Goal: Contribute content: Contribute content

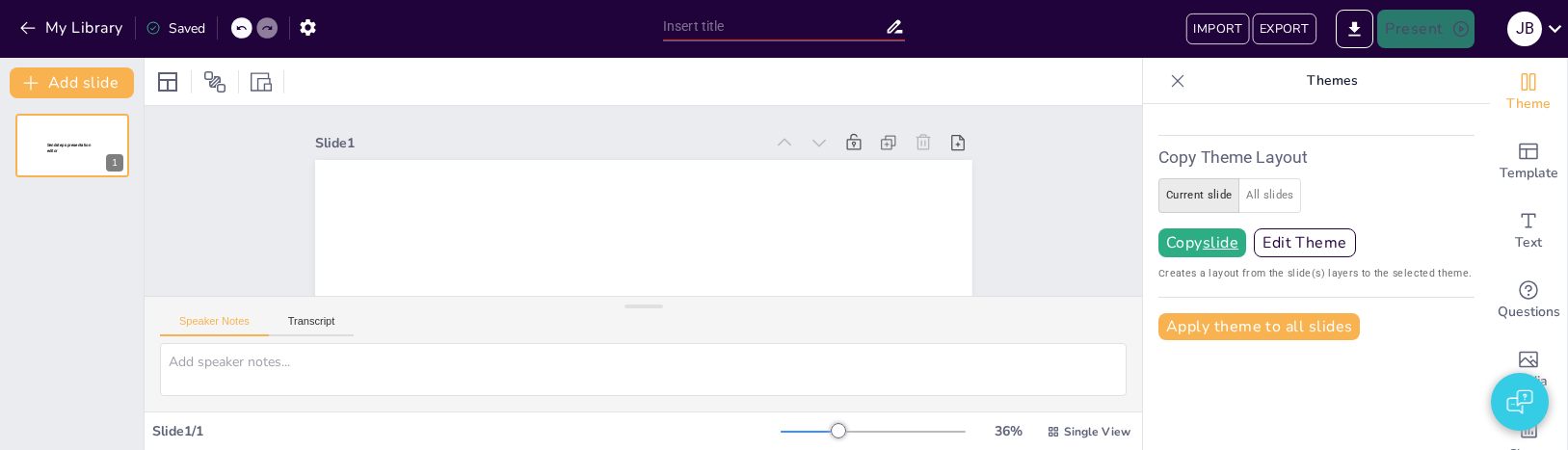
type input "NS Trains: Services, Routes, and Innovations"
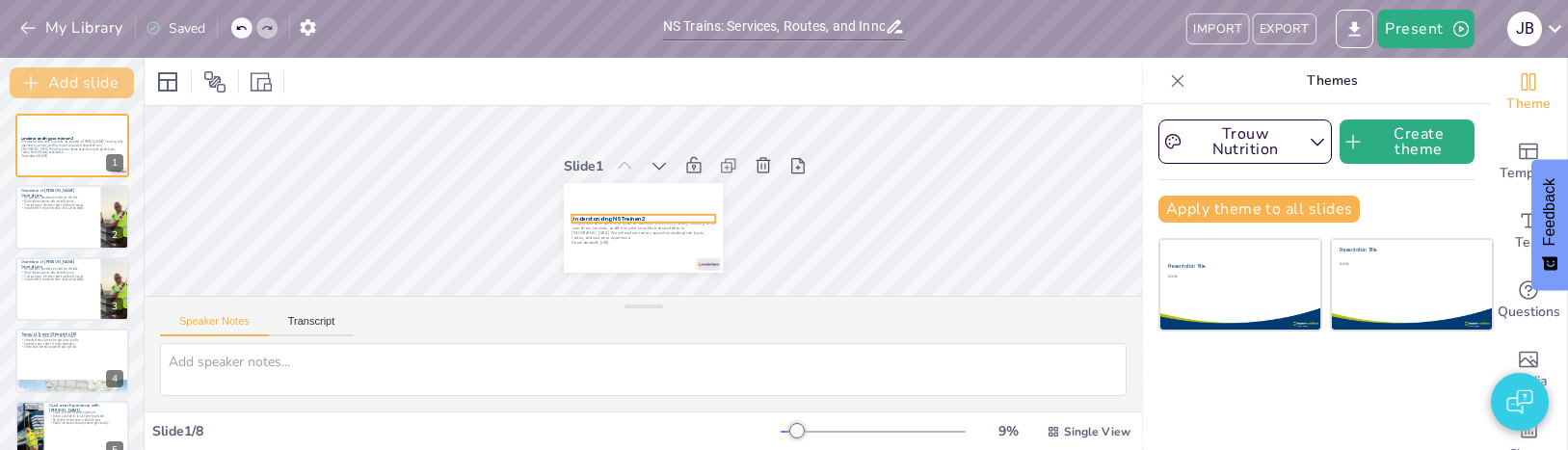
checkbox input "true"
click at [98, 84] on button "Add slide" at bounding box center [72, 83] width 125 height 30
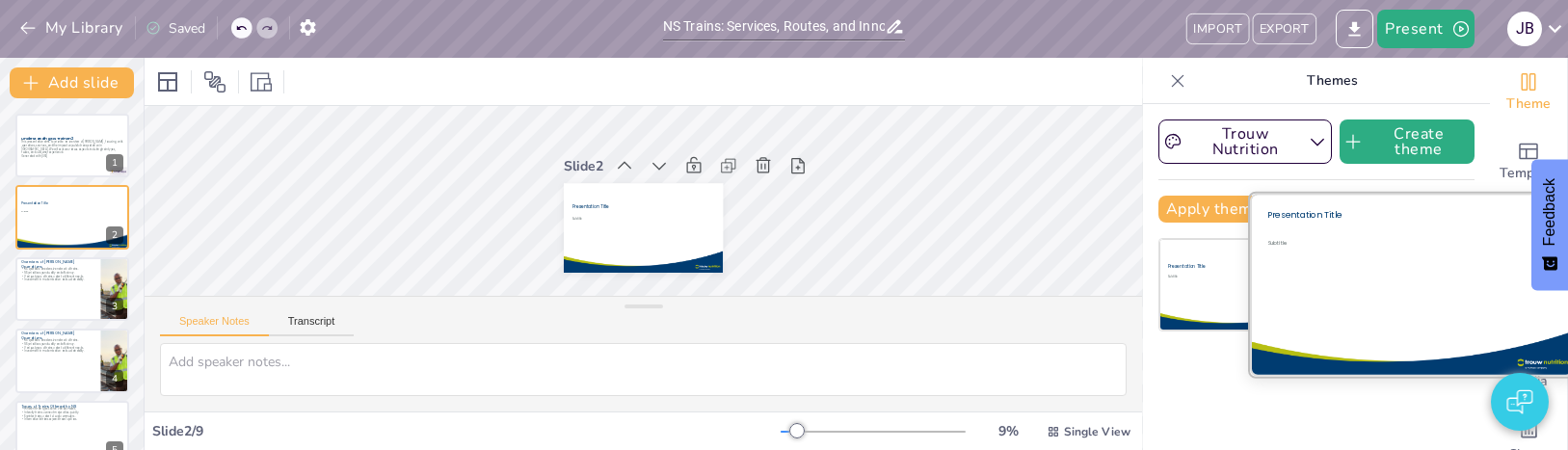
click at [1540, 307] on div at bounding box center [1411, 284] width 325 height 182
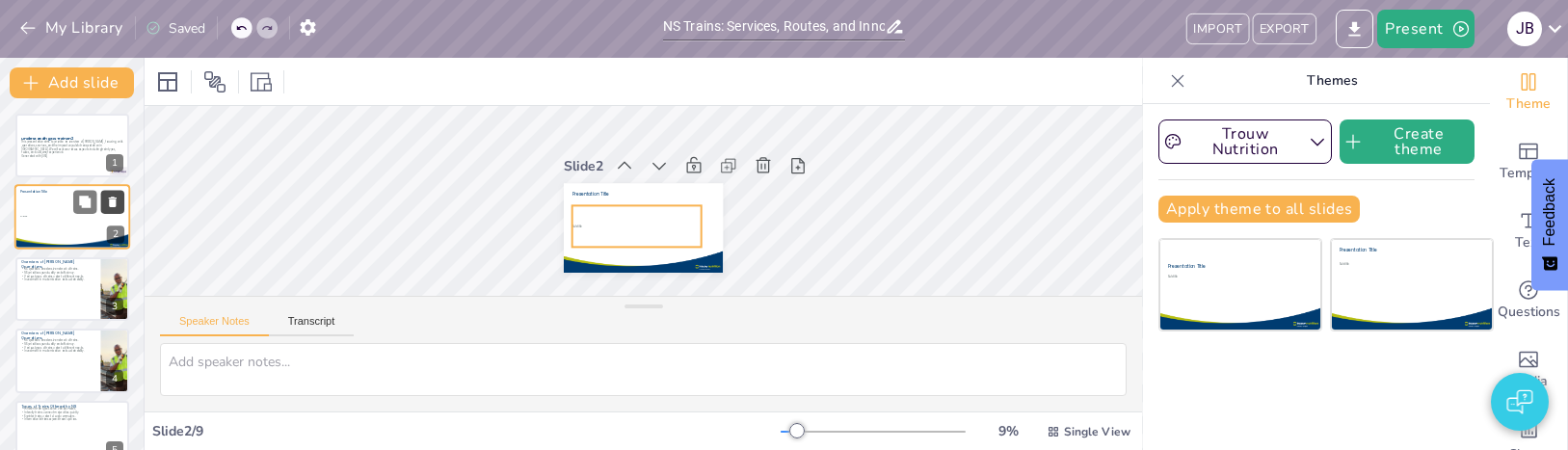
checkbox input "true"
click at [109, 208] on icon at bounding box center [113, 202] width 14 height 14
type textarea "The extensive network of NS trains is a key factor in its operations, allowing …"
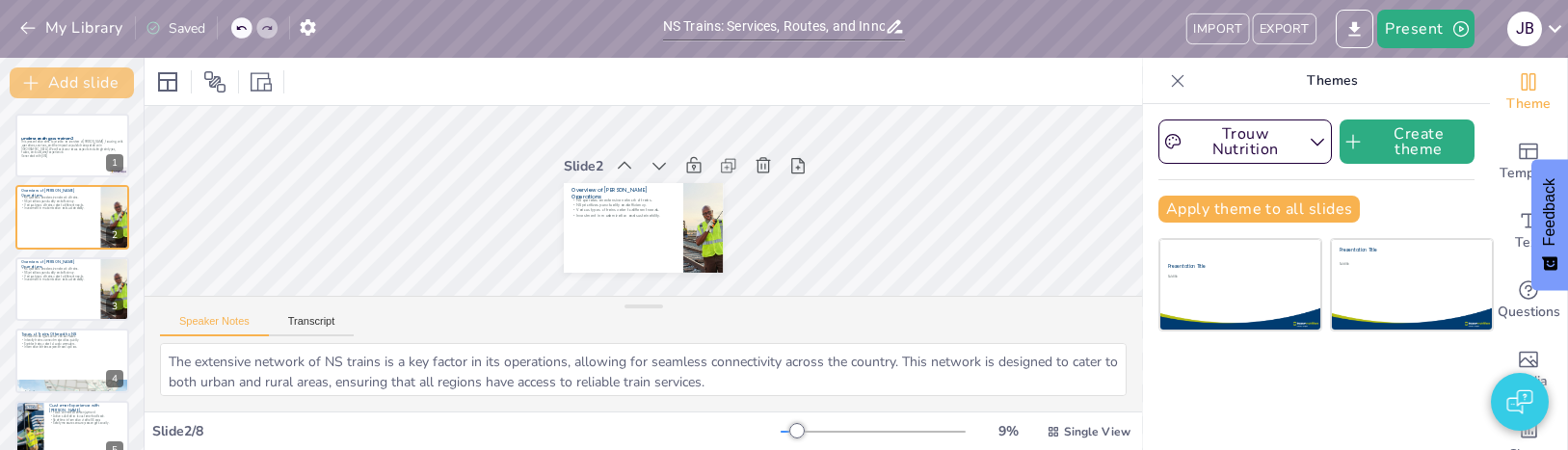
checkbox input "true"
click at [87, 76] on button "Add slide" at bounding box center [72, 83] width 125 height 30
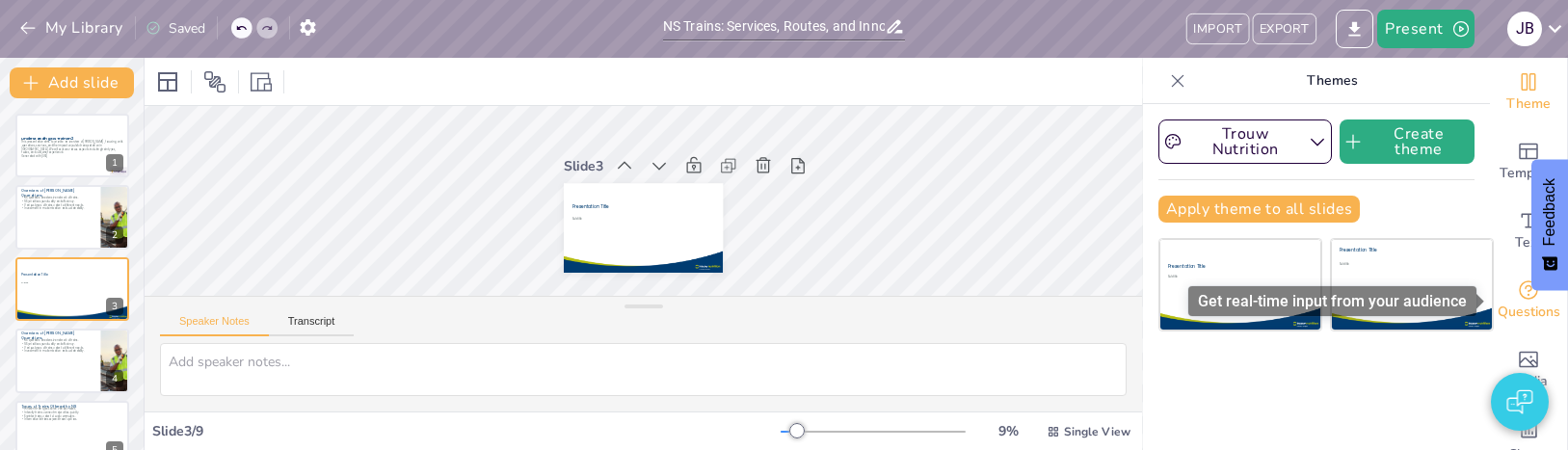
click at [1540, 311] on span "Questions" at bounding box center [1529, 312] width 63 height 22
checkbox input "true"
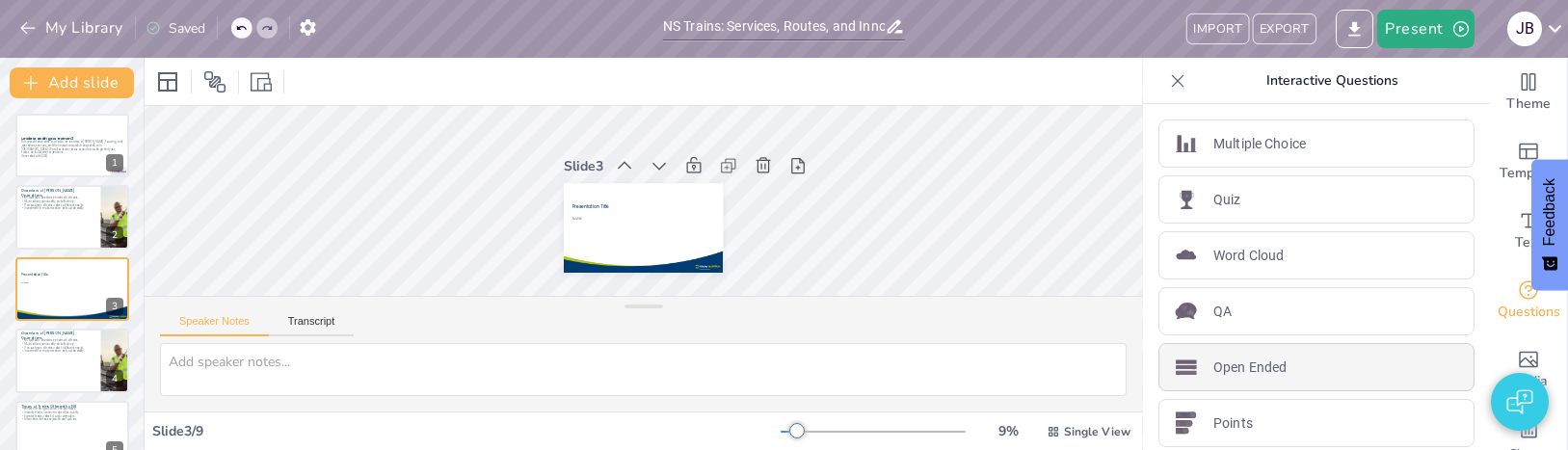
click at [1235, 366] on p "Open Ended" at bounding box center [1250, 367] width 74 height 21
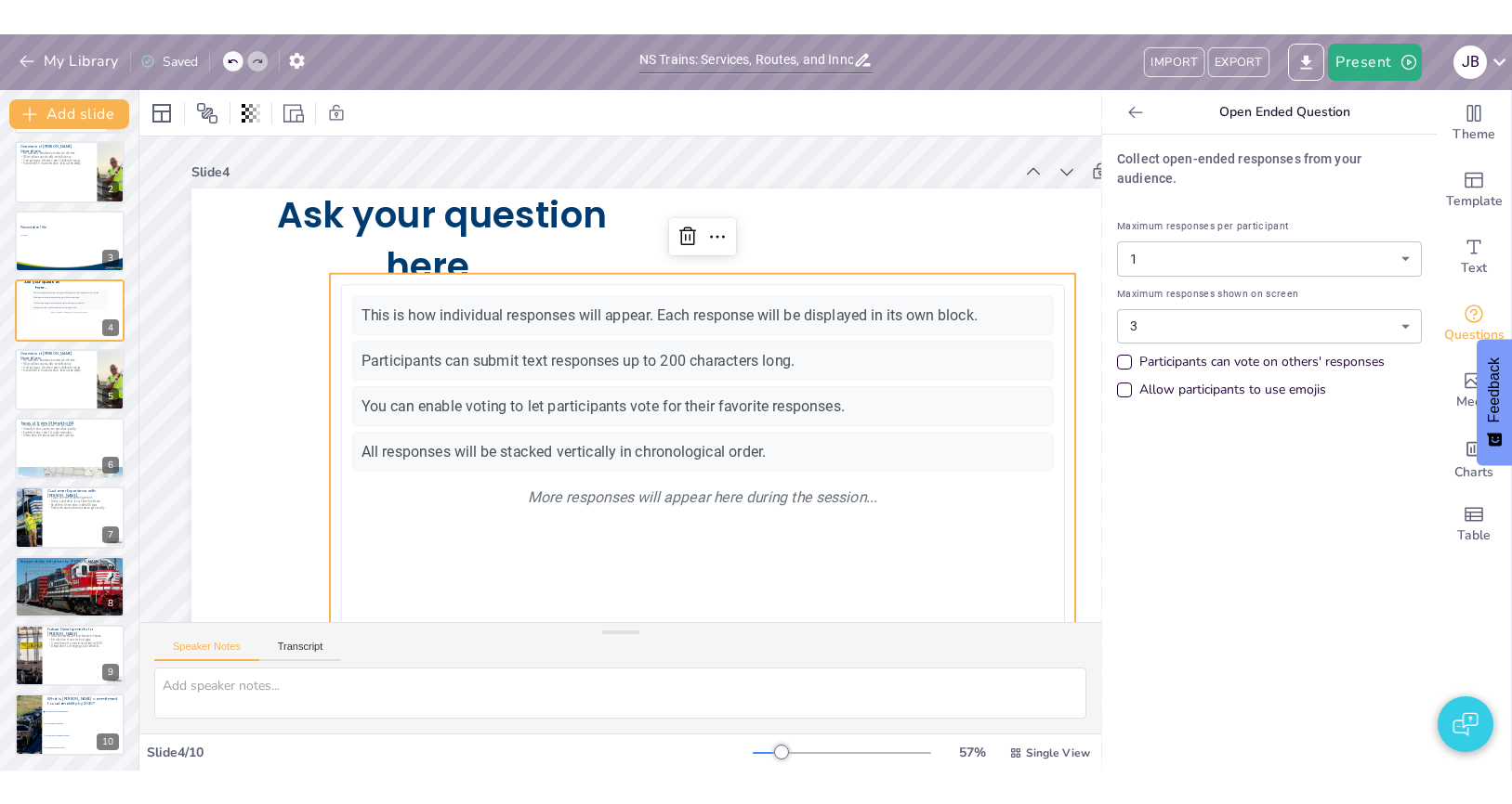
scroll to position [4, 0]
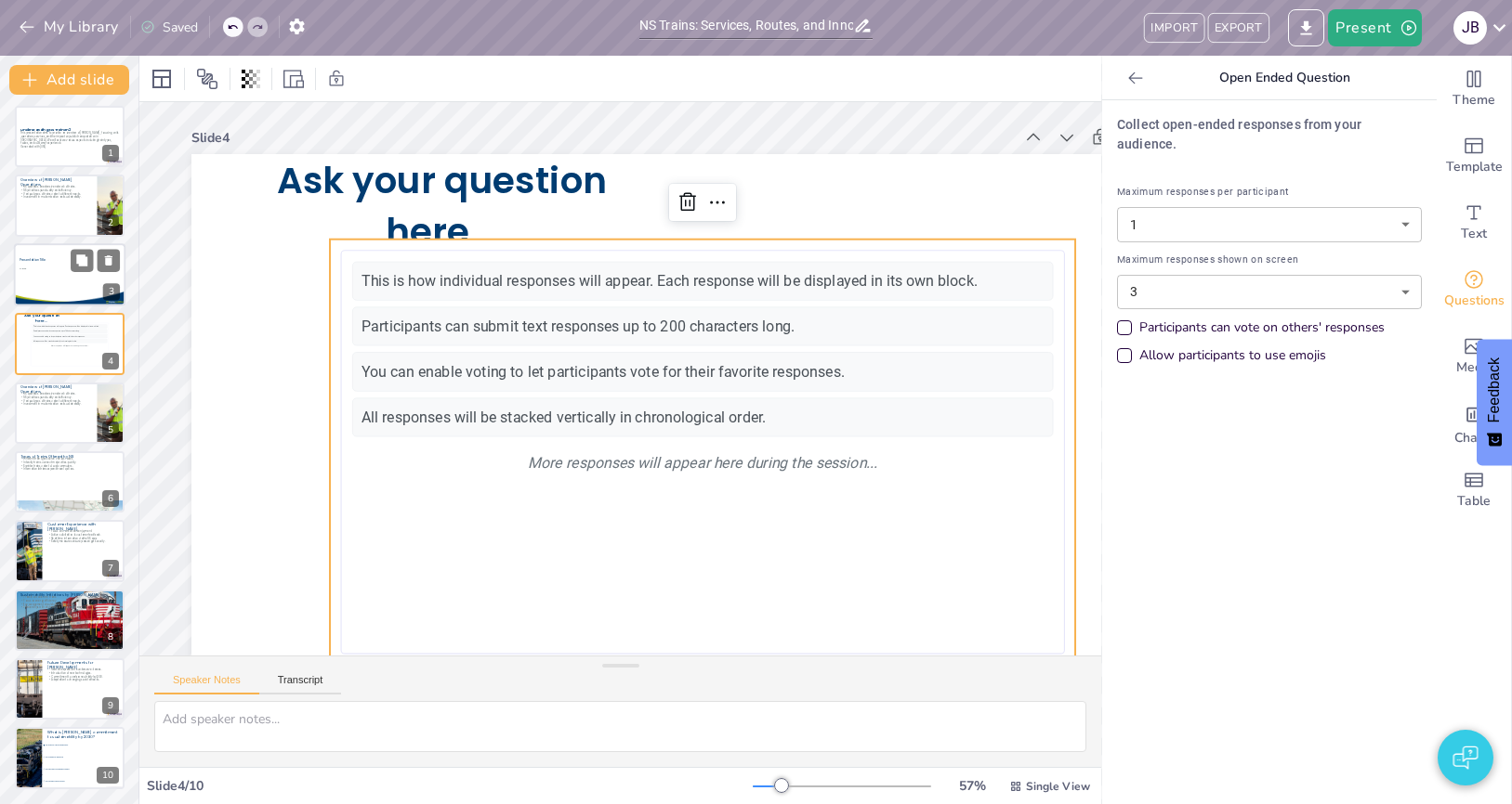
click at [57, 288] on div at bounding box center [70, 275] width 113 height 63
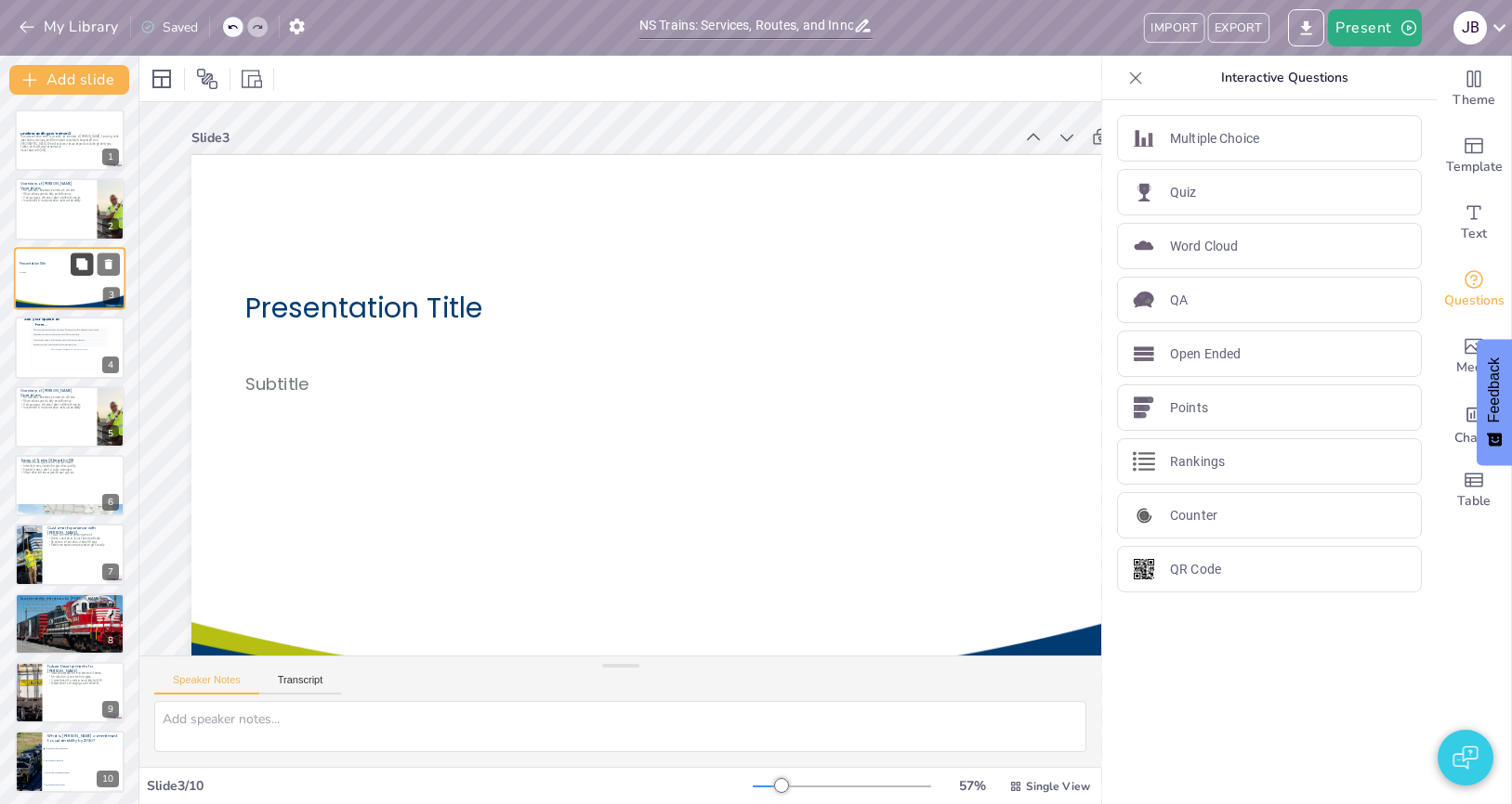
checkbox input "true"
click at [117, 265] on button at bounding box center [109, 264] width 23 height 23
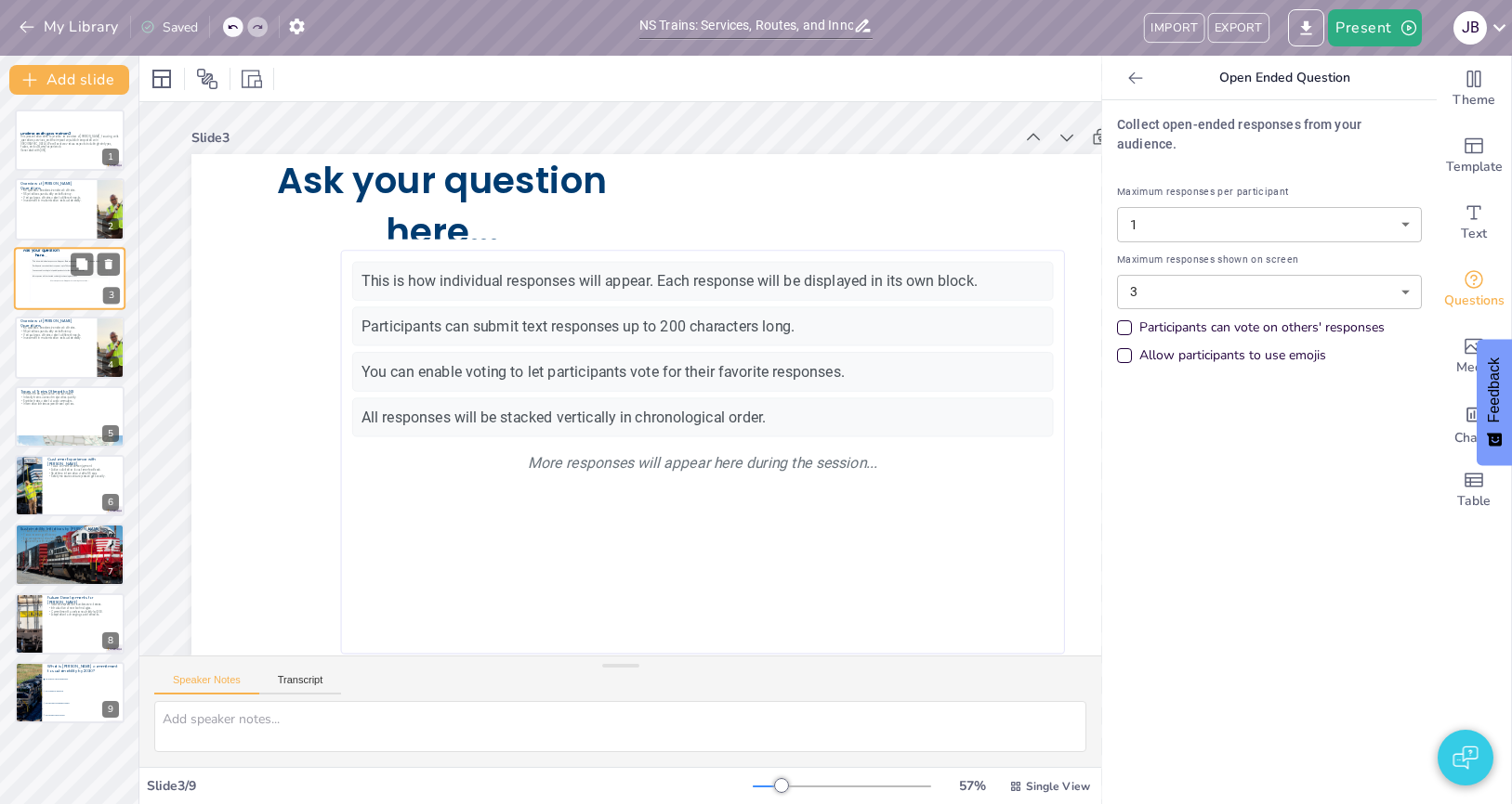
checkbox input "true"
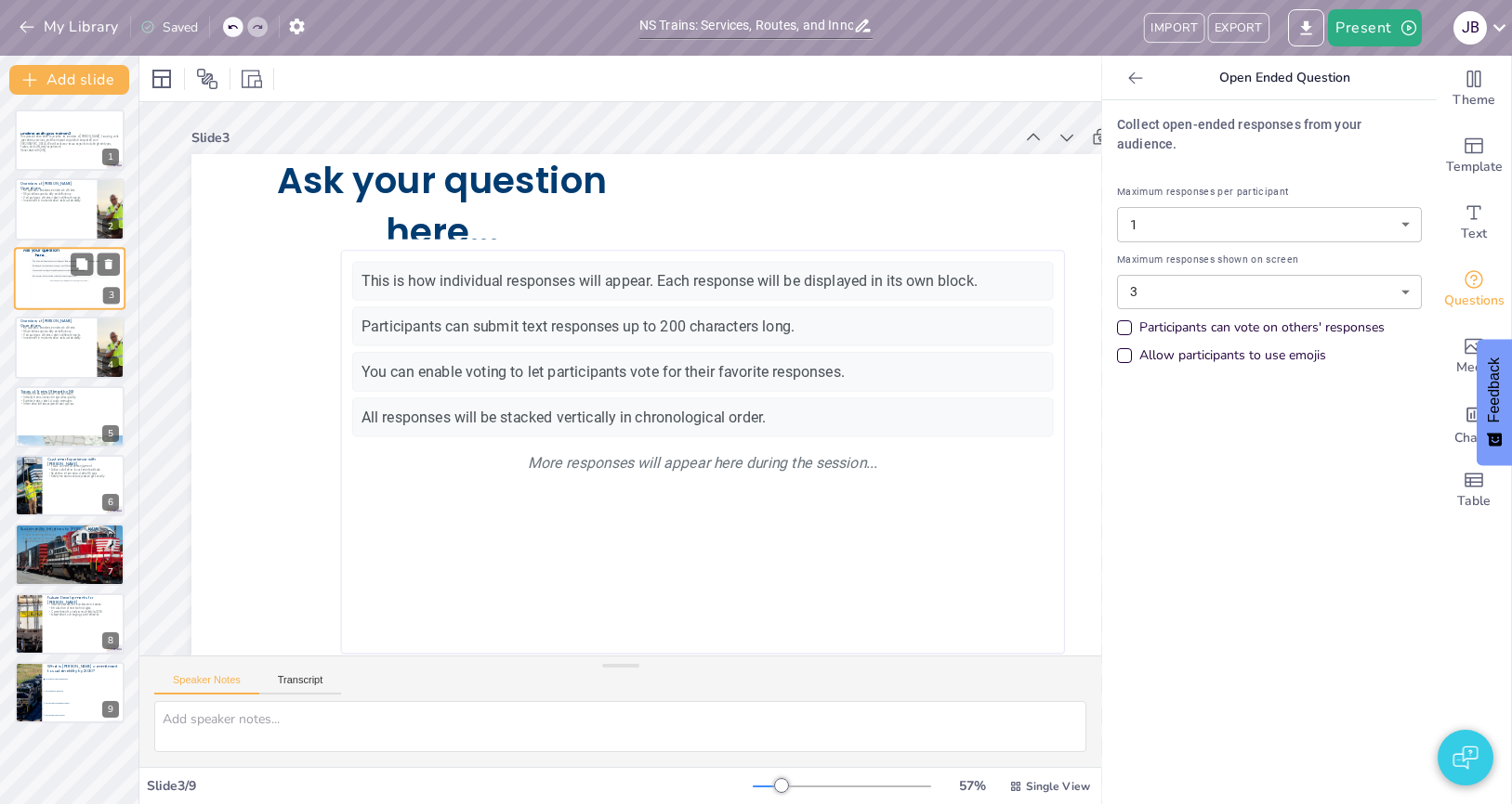
checkbox input "true"
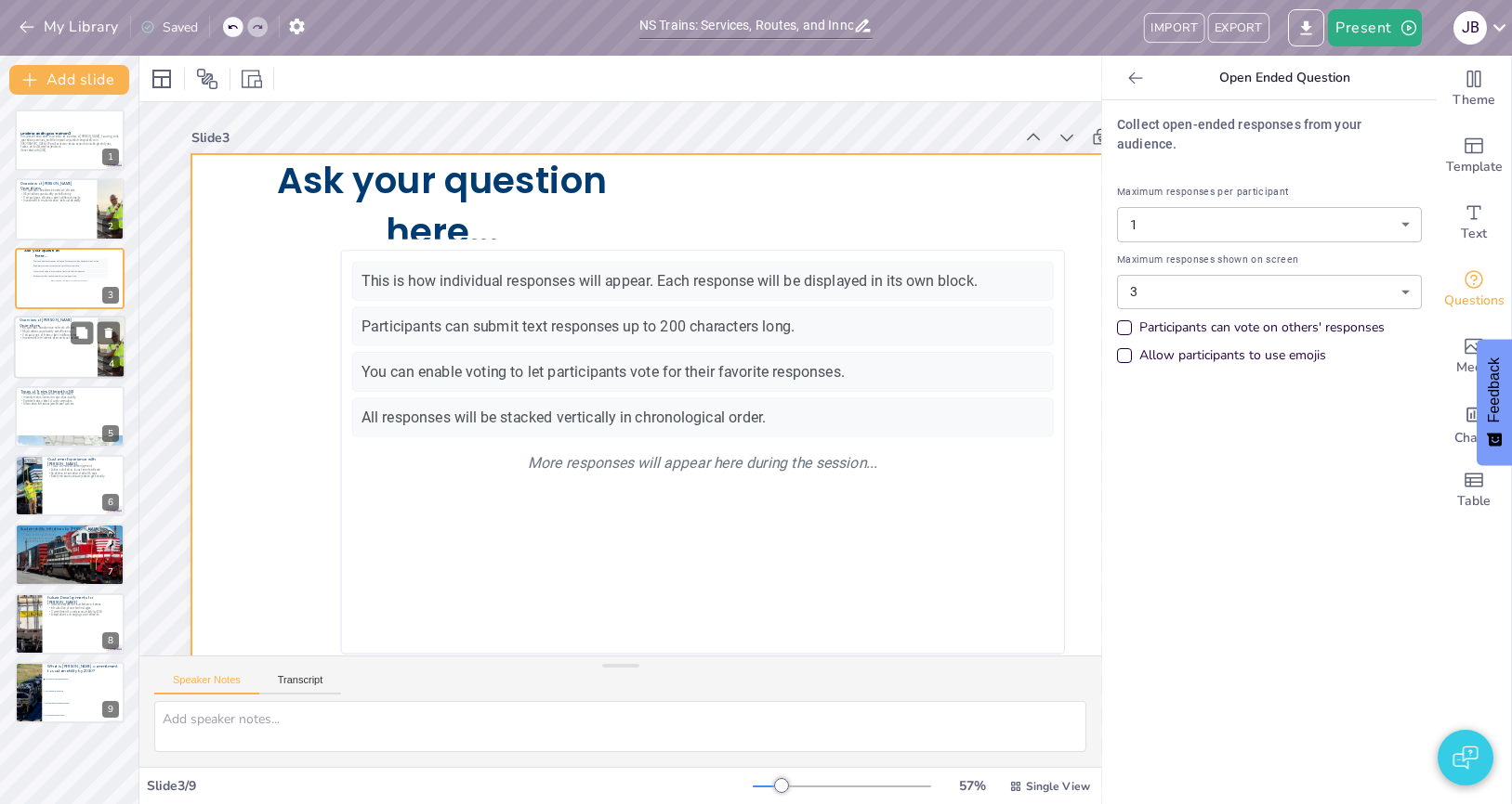
checkbox input "true"
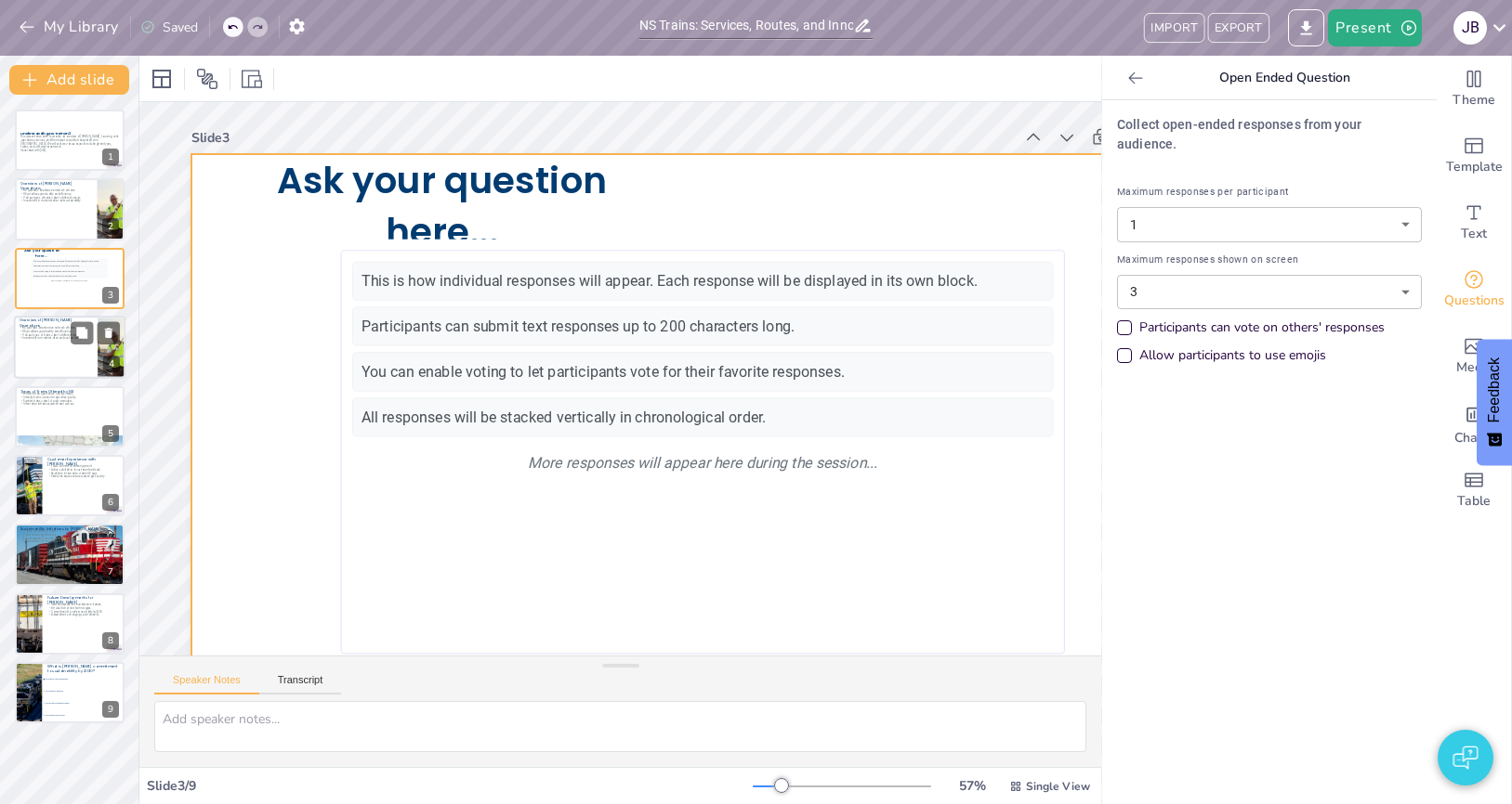
checkbox input "true"
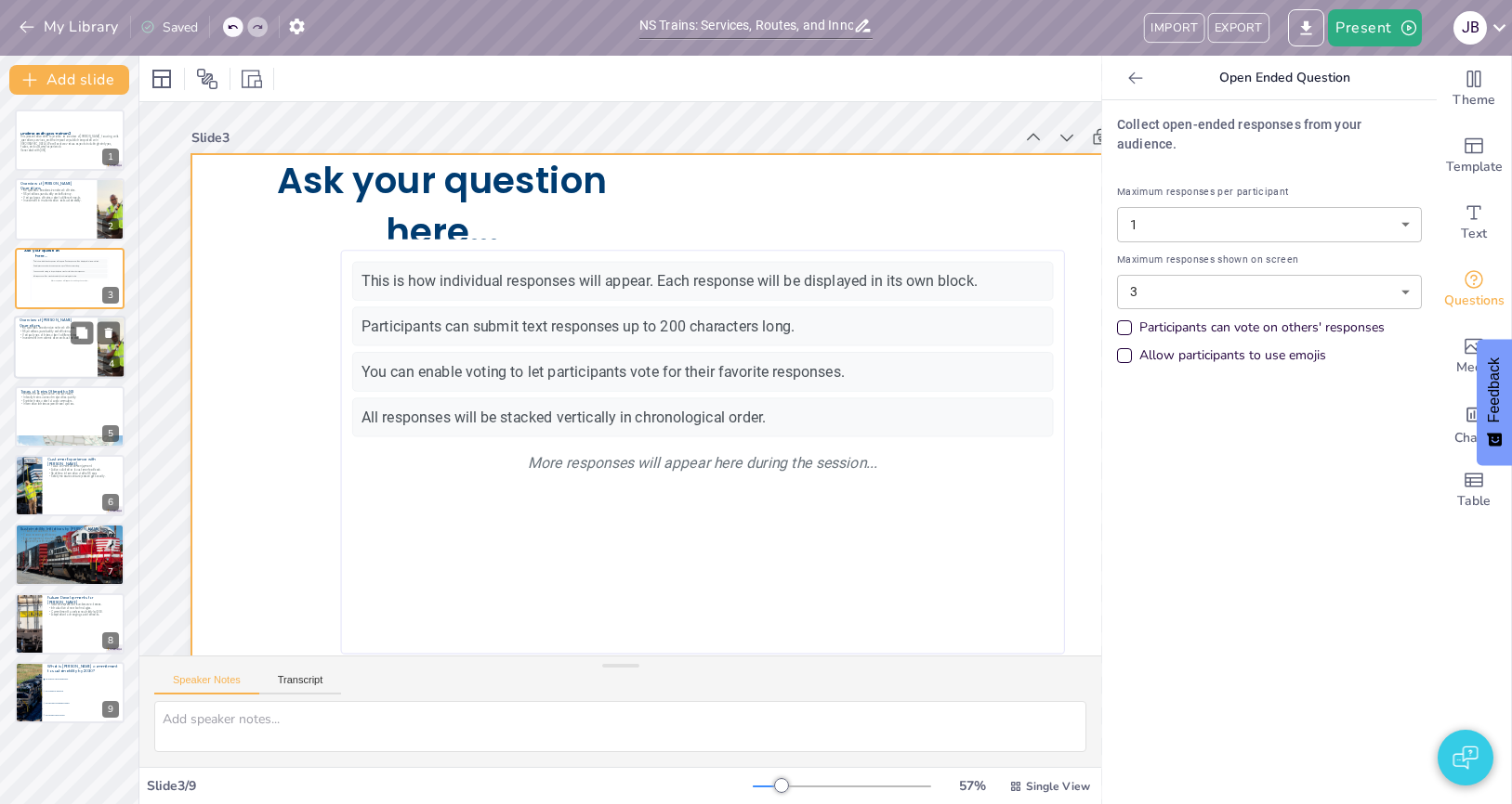
checkbox input "true"
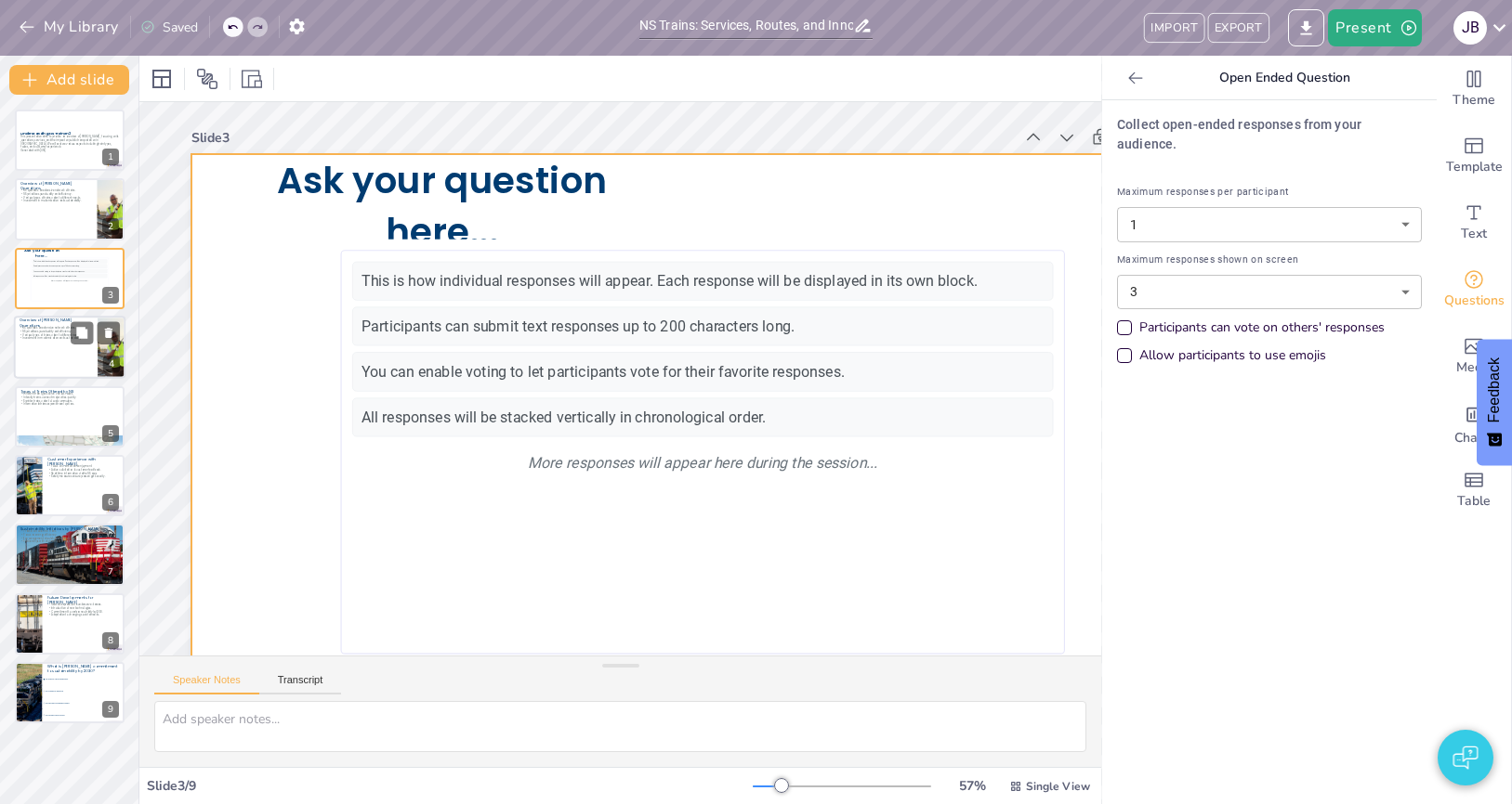
checkbox input "true"
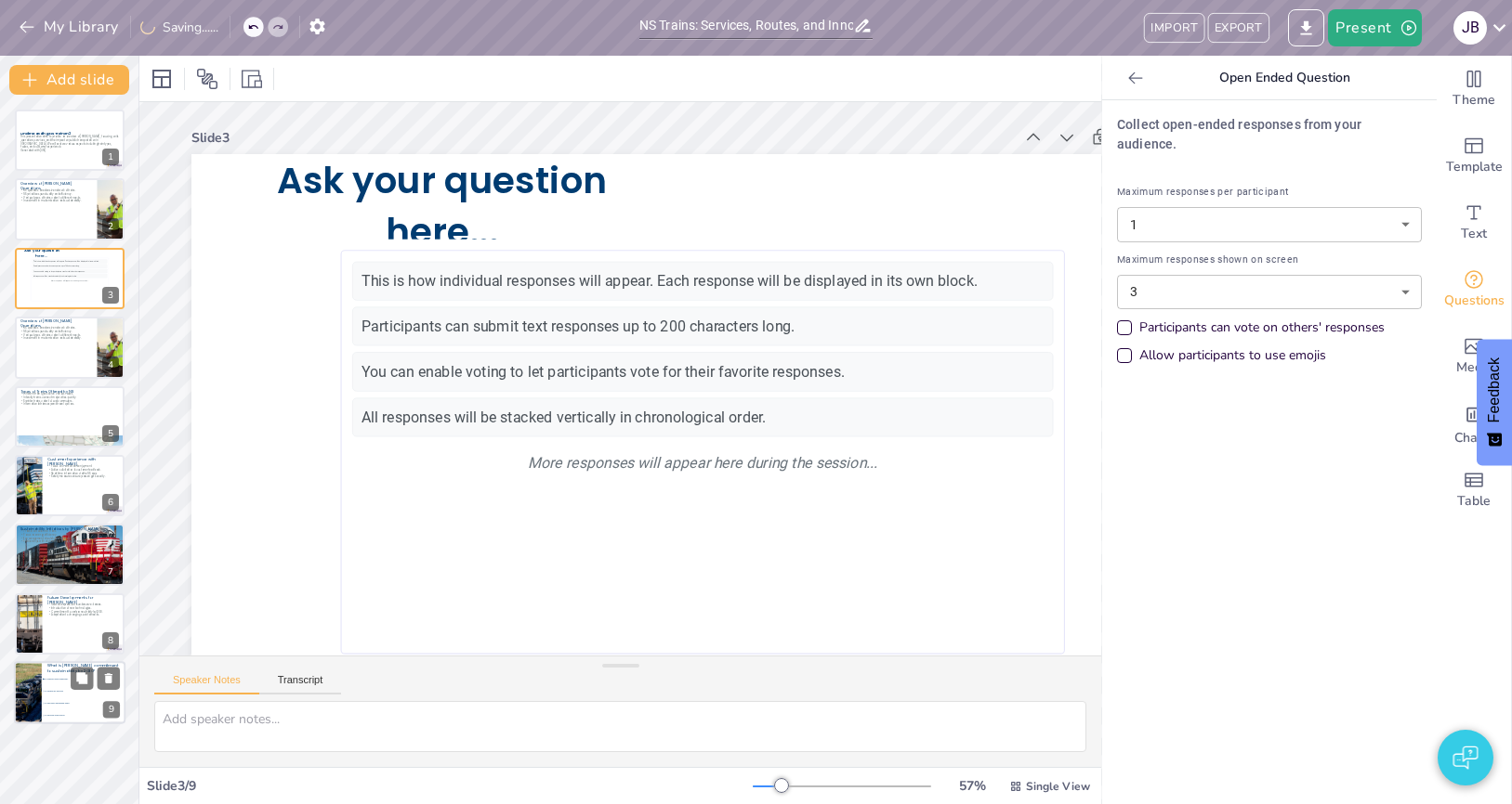
checkbox input "true"
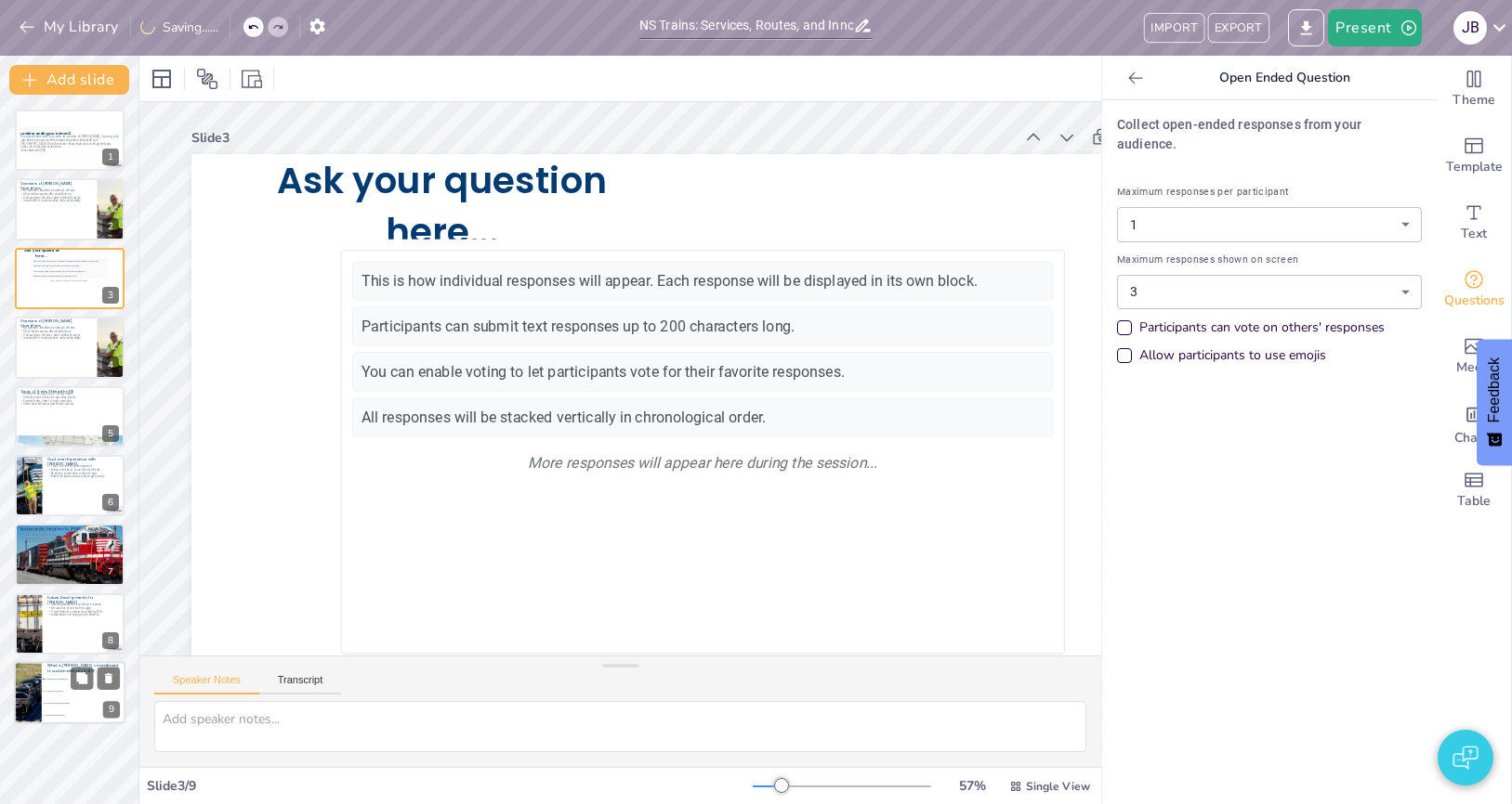
checkbox input "true"
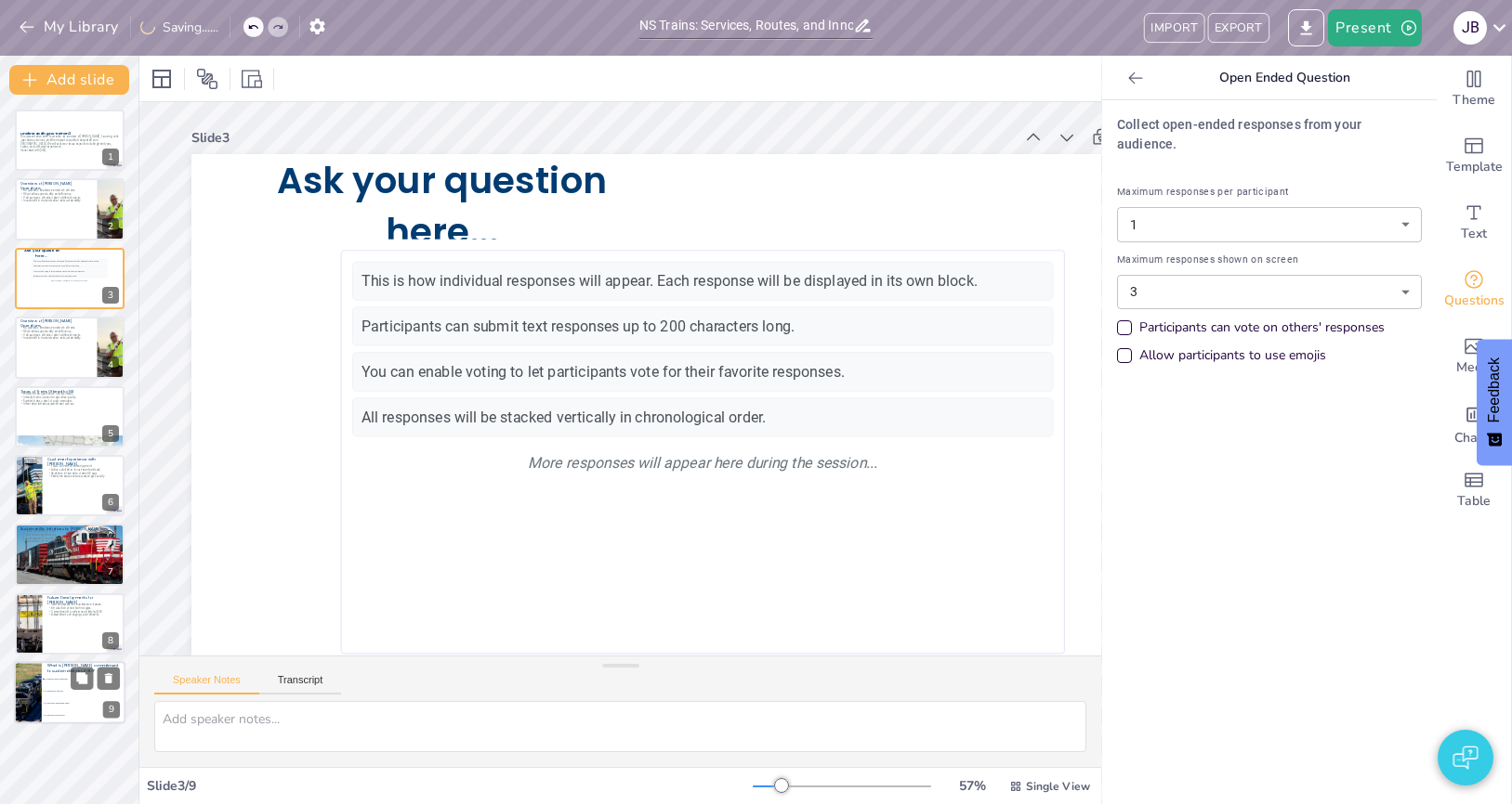
checkbox input "true"
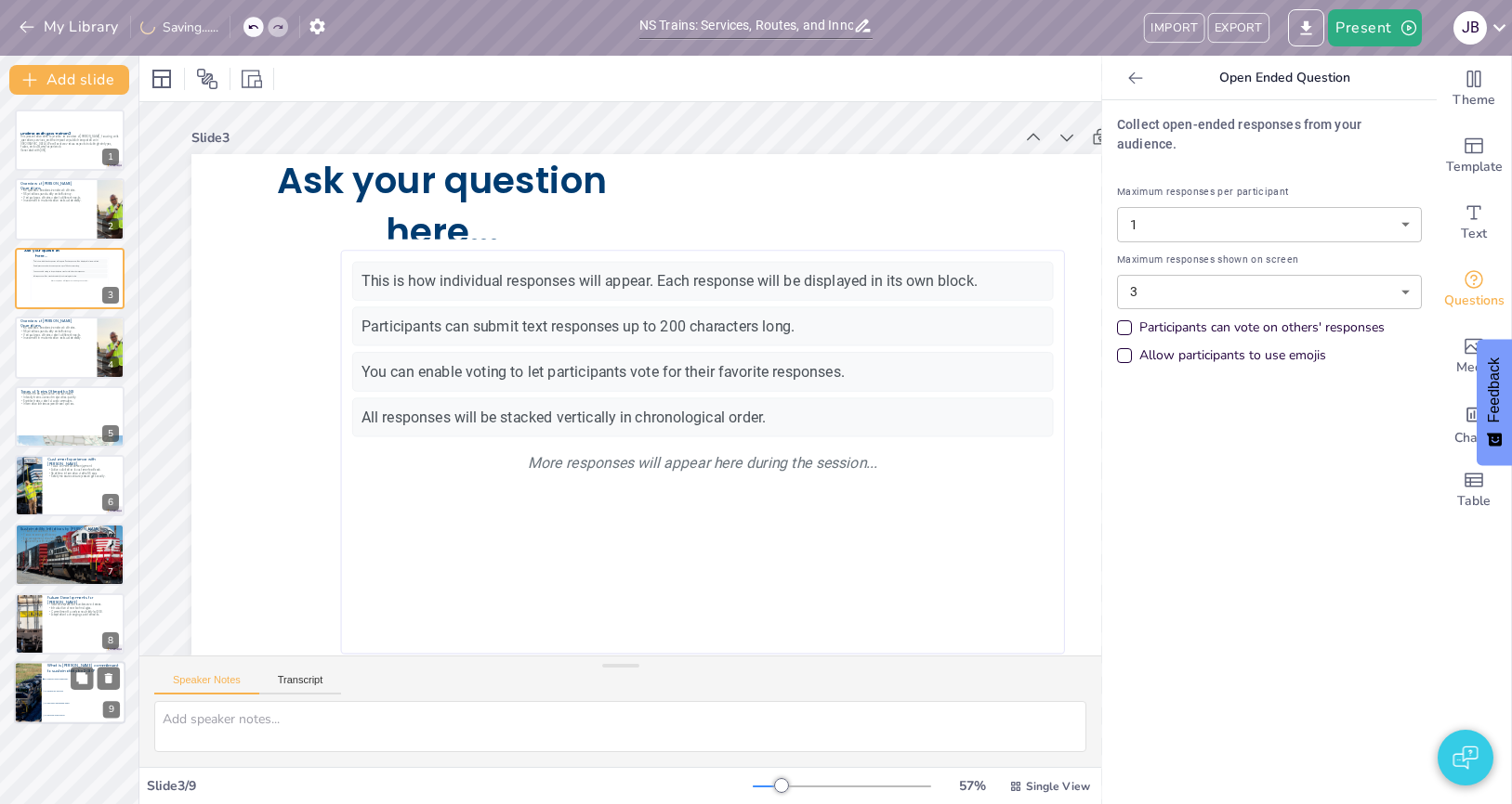
checkbox input "true"
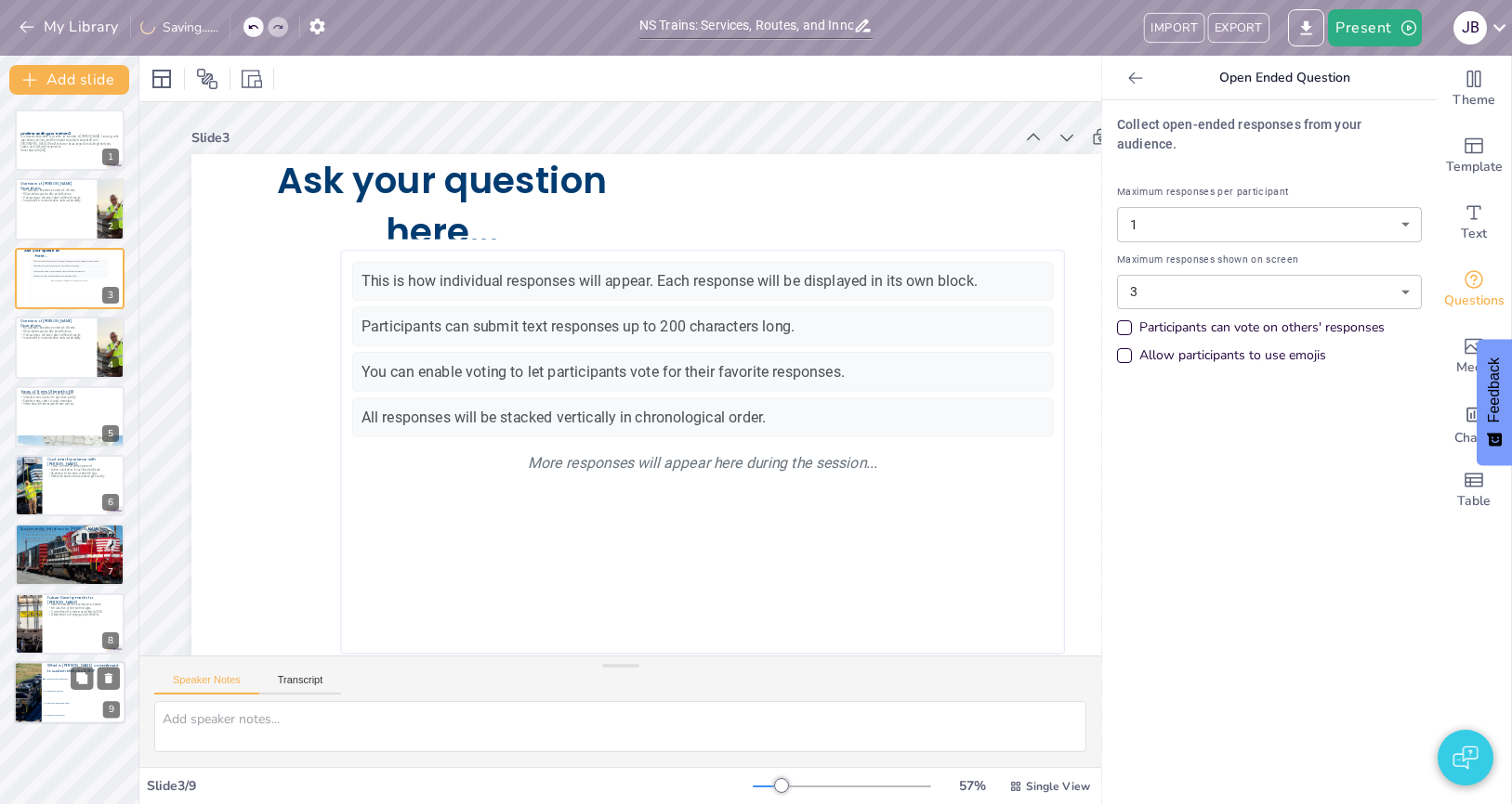
checkbox input "true"
click at [70, 433] on span "To increase ticket prices" at bounding box center [84, 716] width 80 height 3
type textarea "The correct answer is to achieve carbon neutrality, as mentioned in the slide "…"
checkbox input "true"
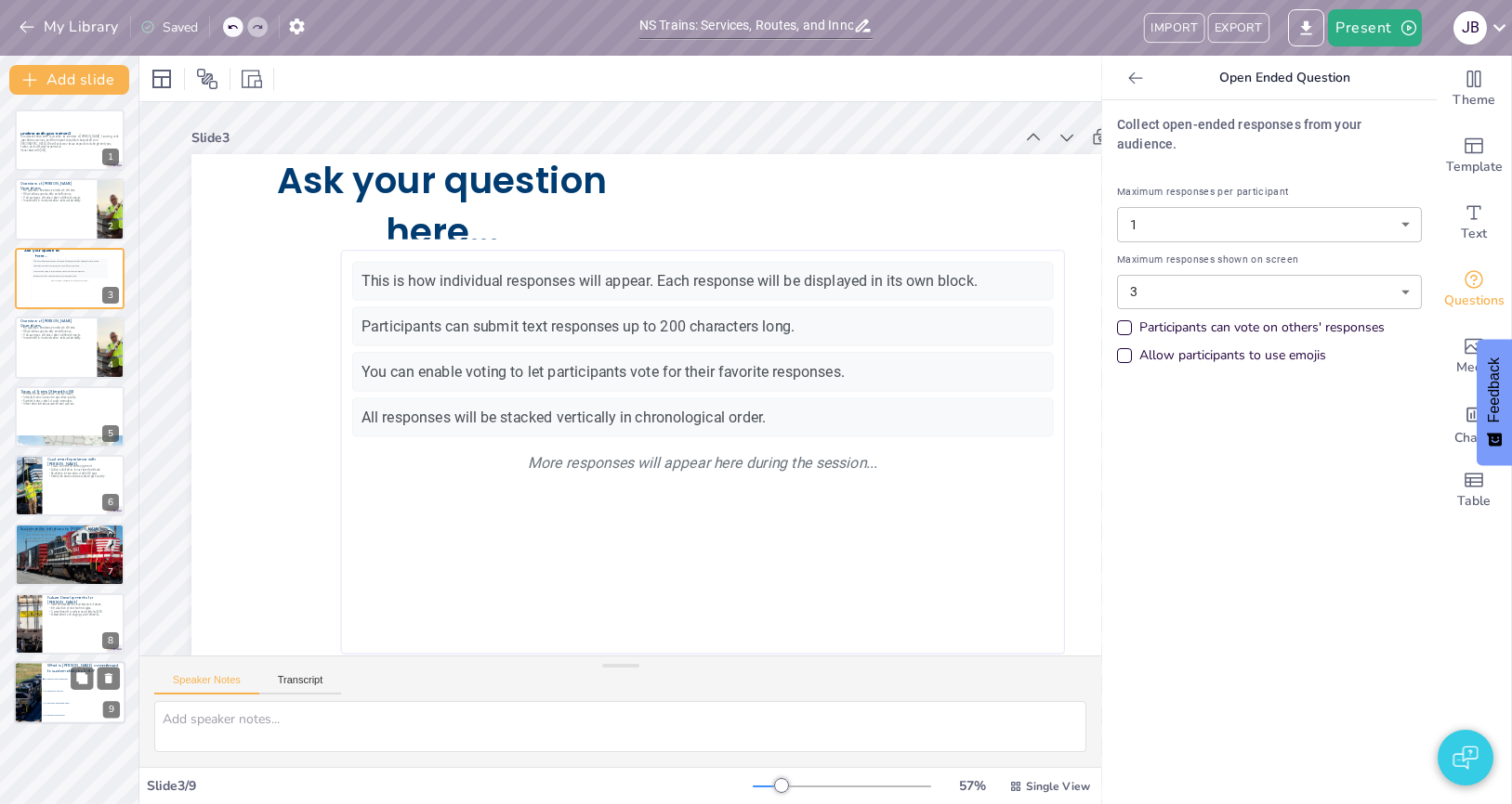
checkbox input "true"
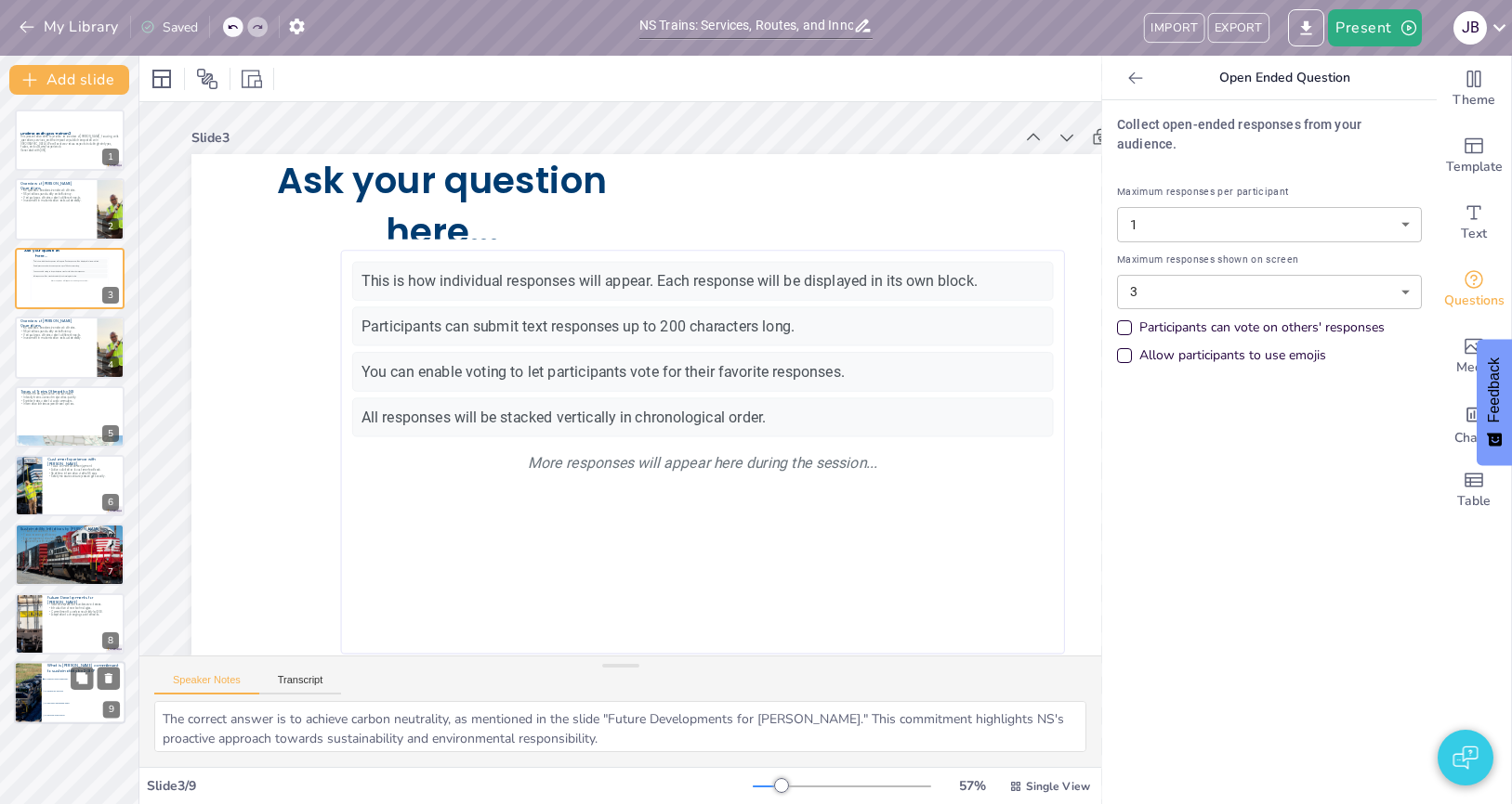
checkbox input "true"
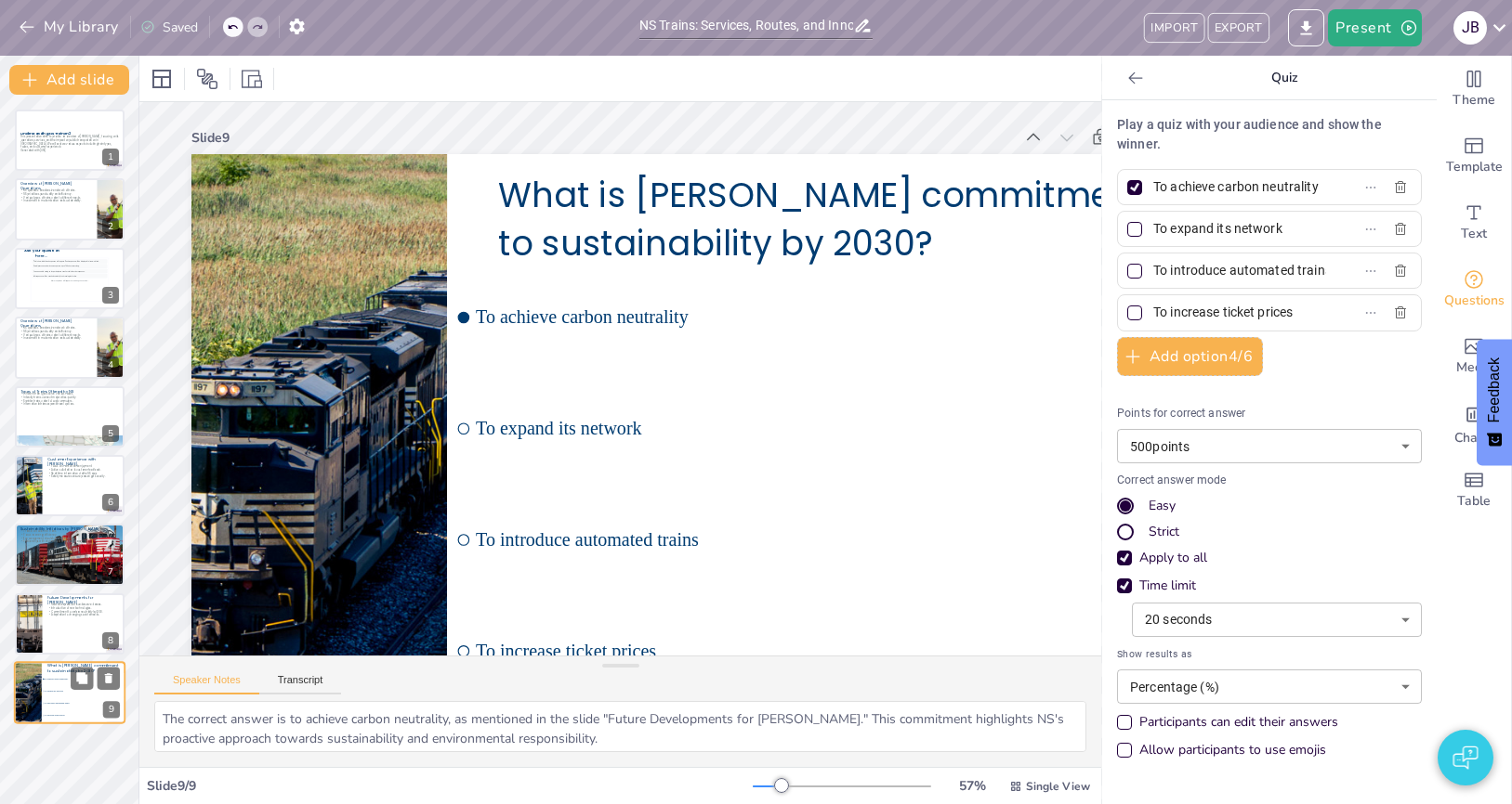
scroll to position [63, 0]
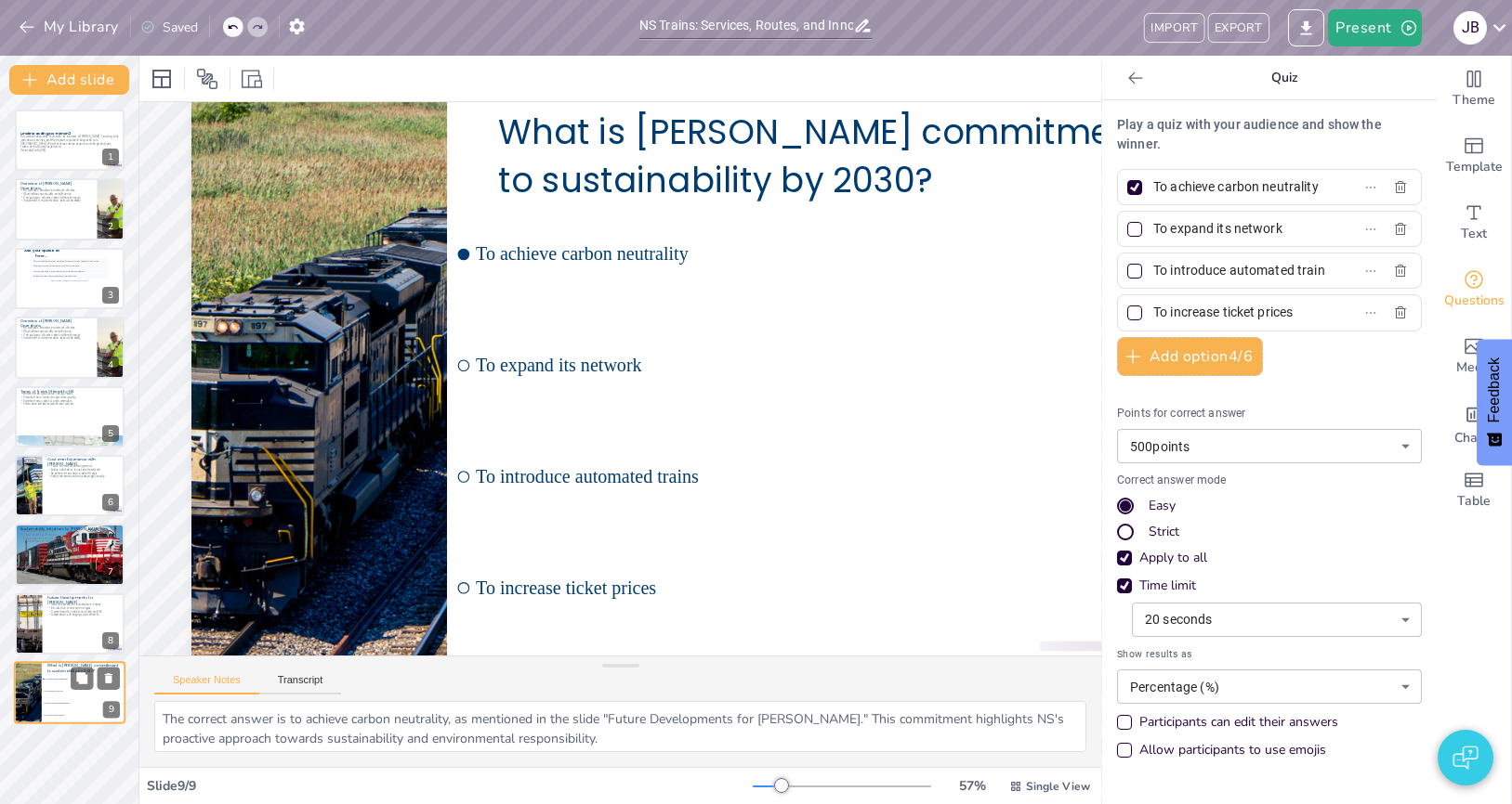
checkbox input "true"
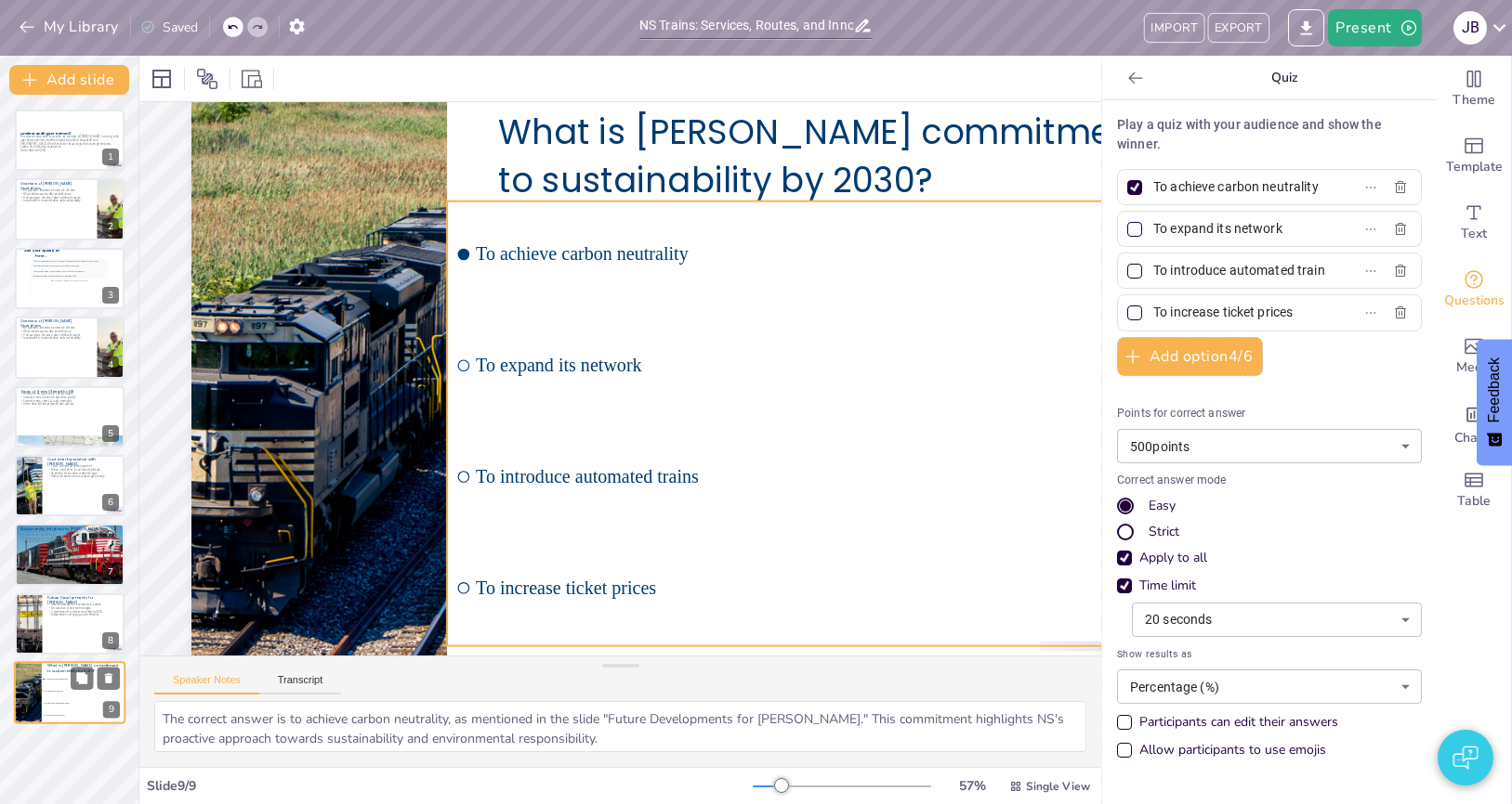
checkbox input "true"
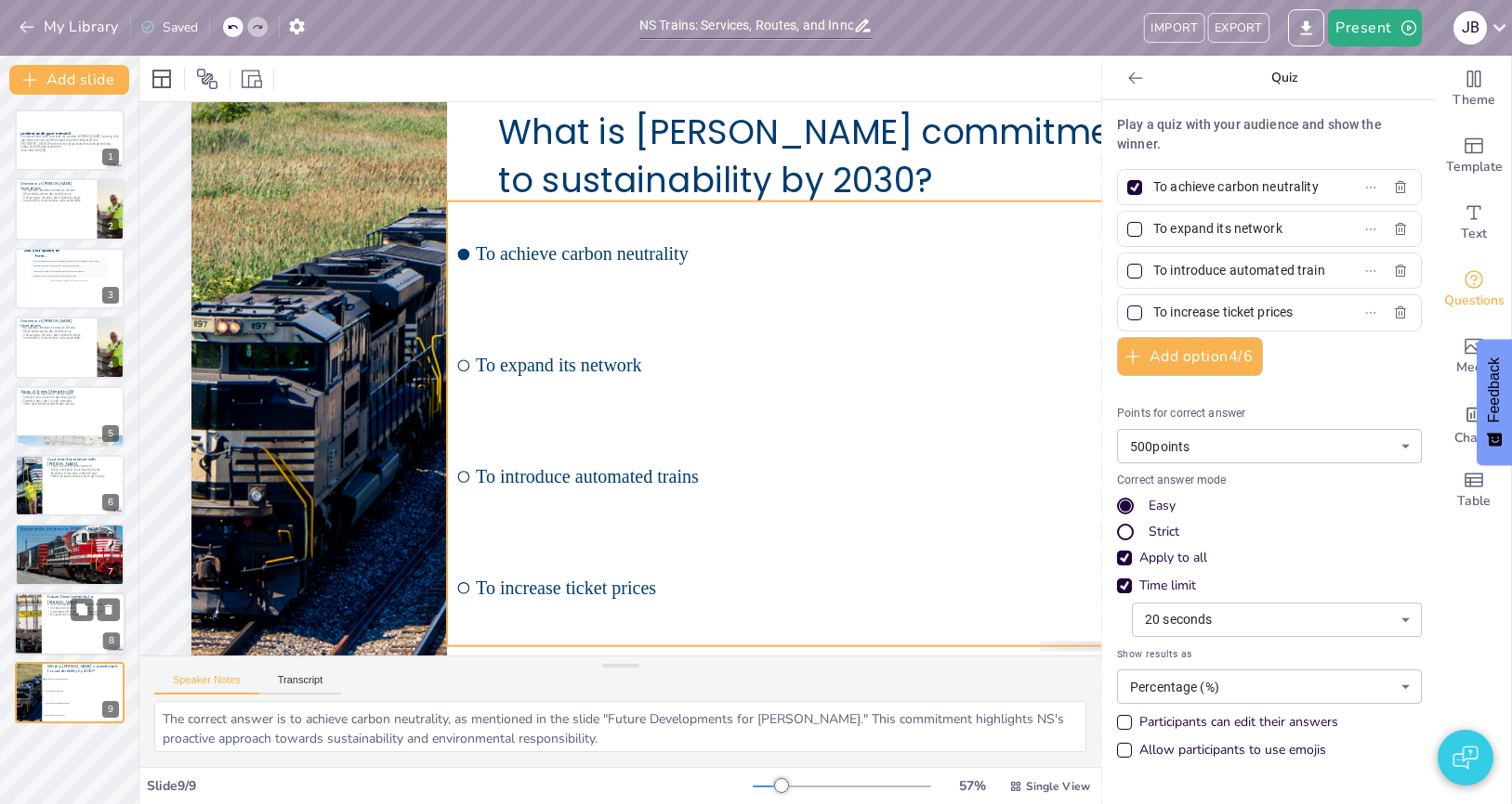
checkbox input "true"
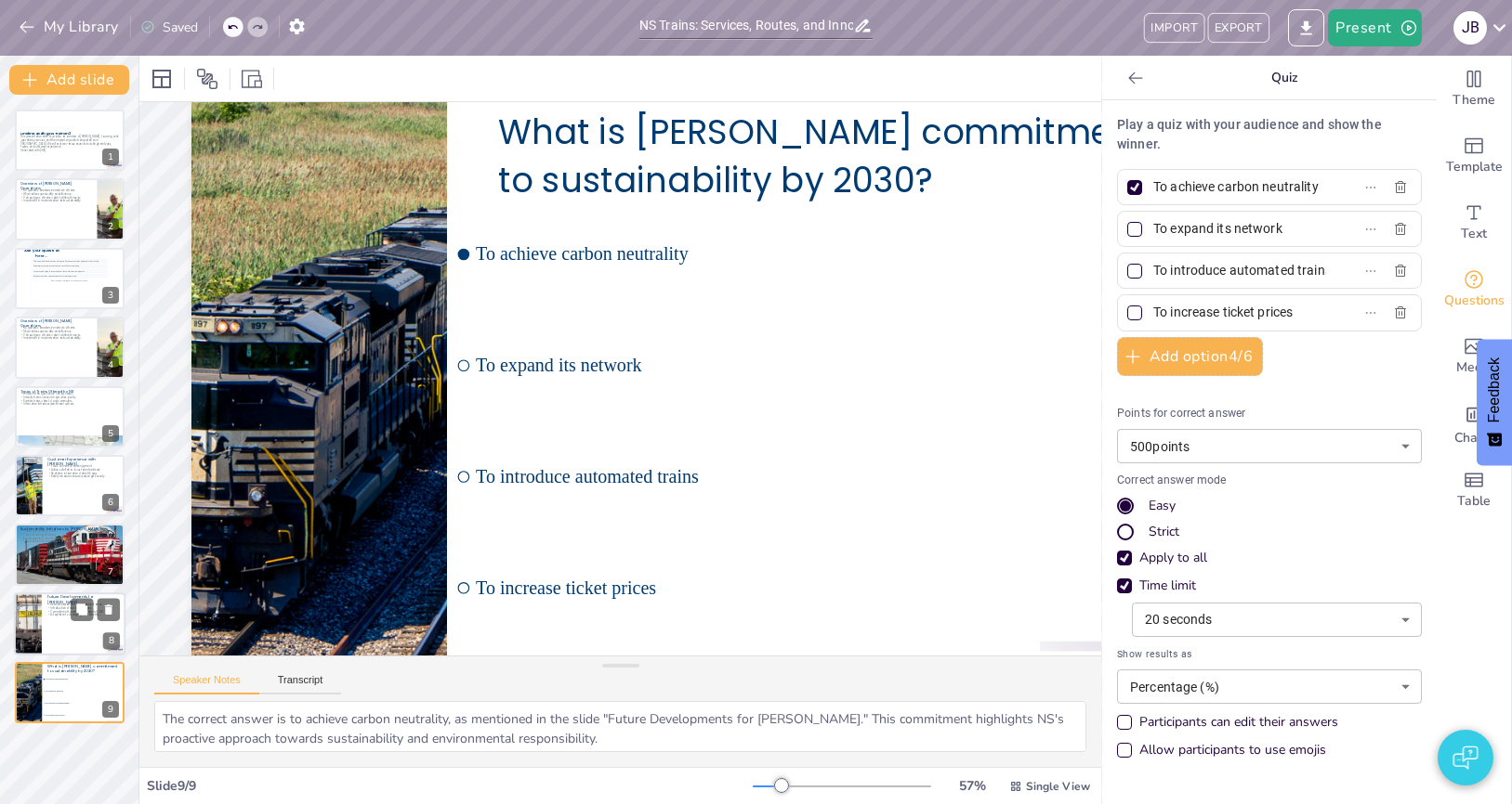
click at [37, 433] on div at bounding box center [27, 624] width 95 height 63
type textarea "Expanding the train network to underserved areas is a strategic move that promo…"
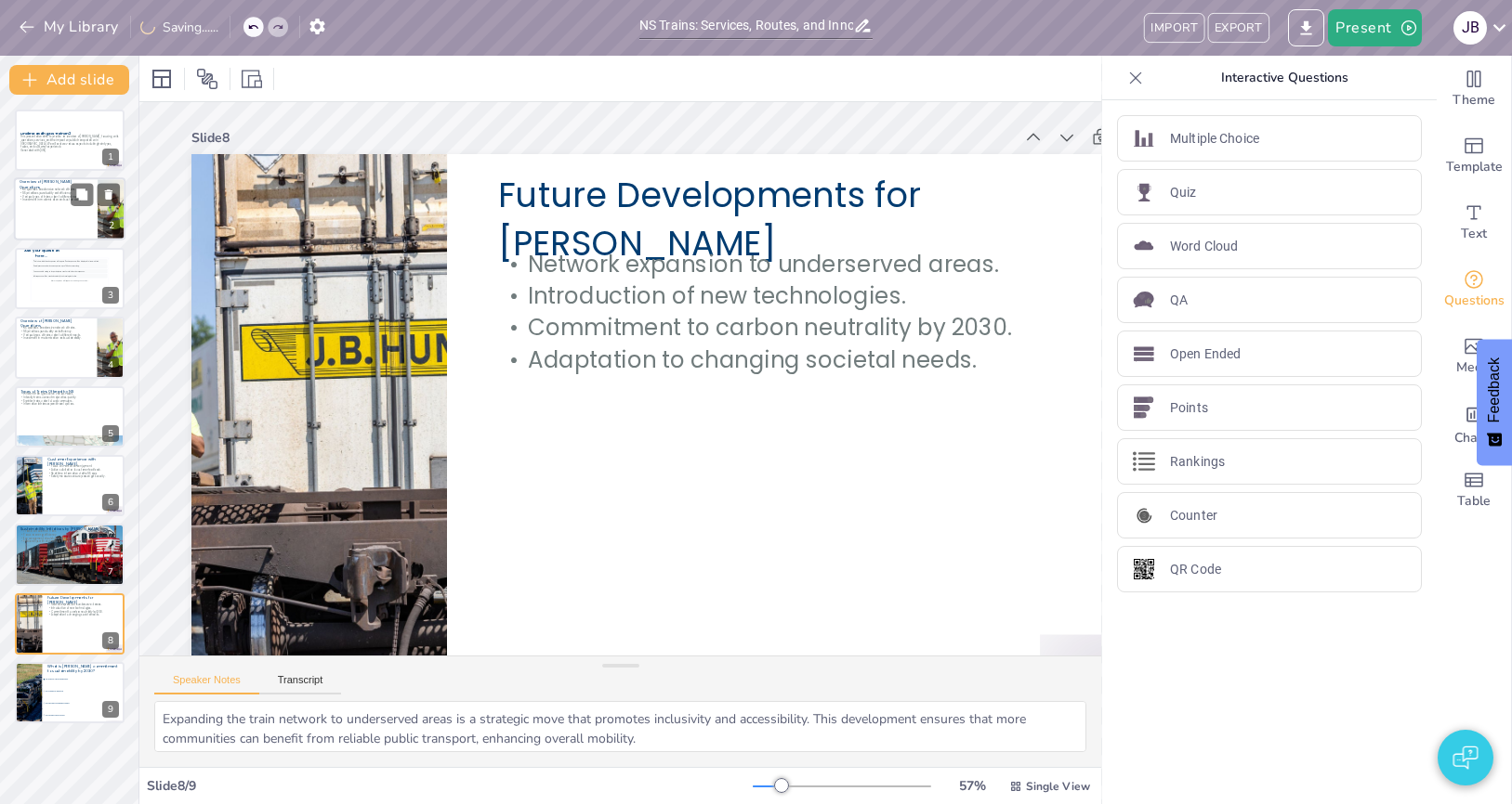
checkbox input "true"
click at [40, 226] on div at bounding box center [70, 209] width 112 height 63
type textarea "The extensive network of NS trains is a key factor in its operations, allowing …"
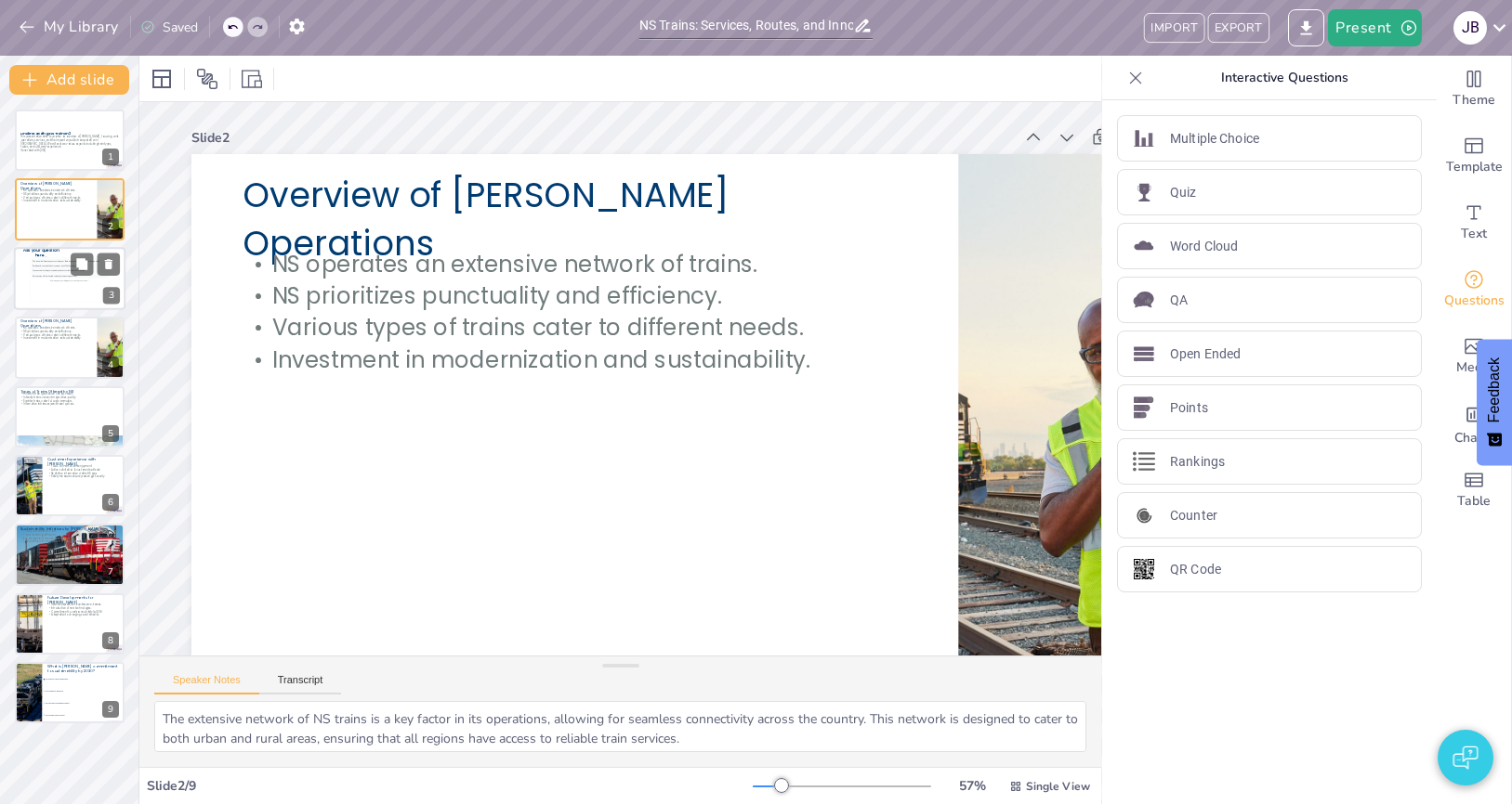
checkbox input "true"
click at [46, 287] on div "This is how individual responses will appear. Each response will be displayed i…" at bounding box center [69, 280] width 76 height 42
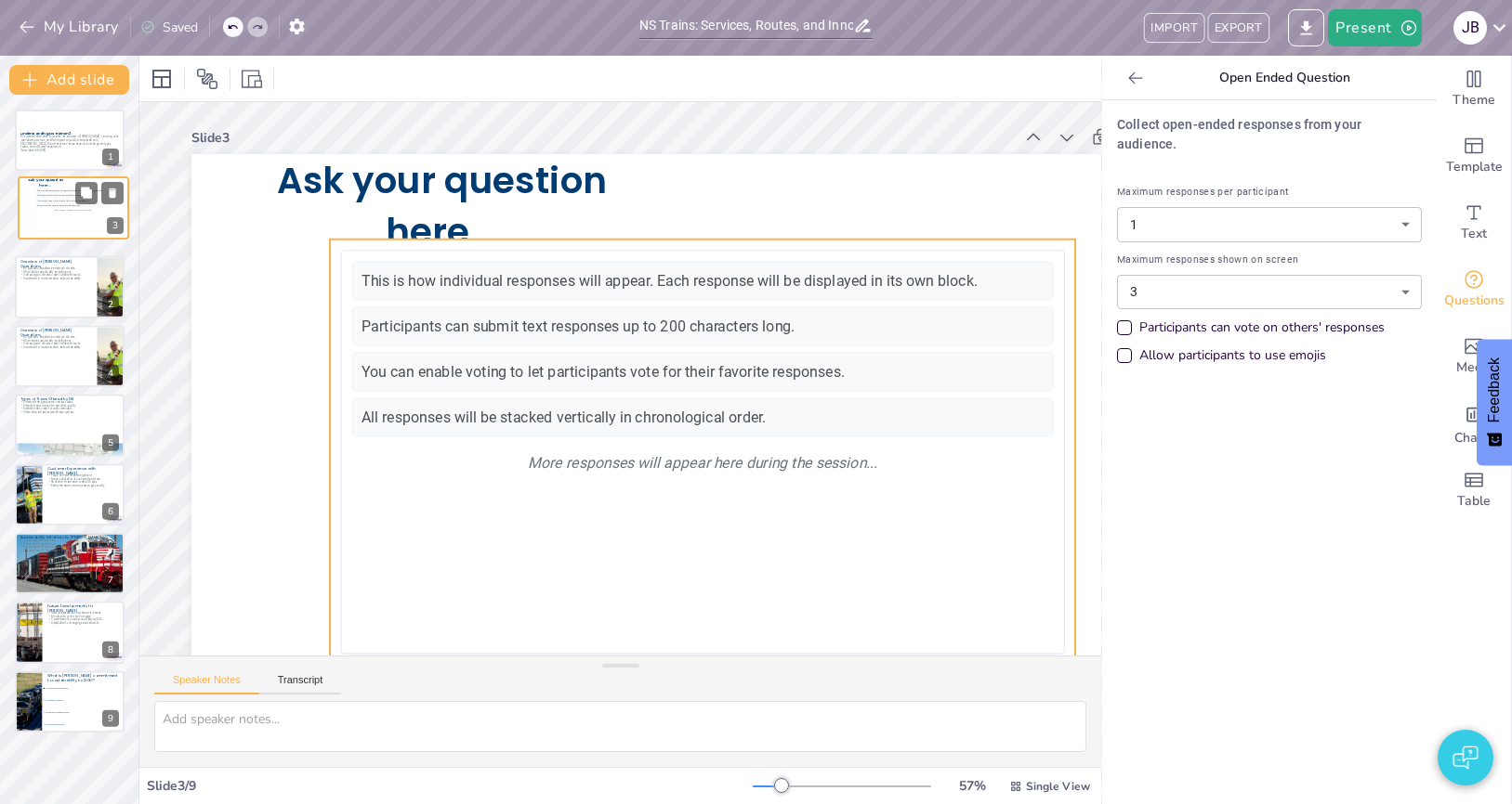
drag, startPoint x: 38, startPoint y: 285, endPoint x: 43, endPoint y: 208, distance: 77.2
click at [43, 208] on div "This is how individual responses will appear. Each response will be displayed i…" at bounding box center [73, 208] width 75 height 41
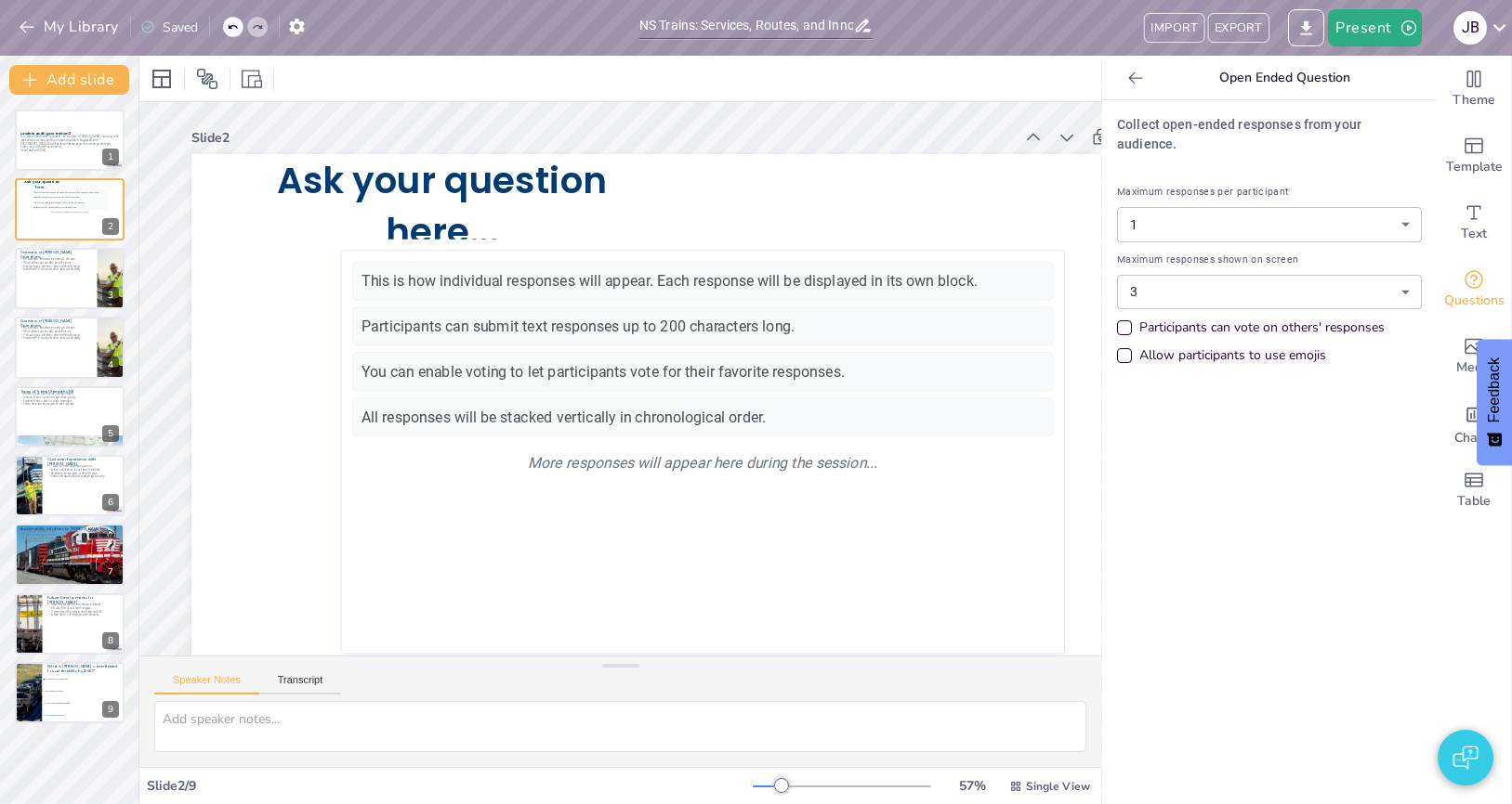
checkbox input "true"
click at [85, 81] on button "Add slide" at bounding box center [69, 80] width 120 height 29
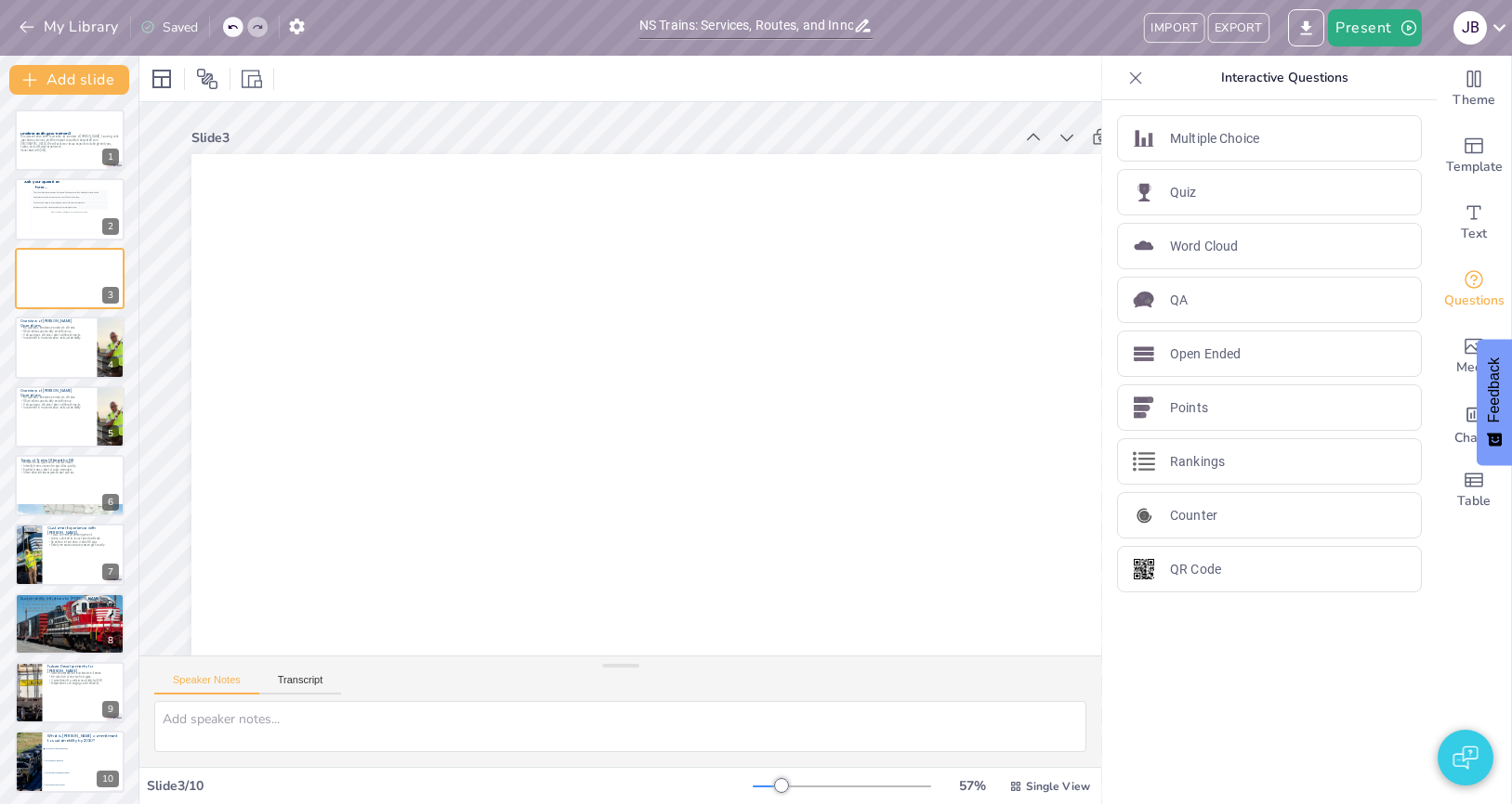
click at [1196, 237] on p "Word Cloud" at bounding box center [1204, 246] width 68 height 20
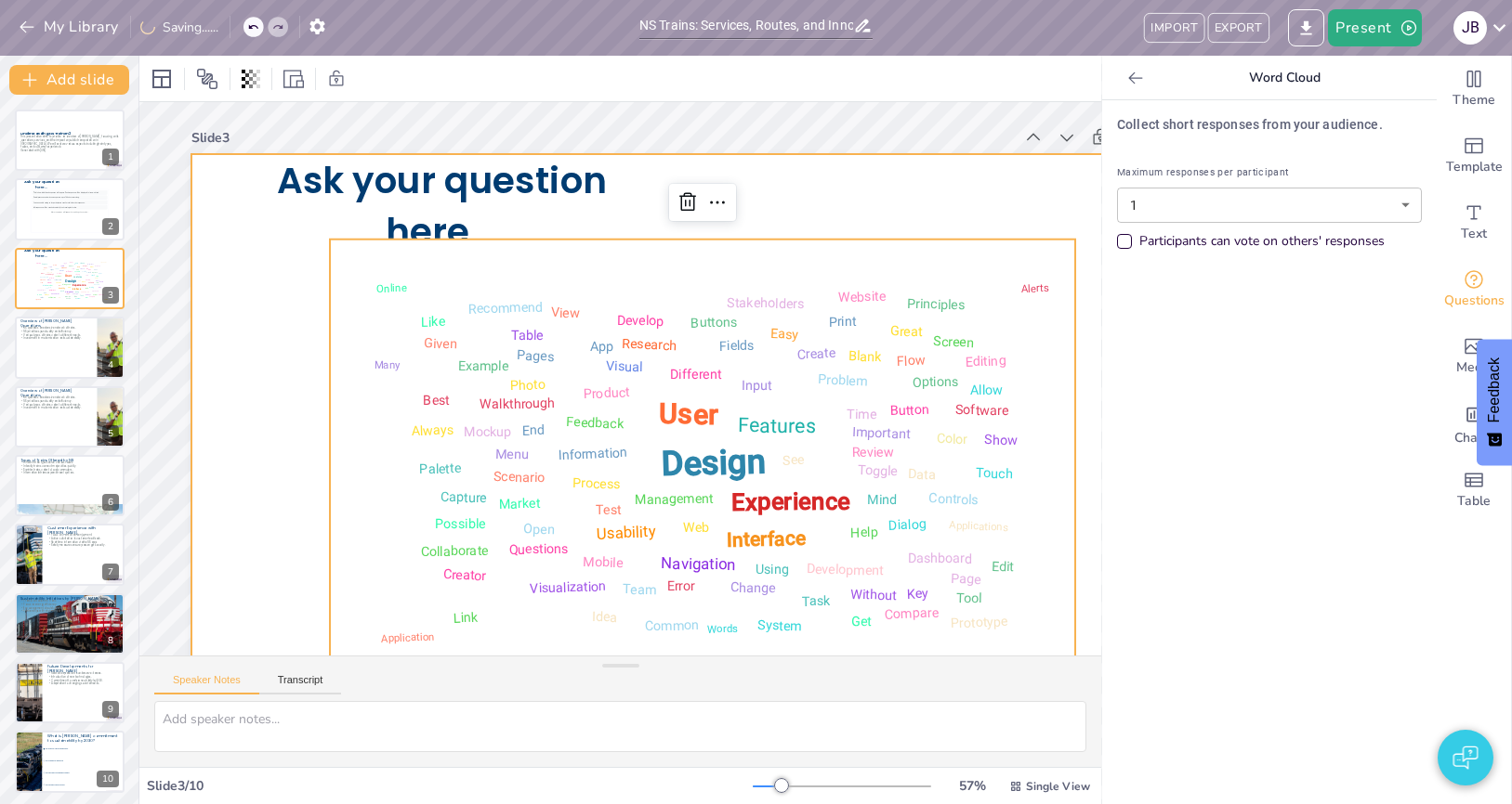
click at [268, 362] on div at bounding box center [702, 441] width 1022 height 575
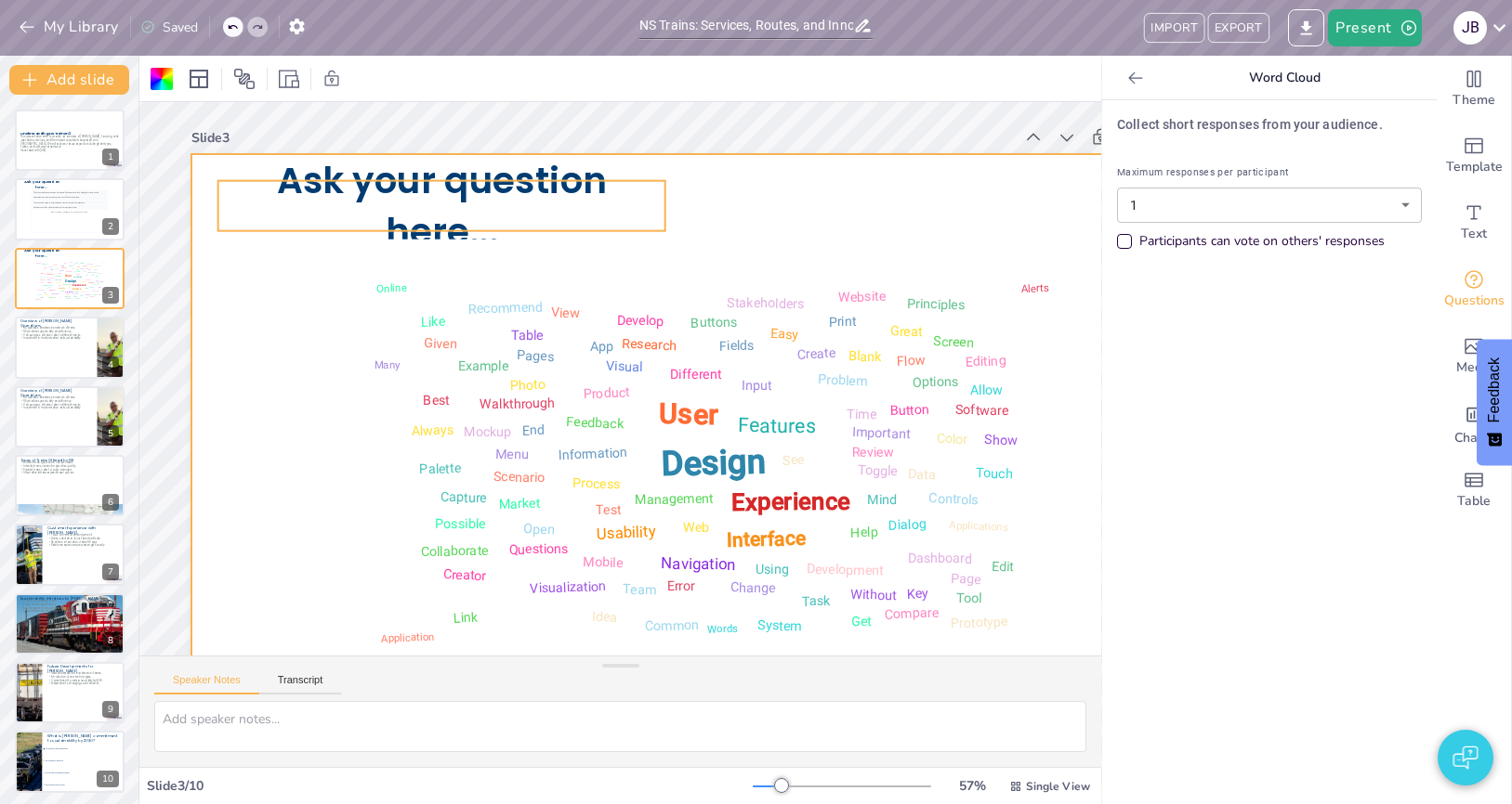
click at [423, 184] on span "Ask your question here..." at bounding box center [441, 205] width 330 height 101
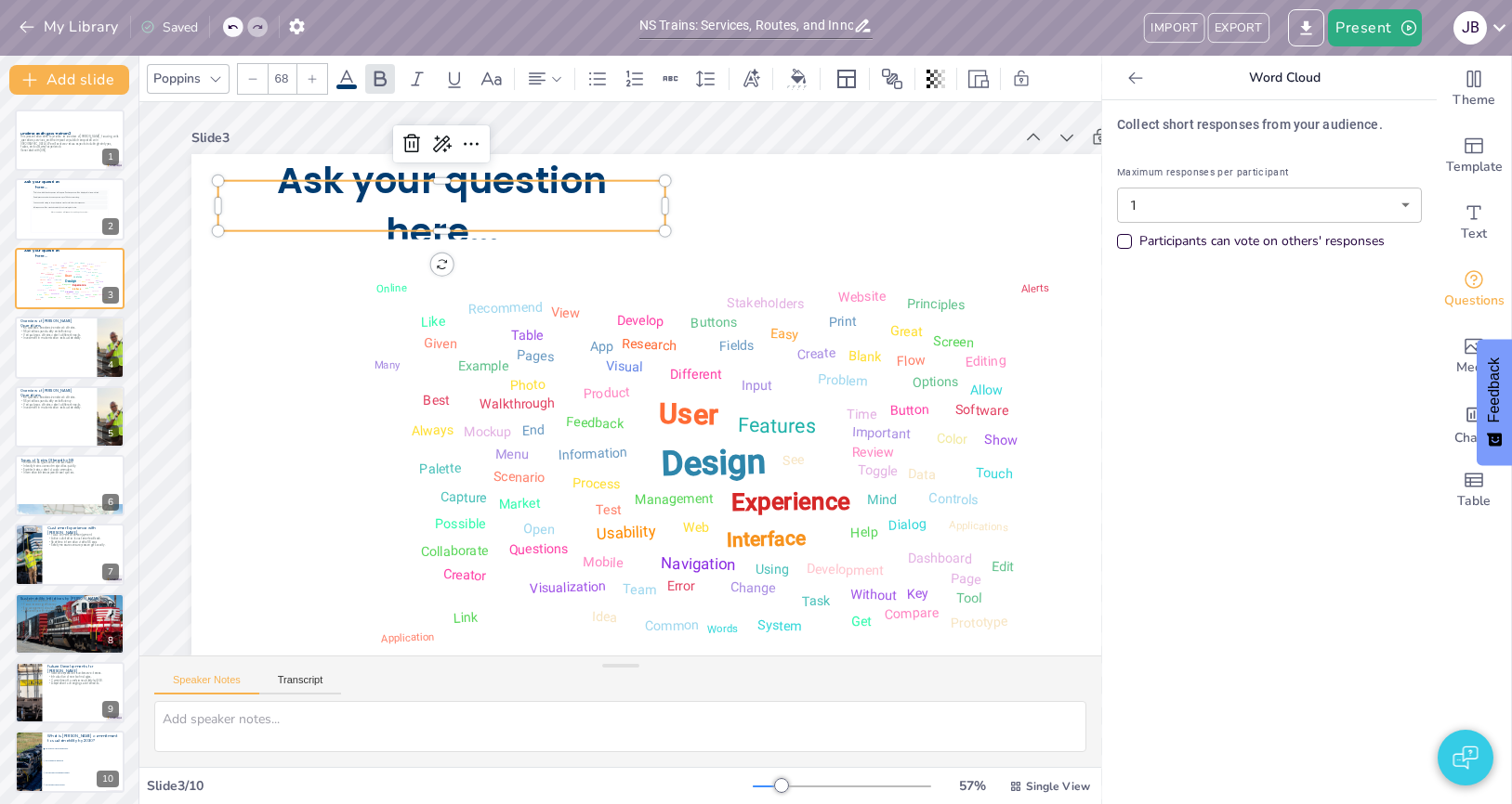
click at [423, 184] on span "Ask your question here..." at bounding box center [441, 205] width 330 height 101
checkbox input "true"
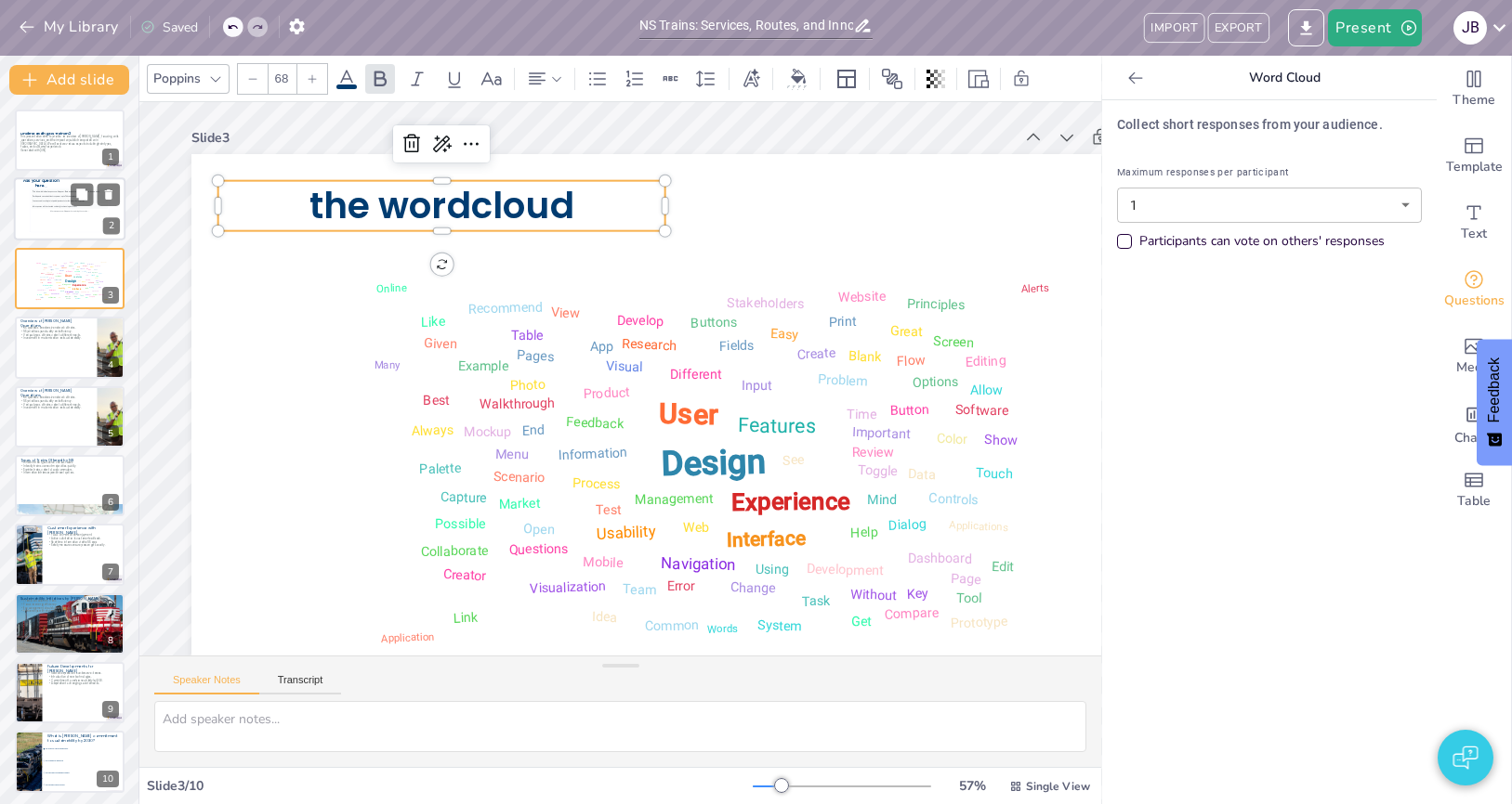
click at [51, 227] on div "This is how individual responses will appear. Each response will be displayed i…" at bounding box center [69, 210] width 76 height 42
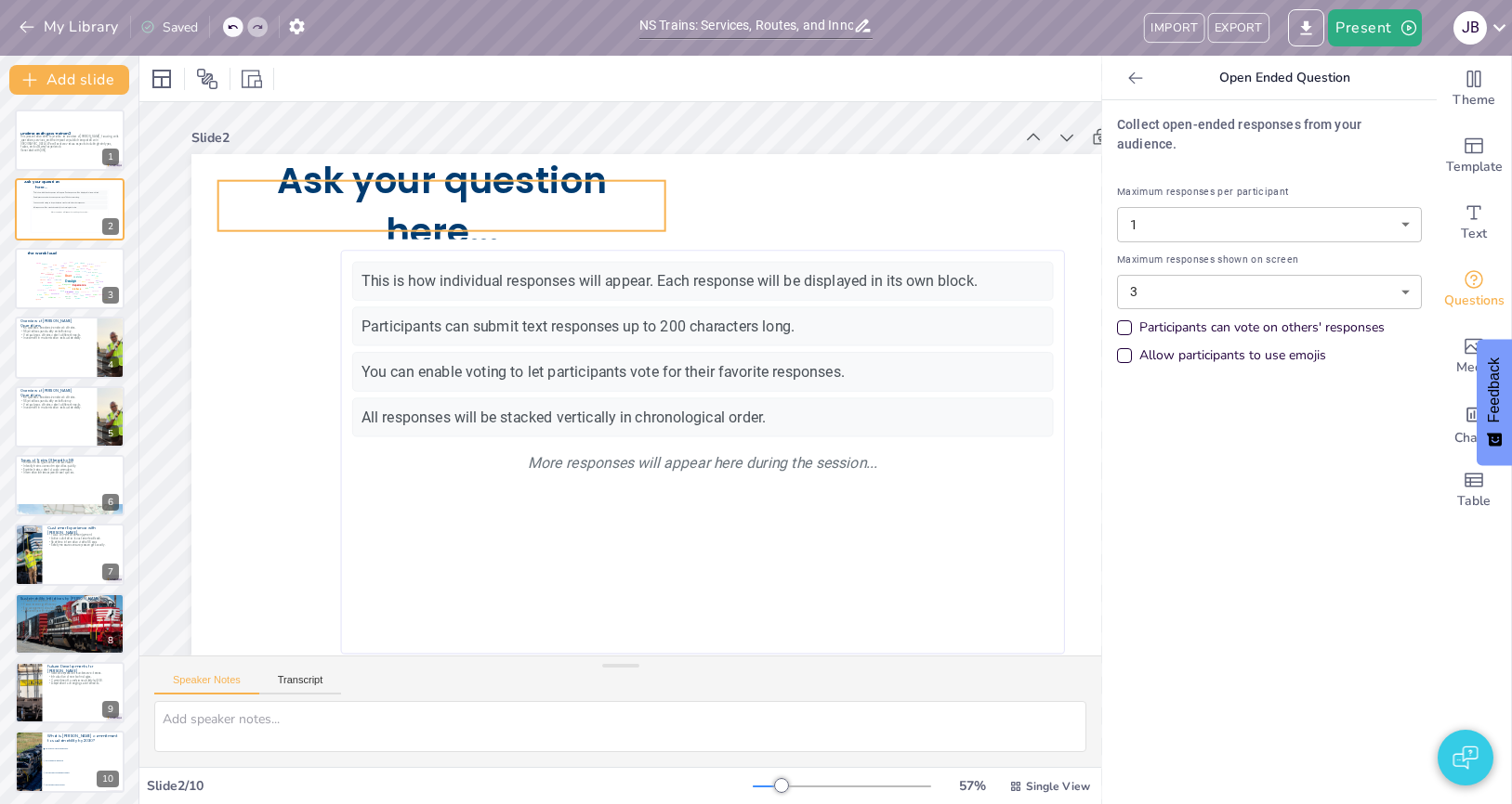
click at [432, 202] on span "Ask your question here..." at bounding box center [441, 205] width 330 height 101
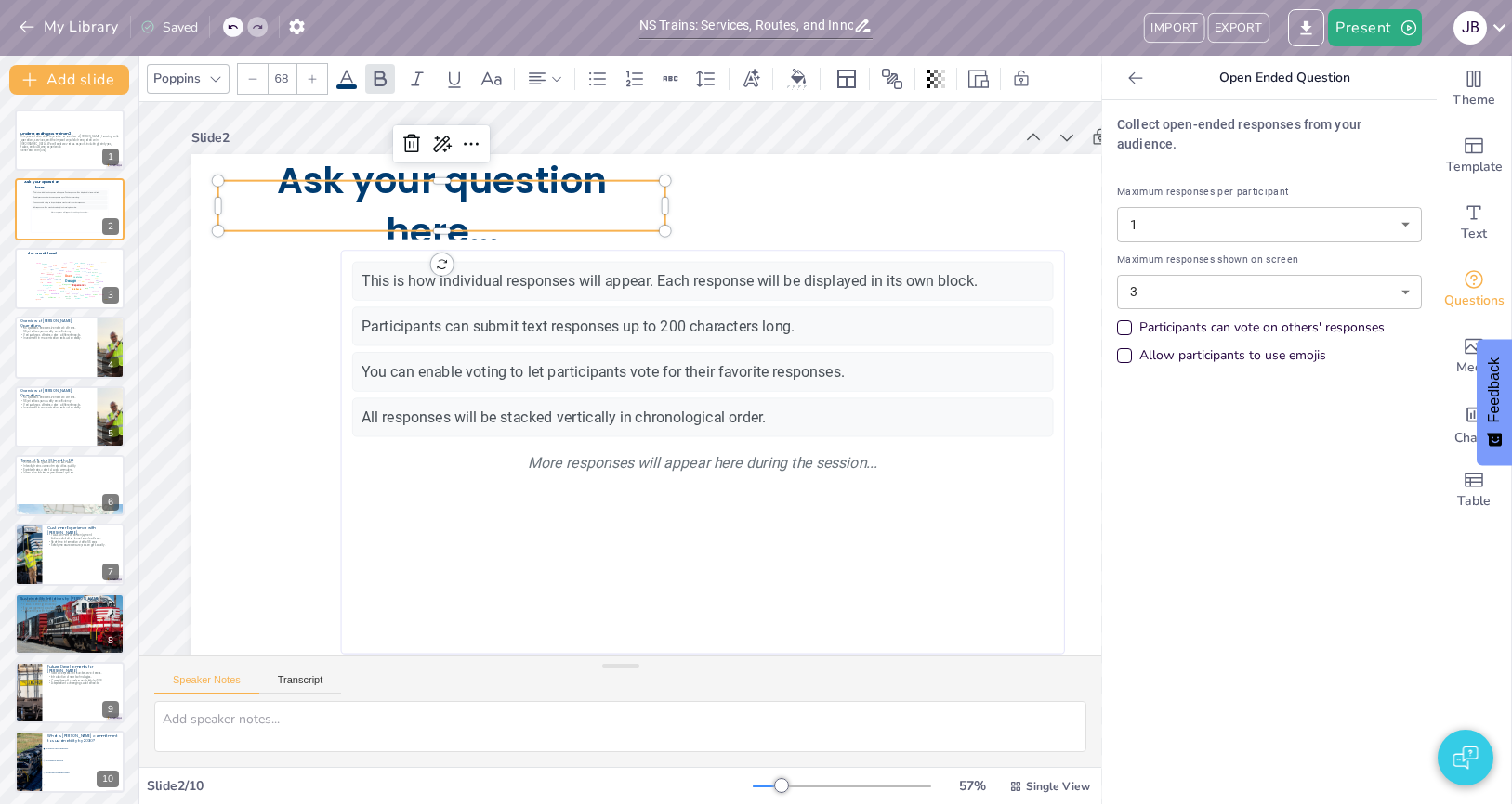
click at [432, 202] on span "Ask your question here..." at bounding box center [441, 205] width 330 height 101
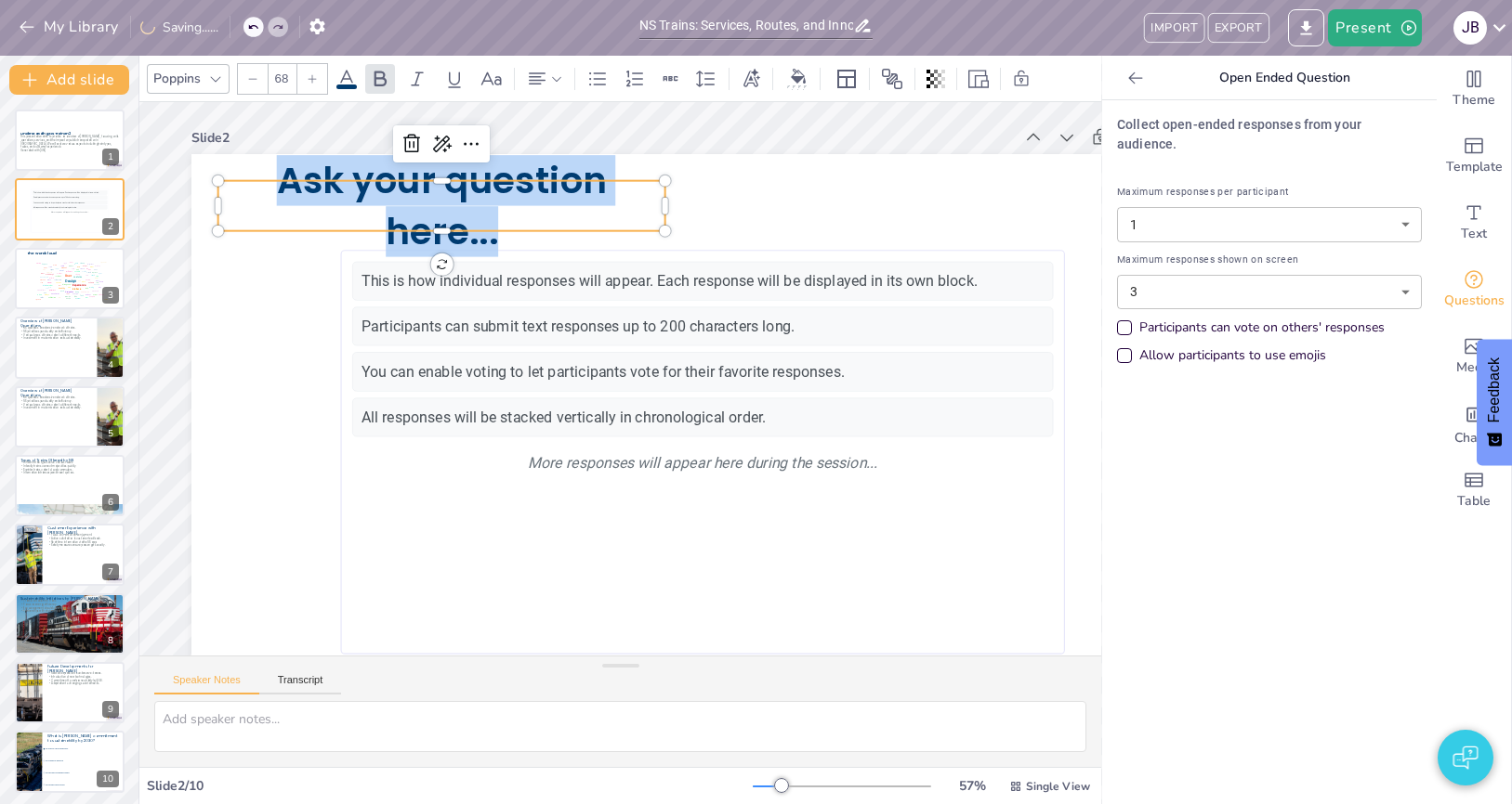
checkbox input "true"
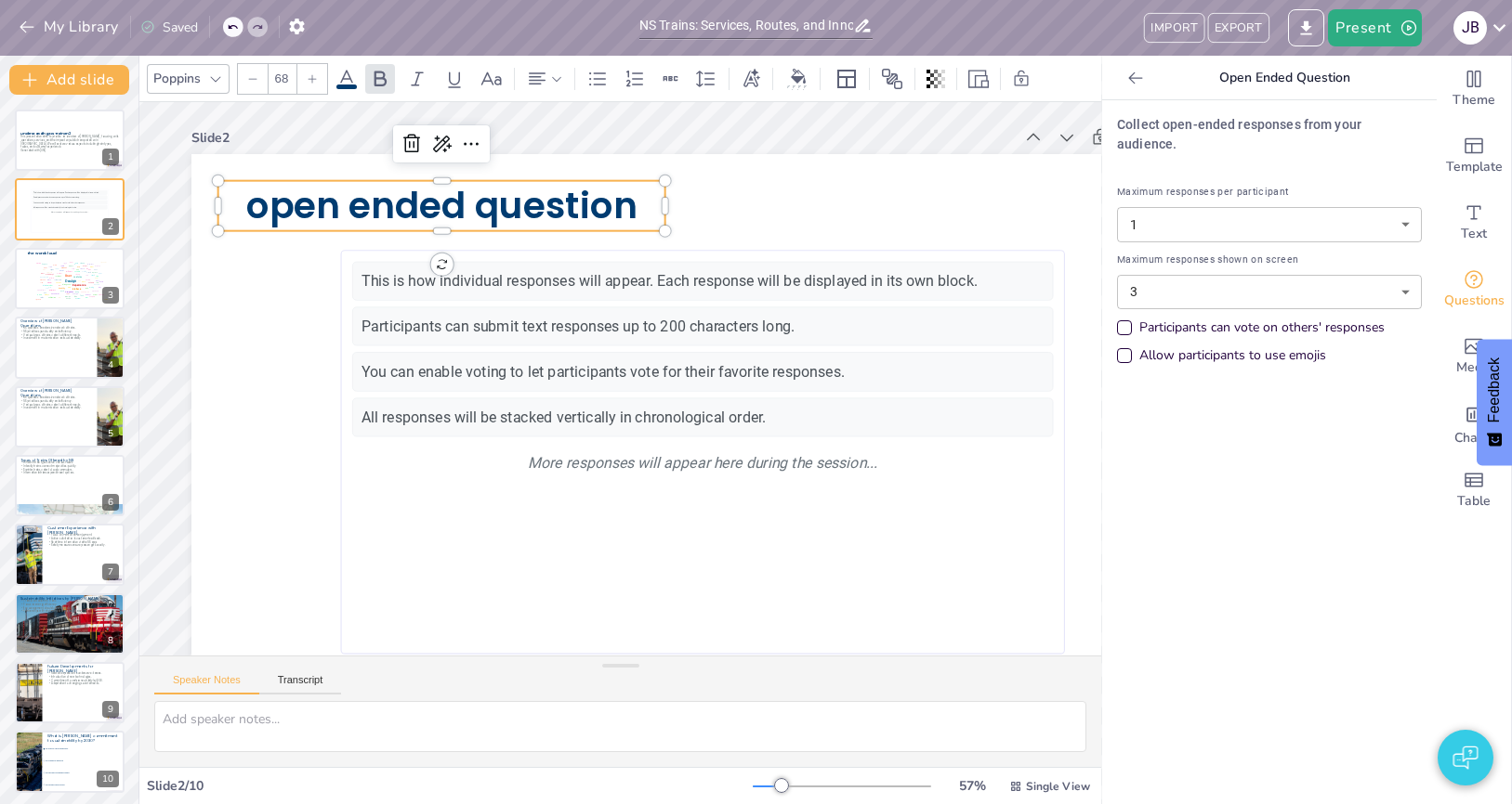
click at [1249, 433] on div "Collect open-ended responses from your audience. Maximum responses per particip…" at bounding box center [1269, 453] width 334 height 705
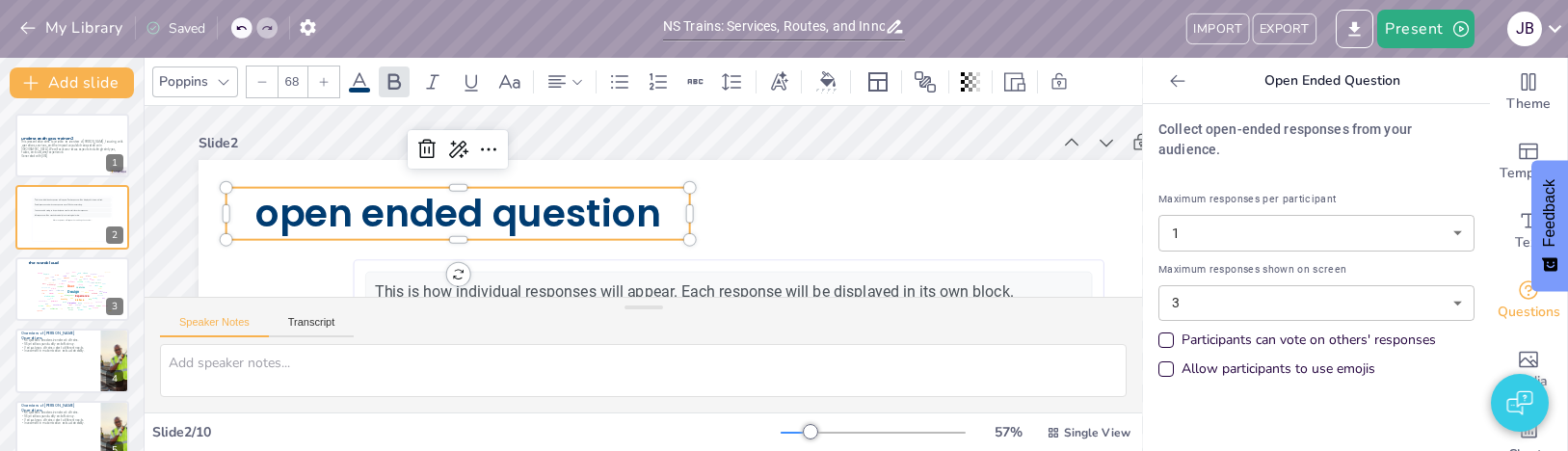
checkbox input "true"
click at [85, 25] on button "My Library" at bounding box center [73, 28] width 117 height 30
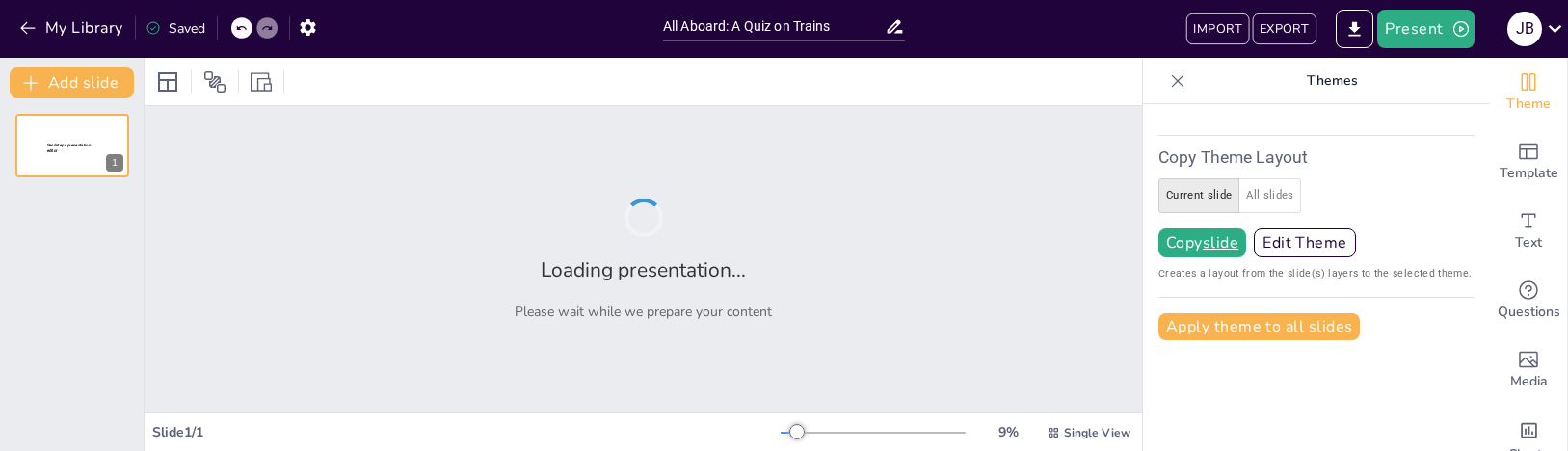
type input "All Aboard: A Quiz on Trains"
type input "AI Innovation: Trends and Future Directions"
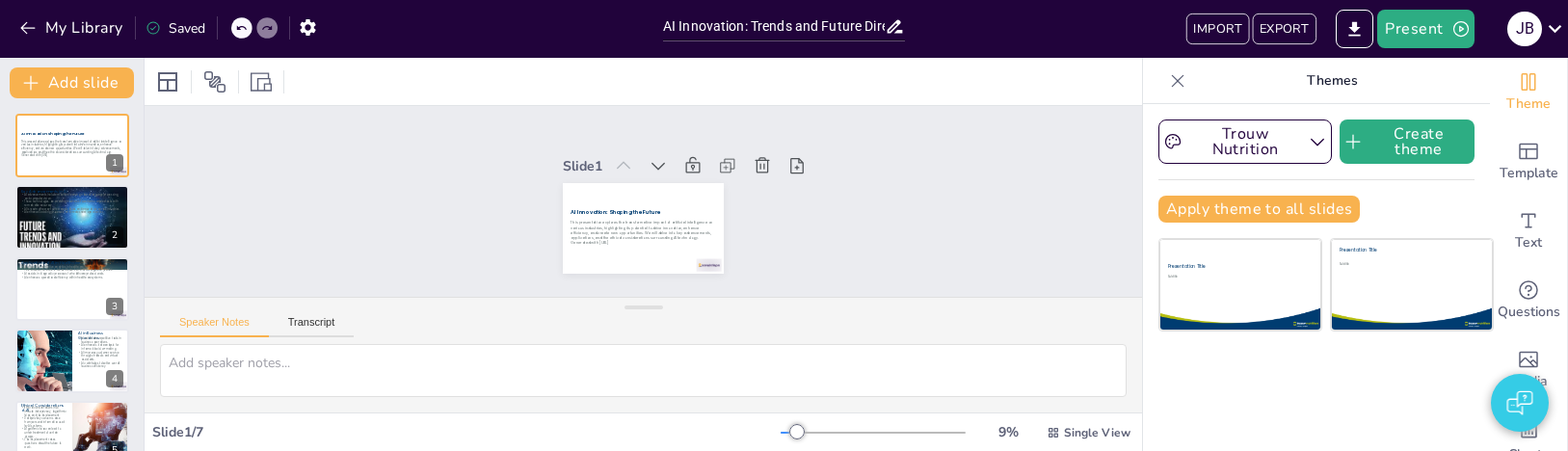
checkbox input "true"
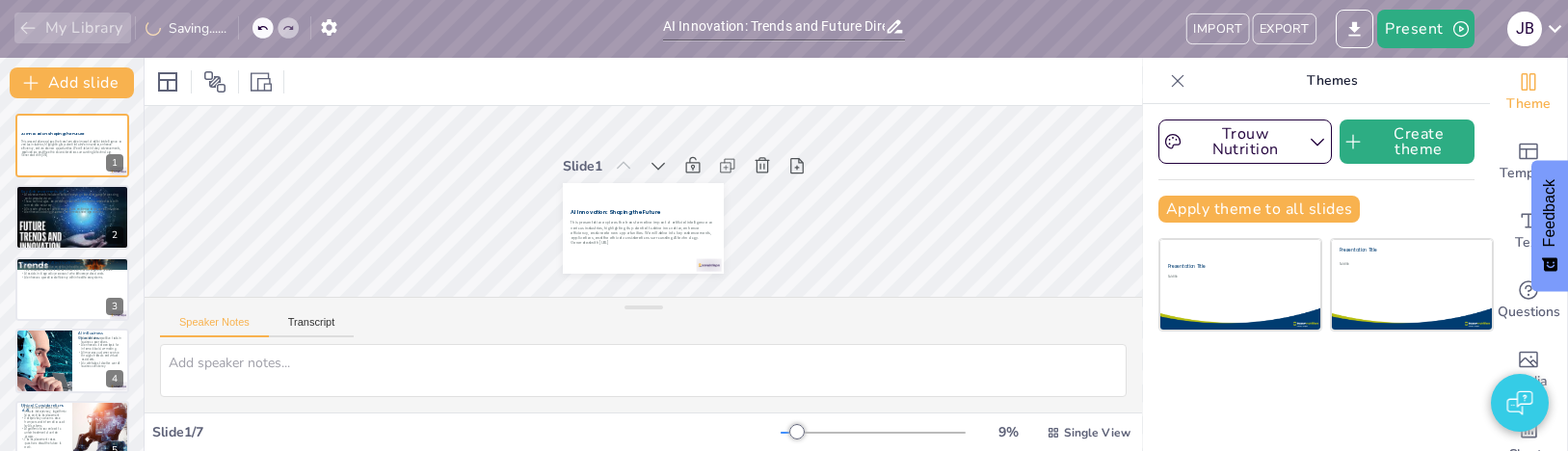
click at [57, 26] on button "My Library" at bounding box center [73, 28] width 117 height 30
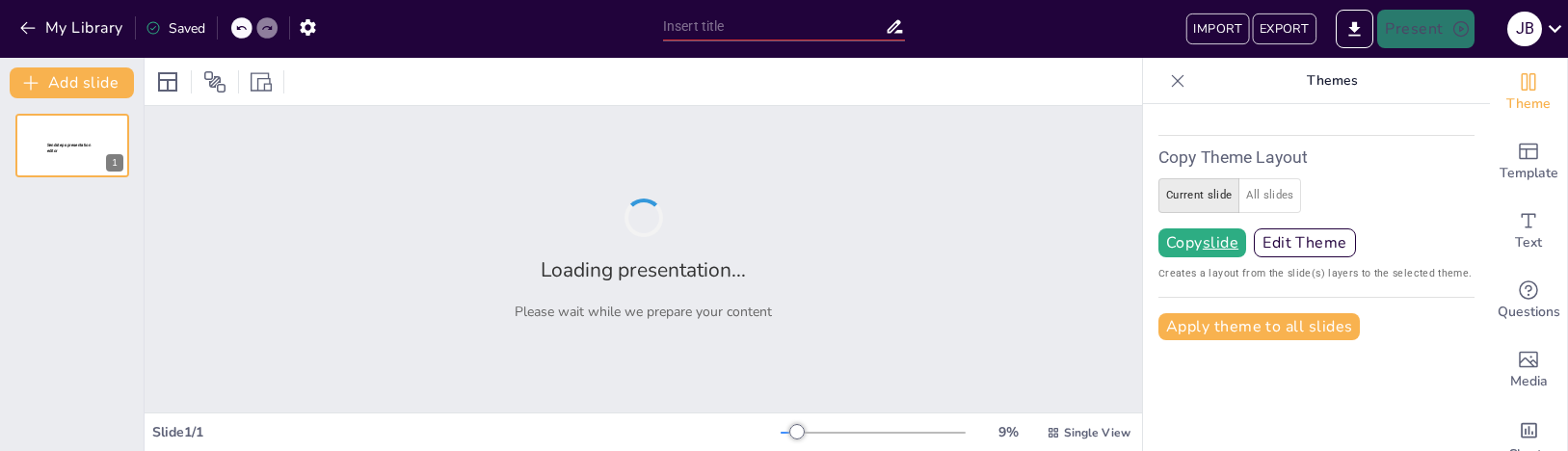
type input "New Sendsteps"
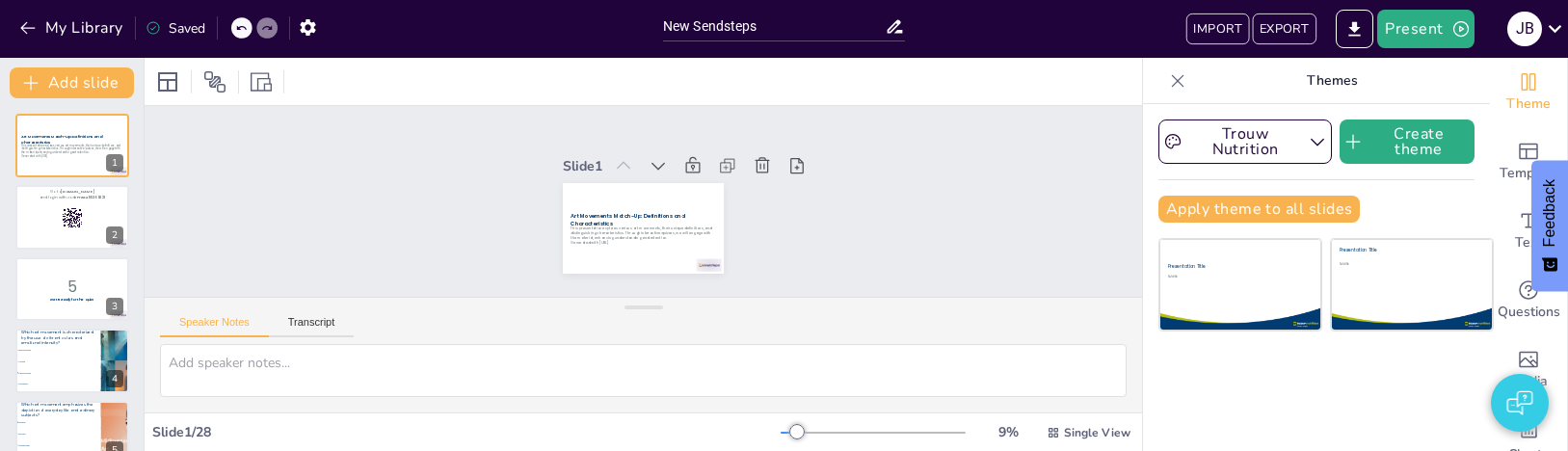
checkbox input "true"
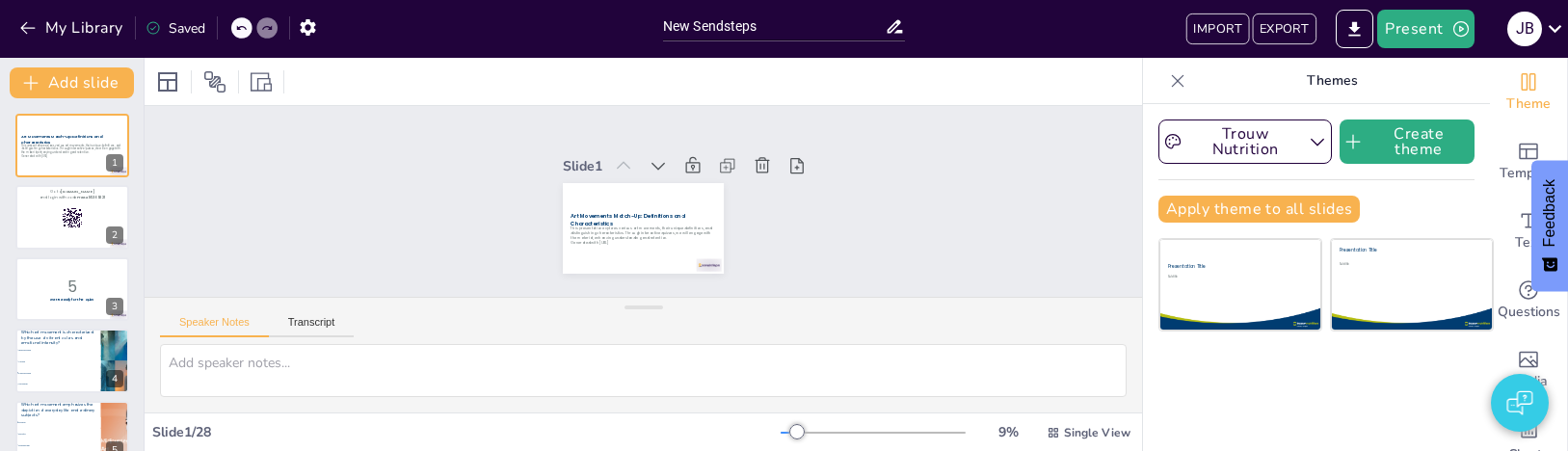
checkbox input "true"
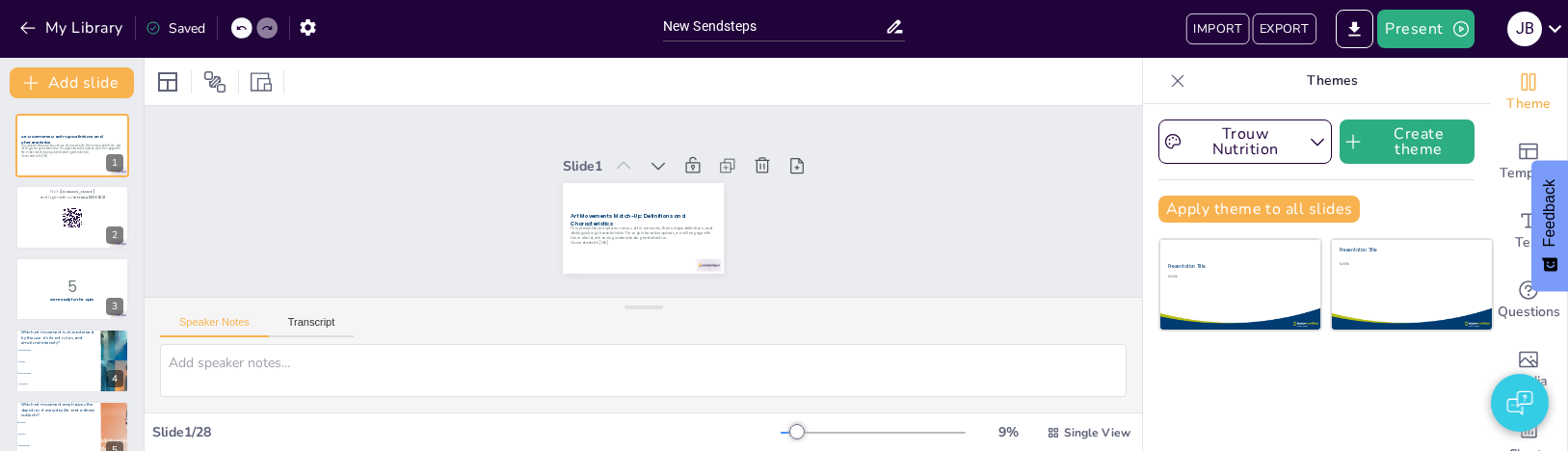
checkbox input "true"
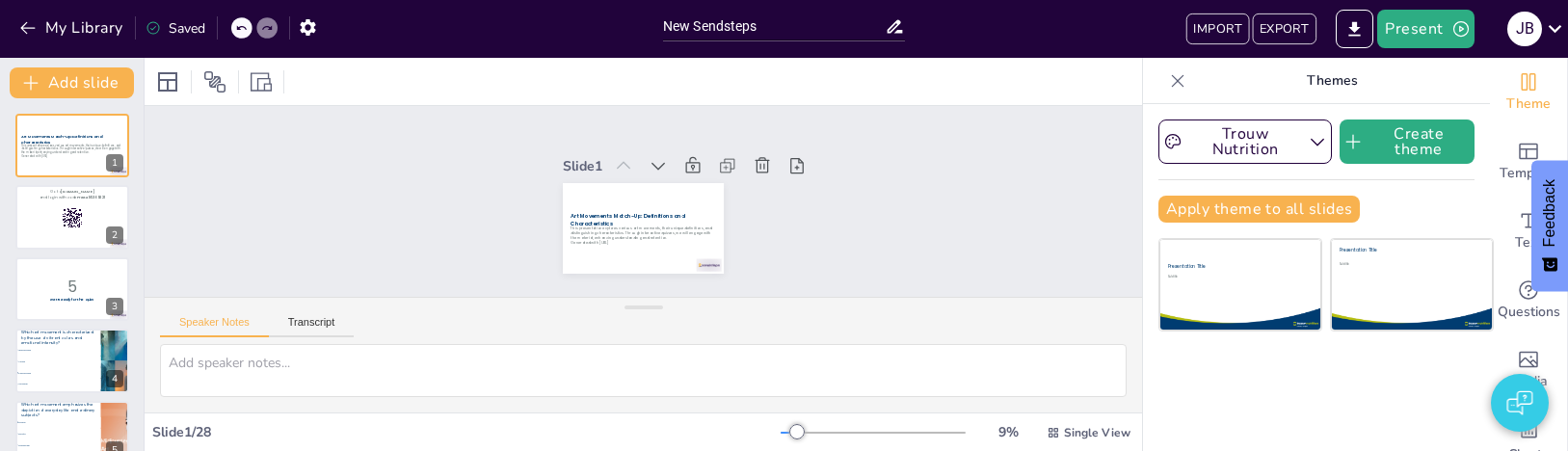
checkbox input "true"
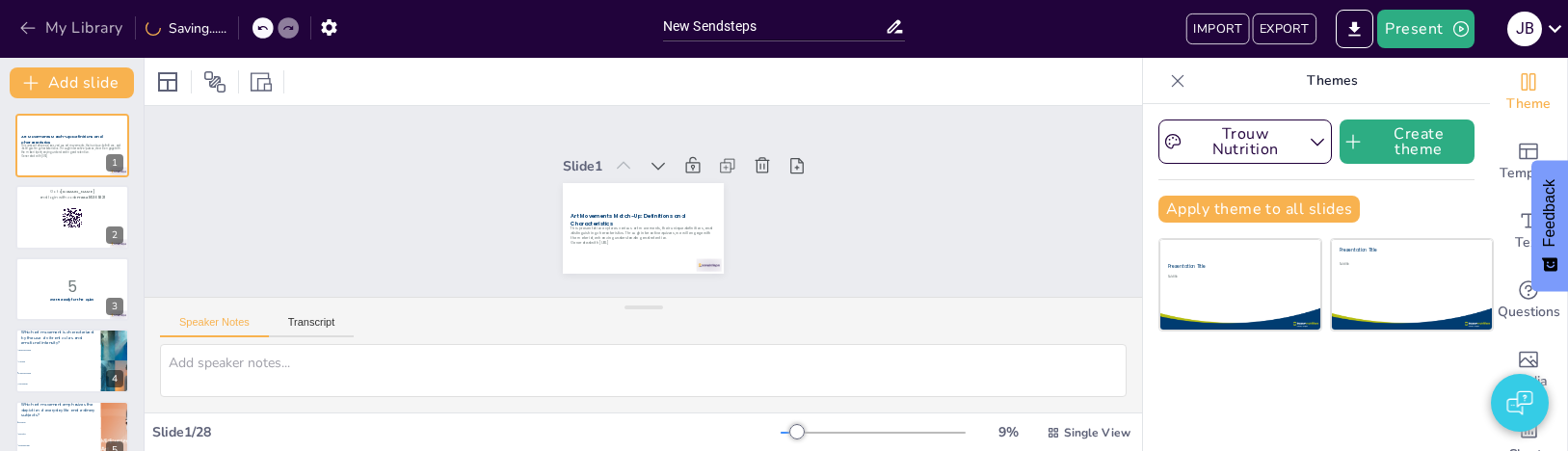
click at [54, 35] on button "My Library" at bounding box center [73, 28] width 117 height 30
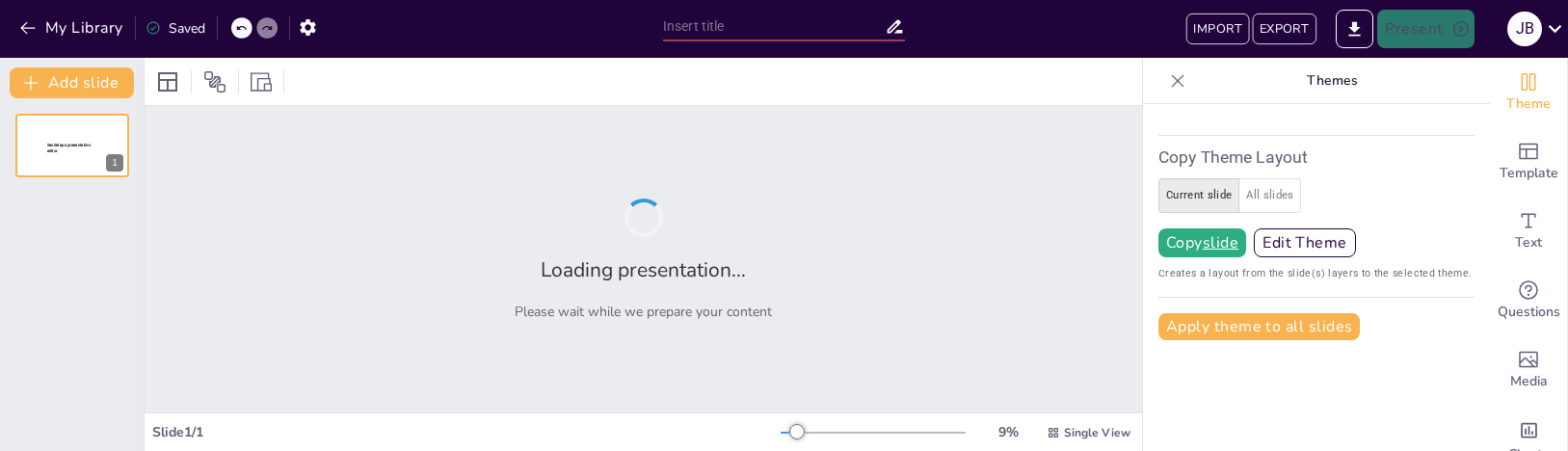
type input "New Sendsteps"
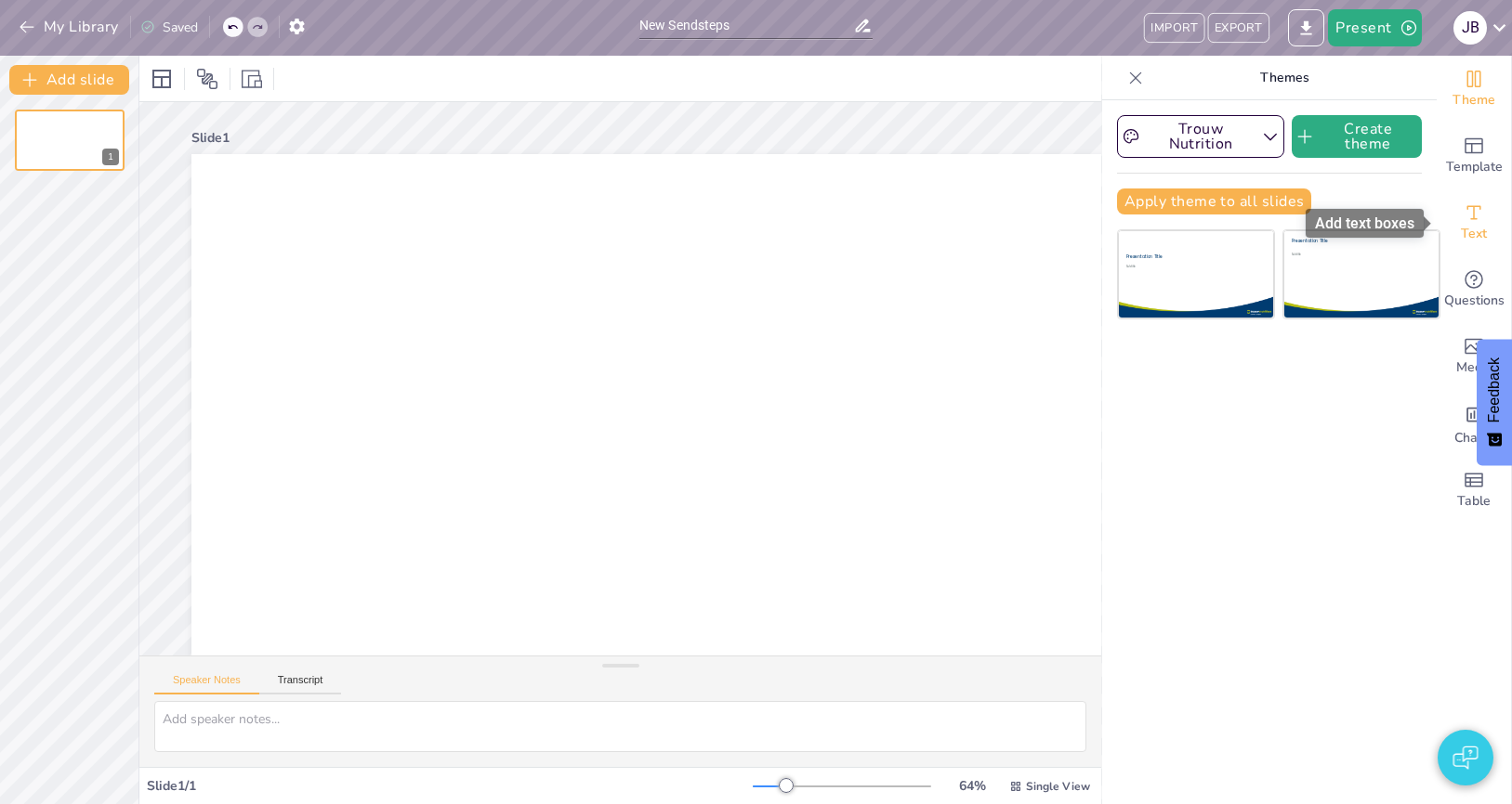
click at [1474, 215] on icon "Add text boxes" at bounding box center [1474, 212] width 14 height 14
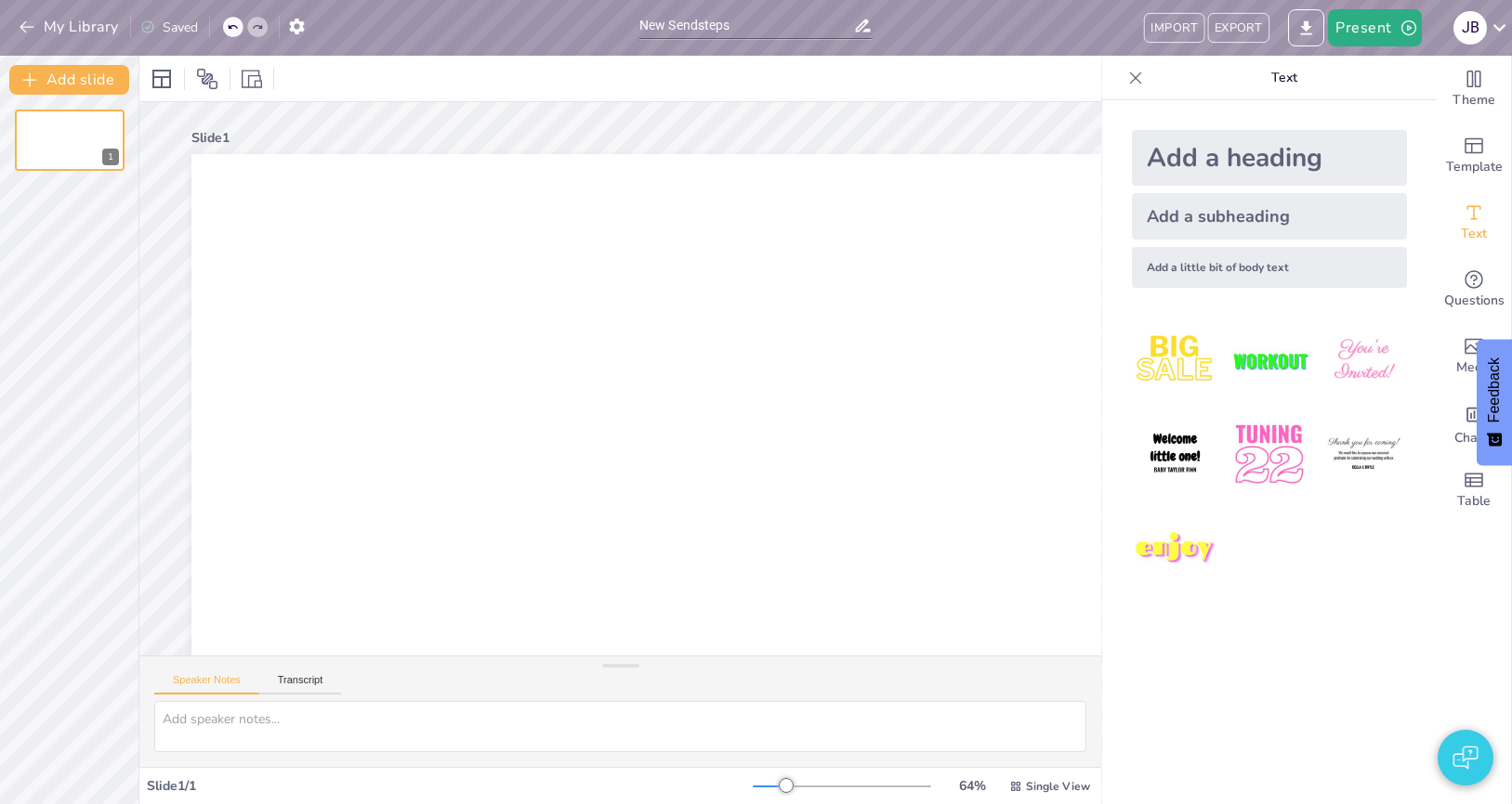
click at [1193, 148] on div "Add a heading" at bounding box center [1269, 157] width 275 height 56
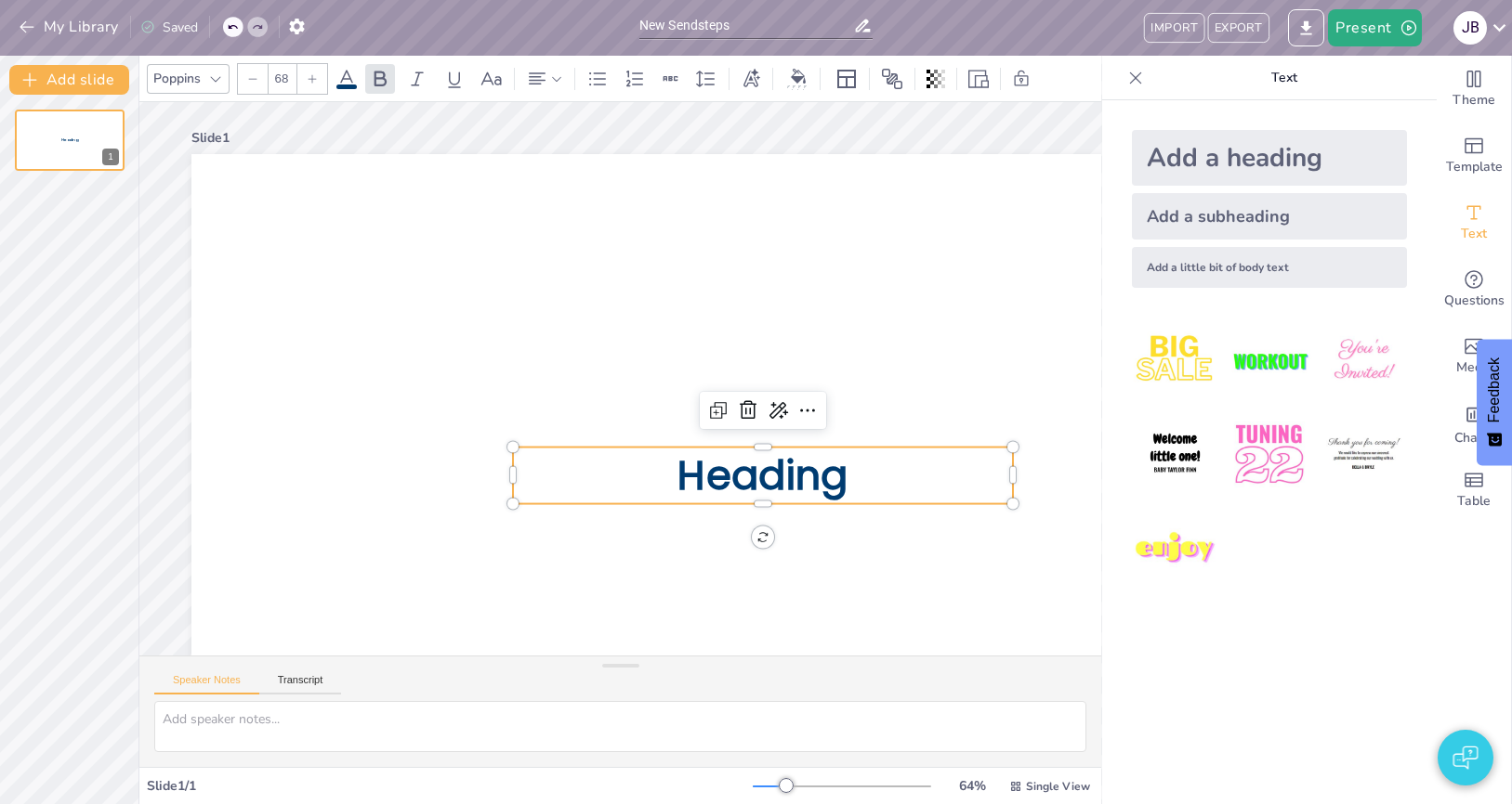
click at [699, 434] on span "Heading" at bounding box center [626, 550] width 146 height 170
click at [704, 434] on span "Heading" at bounding box center [662, 545] width 165 height 156
click at [86, 334] on div "1" at bounding box center [69, 449] width 138 height 709
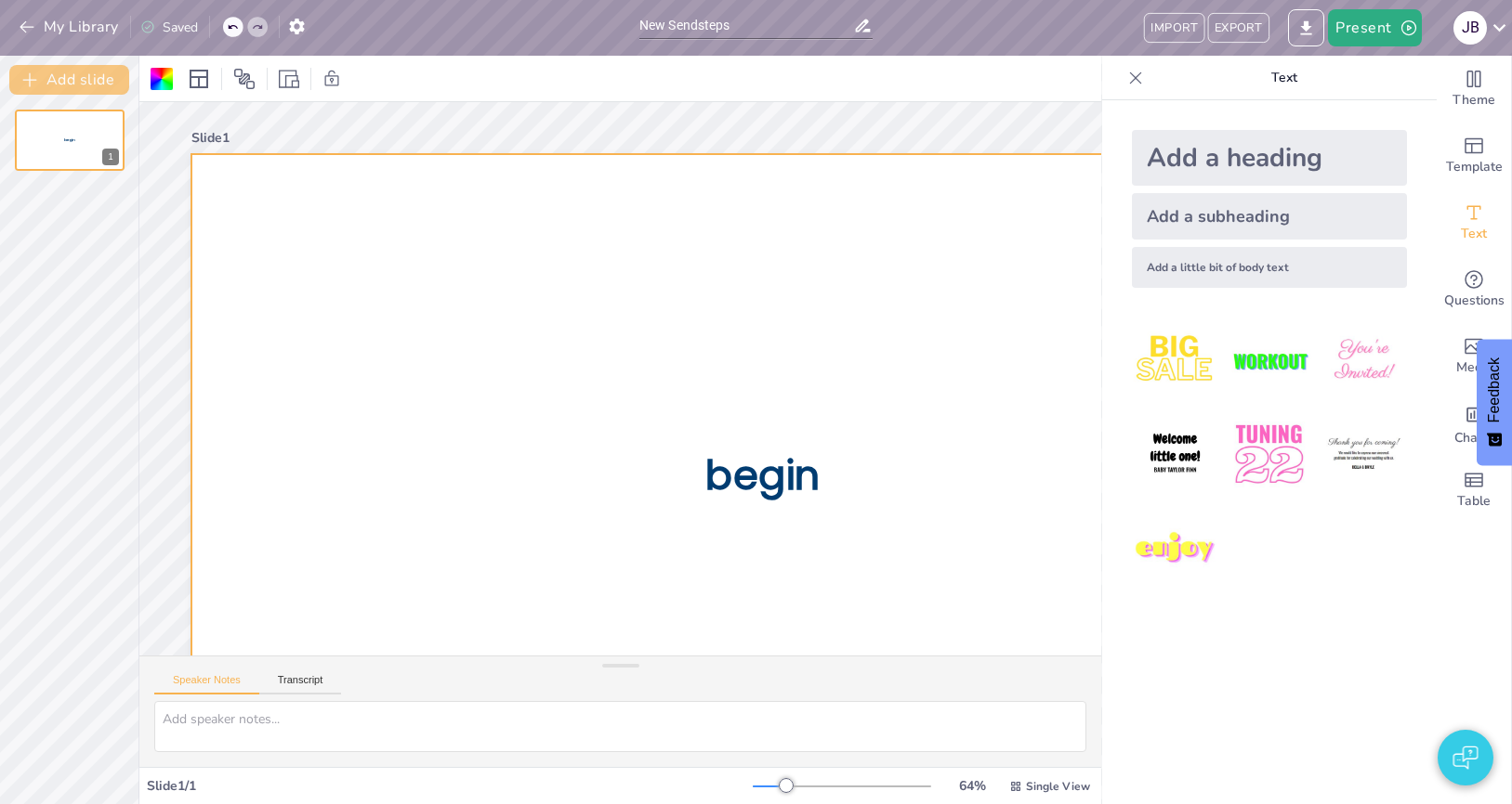
click at [80, 80] on button "Add slide" at bounding box center [69, 80] width 120 height 29
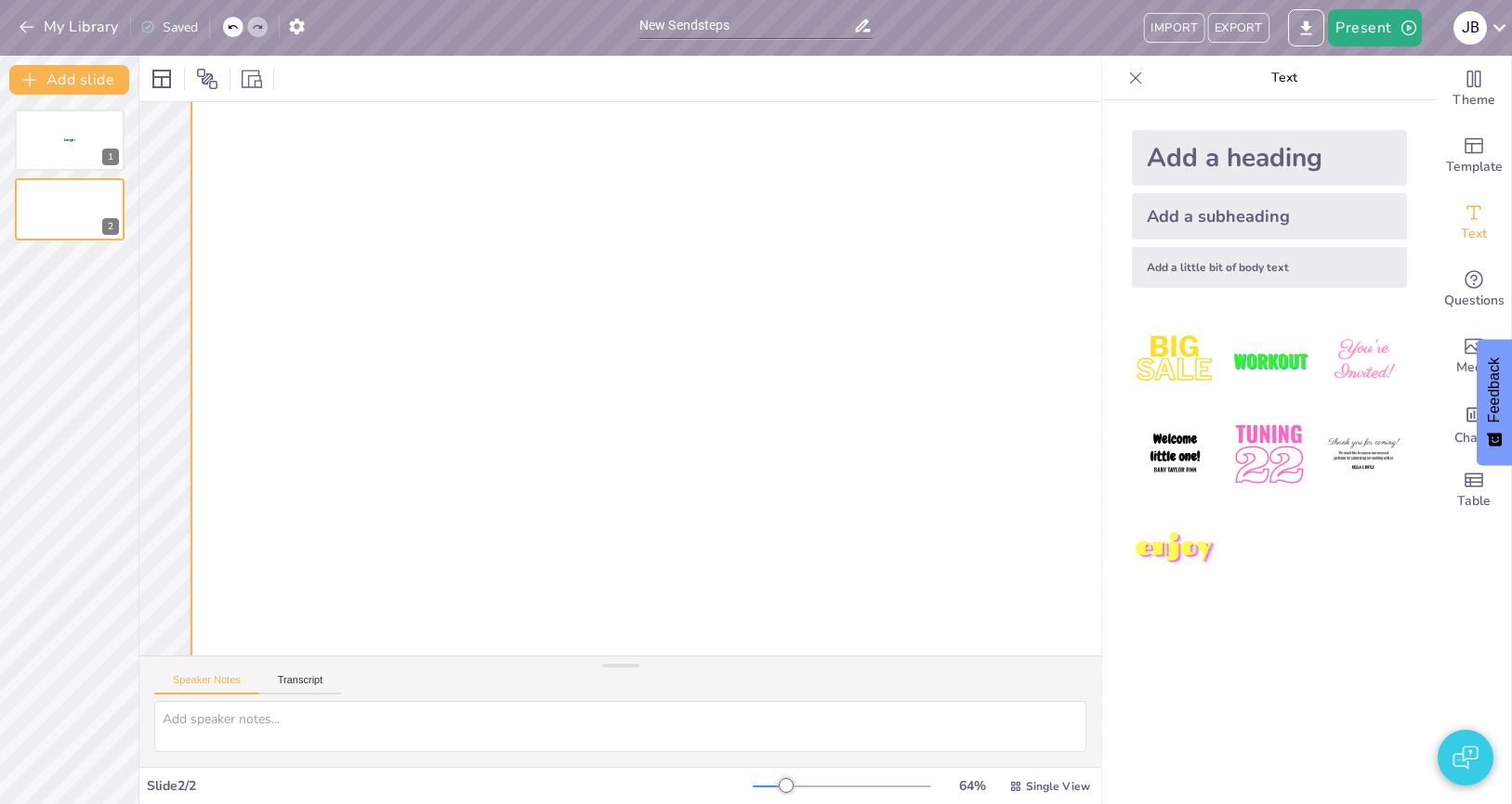
scroll to position [86, 0]
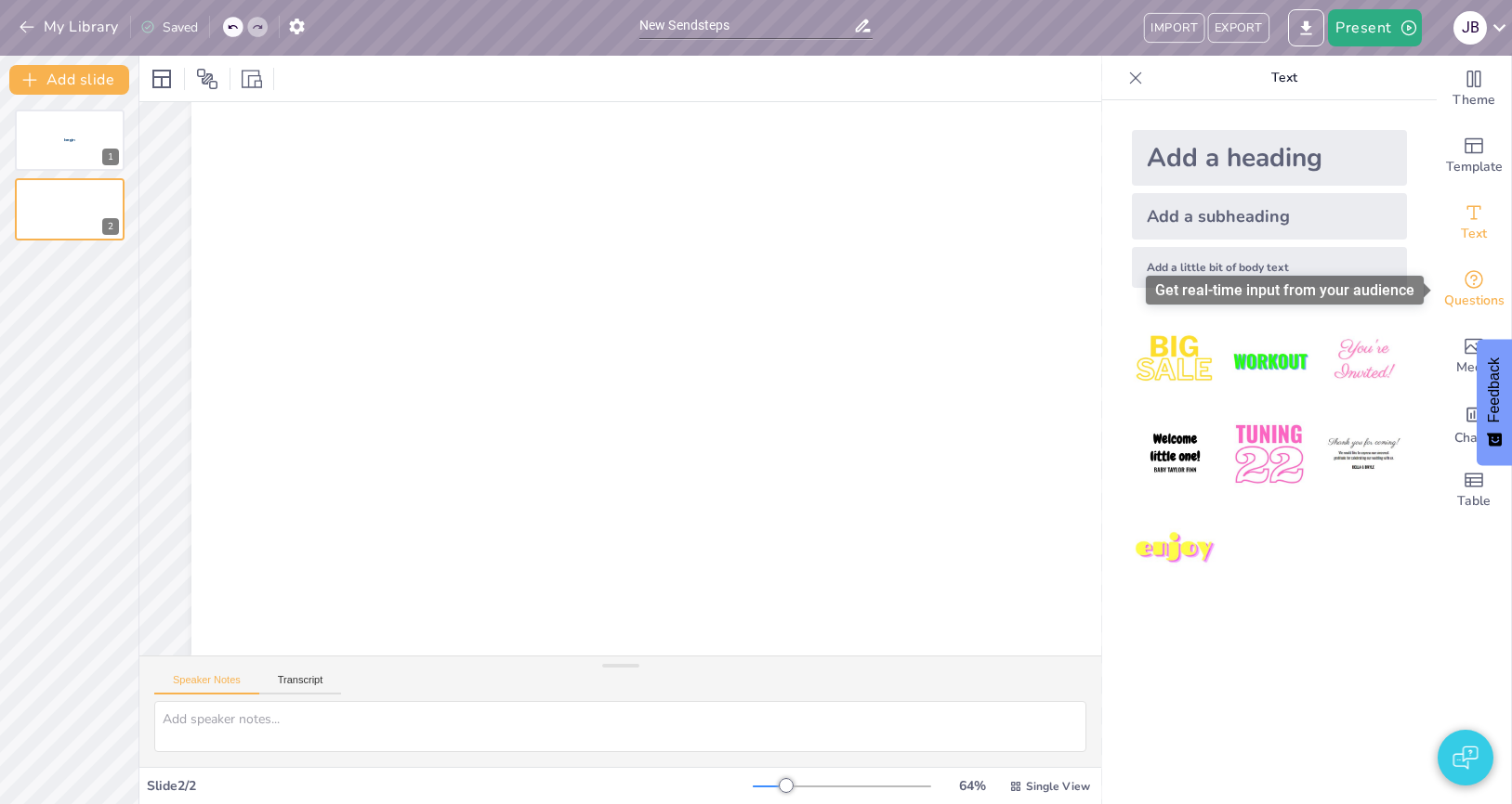
click at [1474, 285] on icon "Get real-time input from your audience" at bounding box center [1474, 279] width 23 height 23
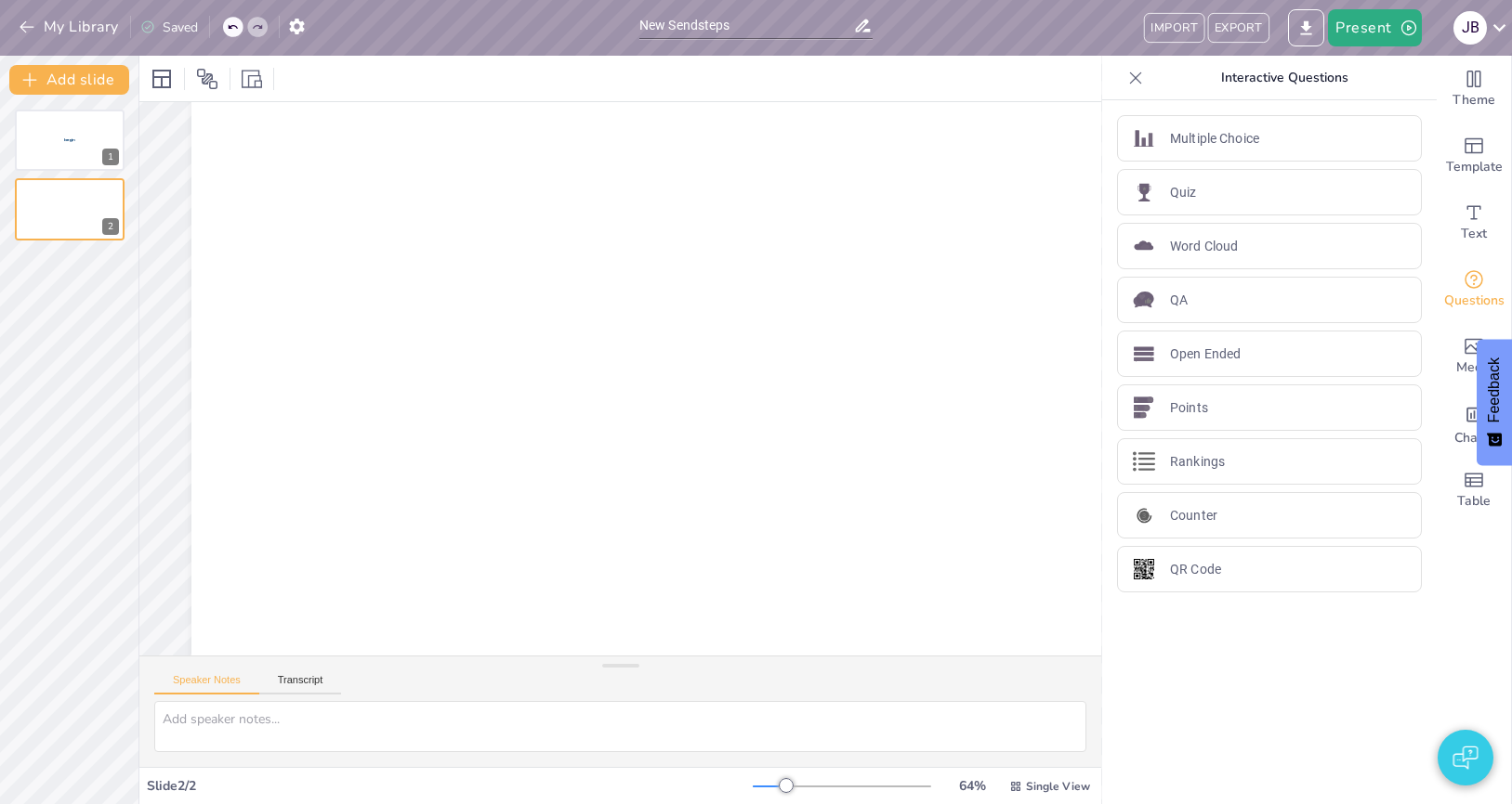
click at [1192, 241] on p "Word Cloud" at bounding box center [1204, 246] width 68 height 20
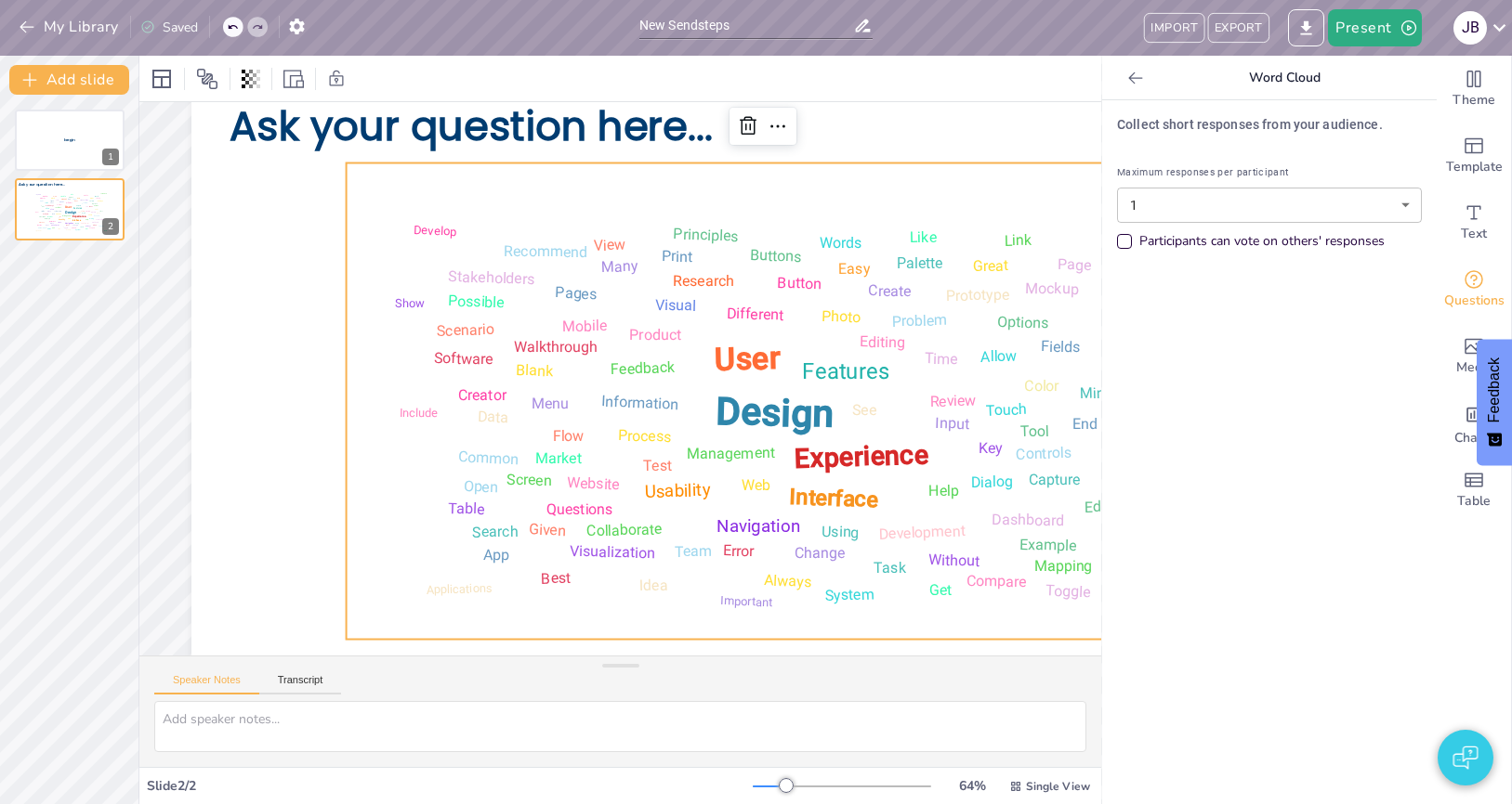
click at [1299, 198] on body "My Library Saved New Sendsteps IMPORT EXPORT Present J B Document fonts Poppins…" at bounding box center [756, 402] width 1512 height 804
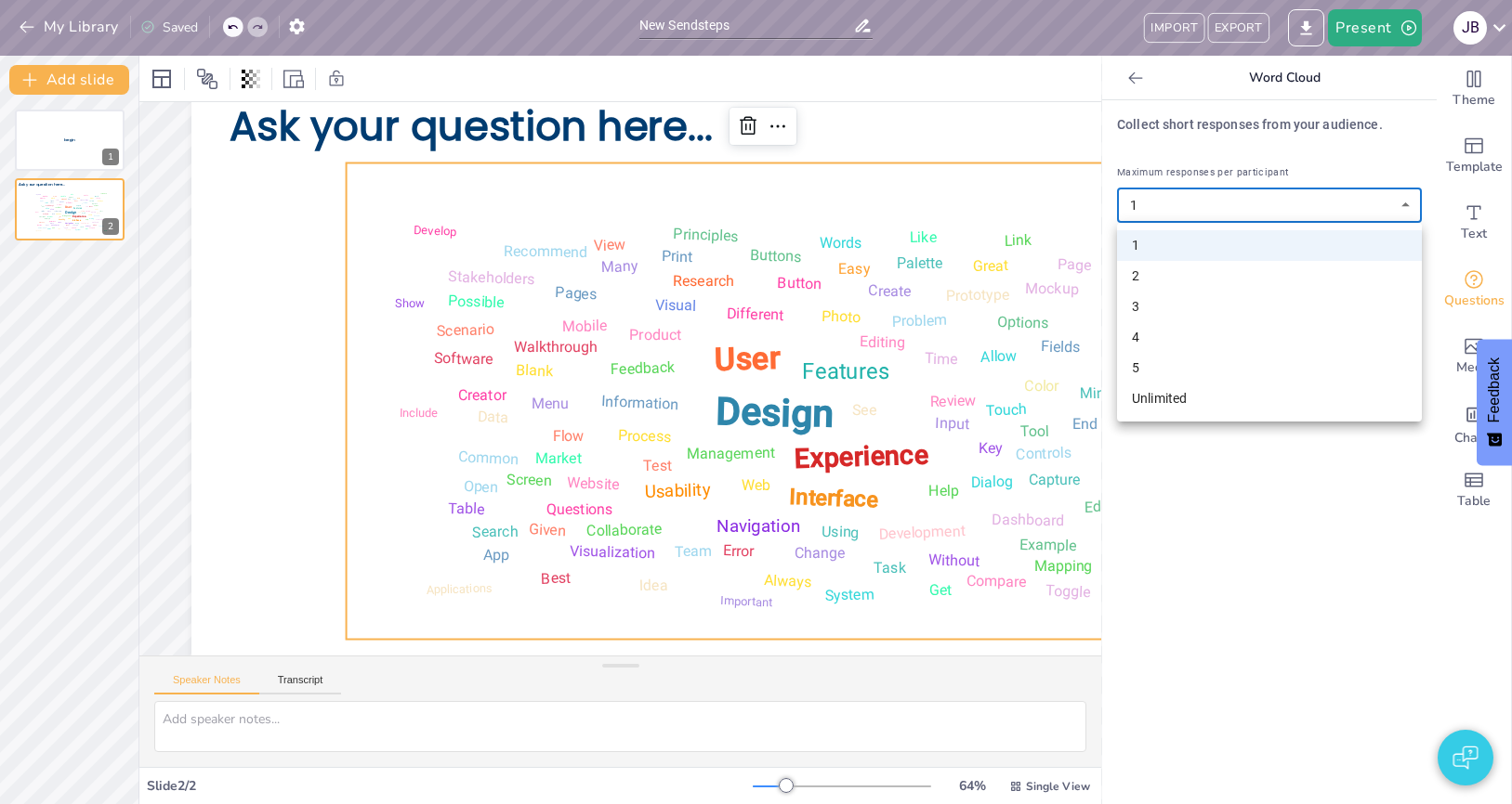
click at [1190, 358] on li "5" at bounding box center [1269, 368] width 305 height 30
type input "5"
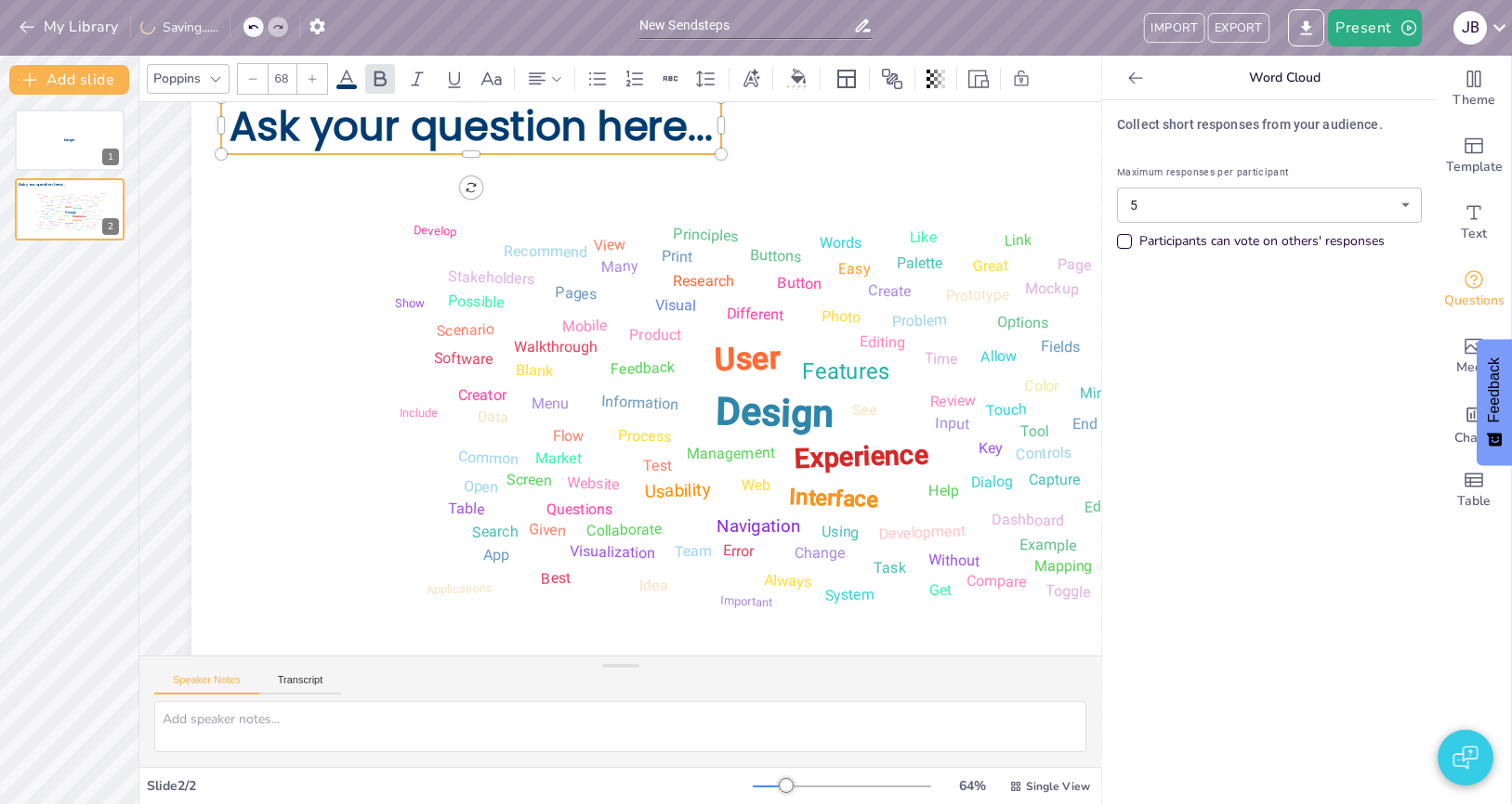
click at [788, 123] on span "Ask your question here..." at bounding box center [912, 346] width 248 height 464
click at [421, 122] on span "Ask your question here..." at bounding box center [587, 87] width 464 height 248
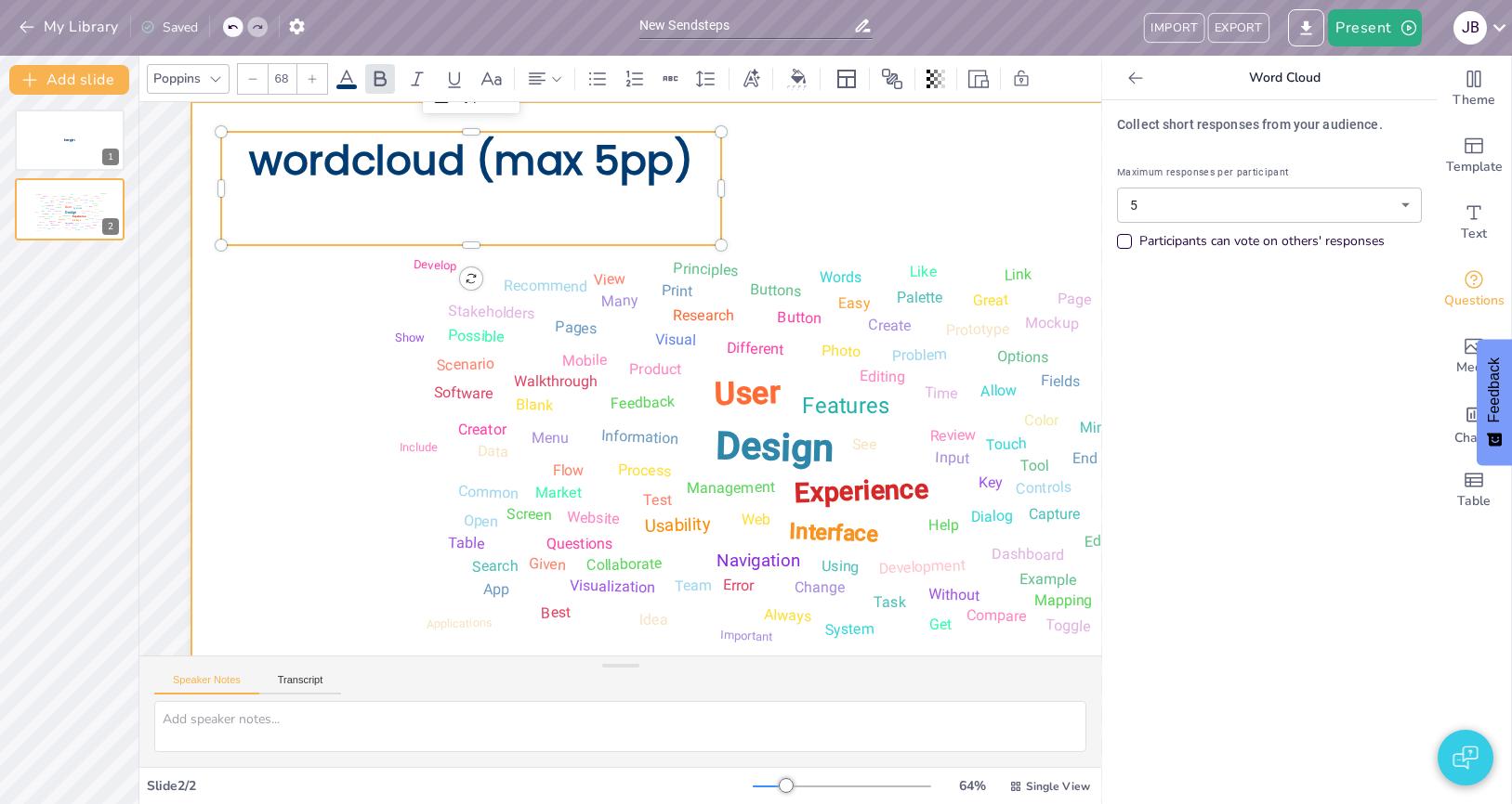
scroll to position [80, 0]
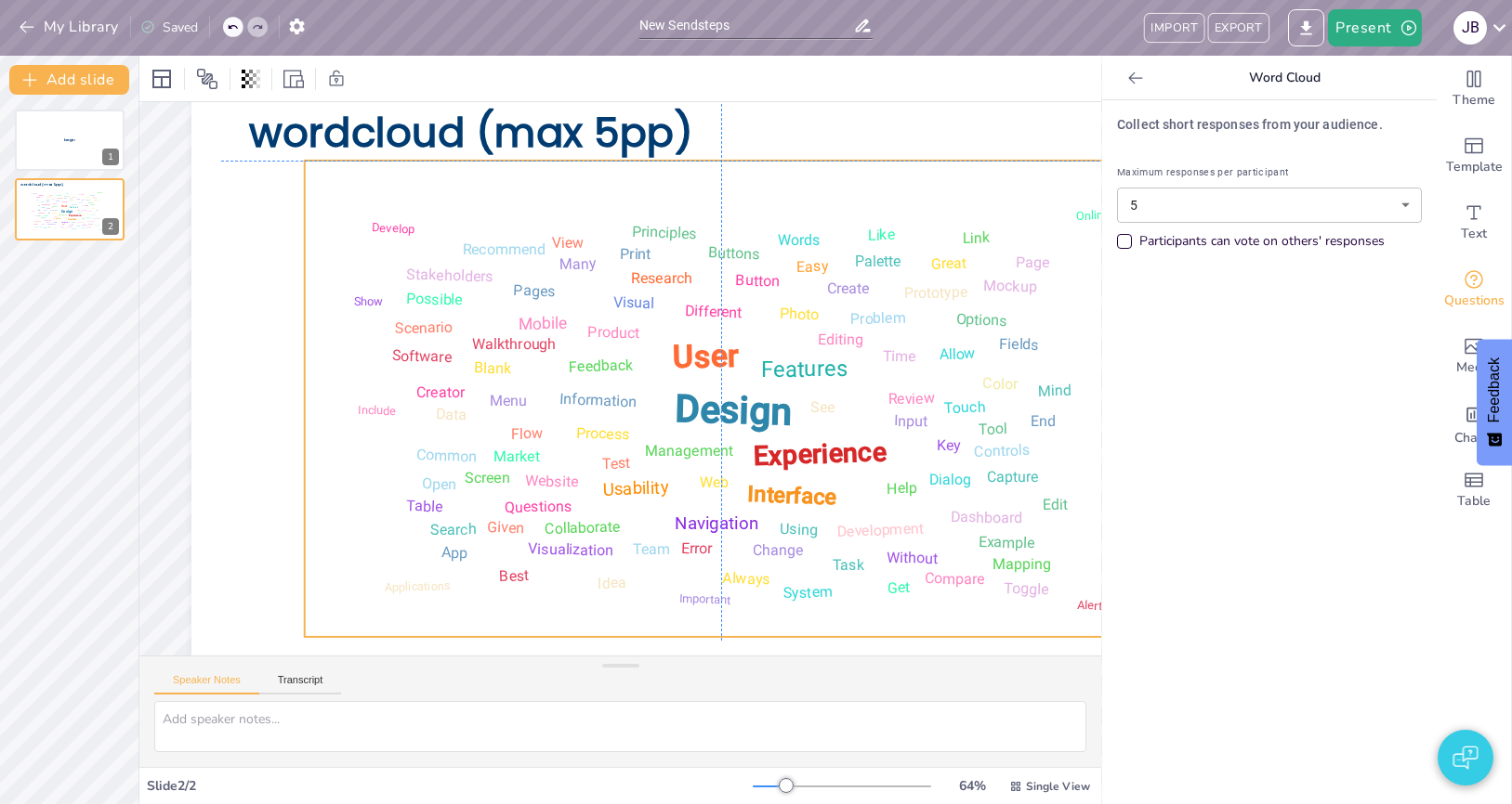
drag, startPoint x: 608, startPoint y: 325, endPoint x: 555, endPoint y: 319, distance: 53.3
click at [558, 319] on div "Design User Experience Interface Features Navigation Usability Test Process Inf…" at bounding box center [530, 329] width 909 height 680
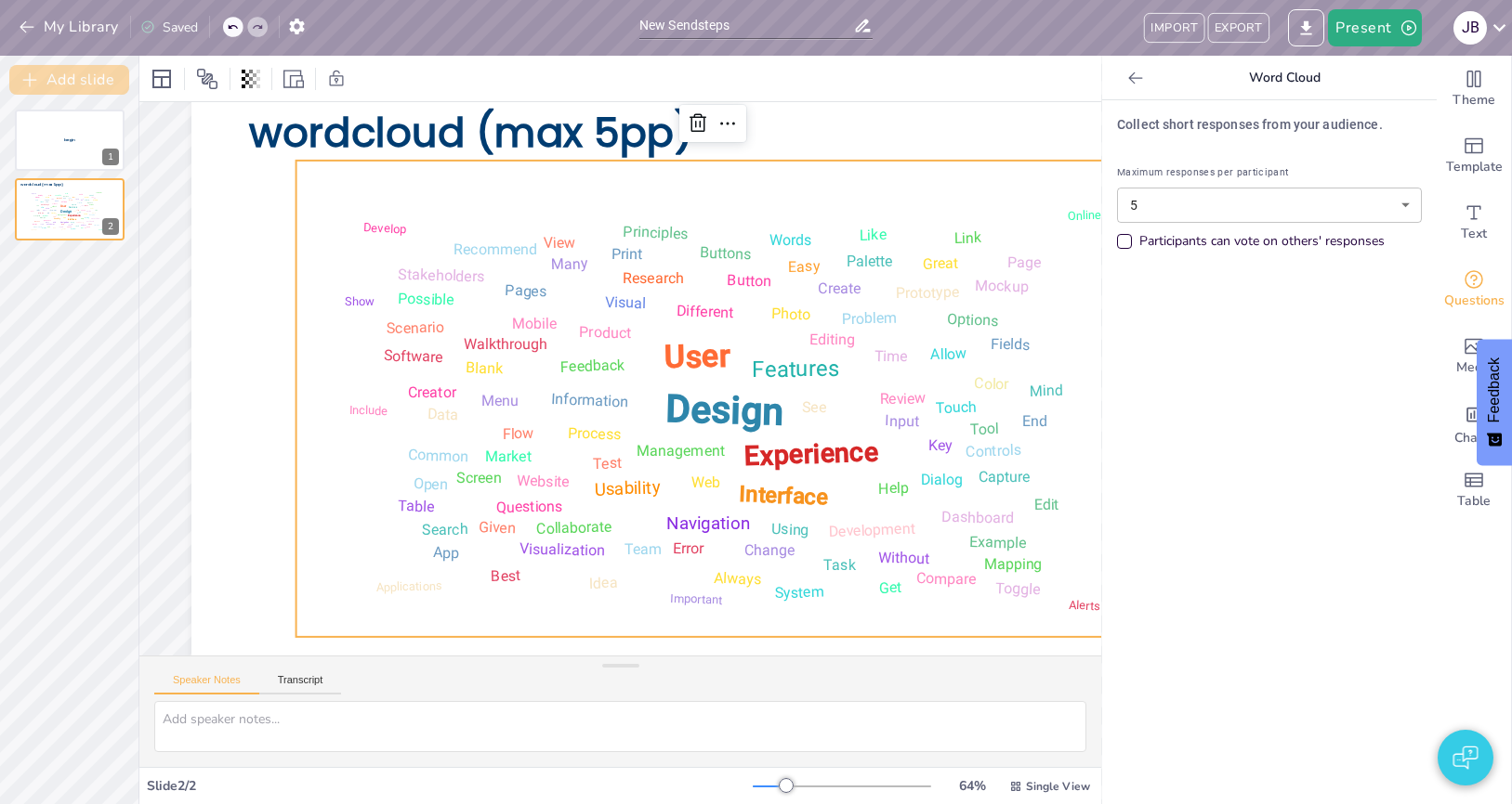
click at [116, 76] on button "Add slide" at bounding box center [69, 80] width 120 height 29
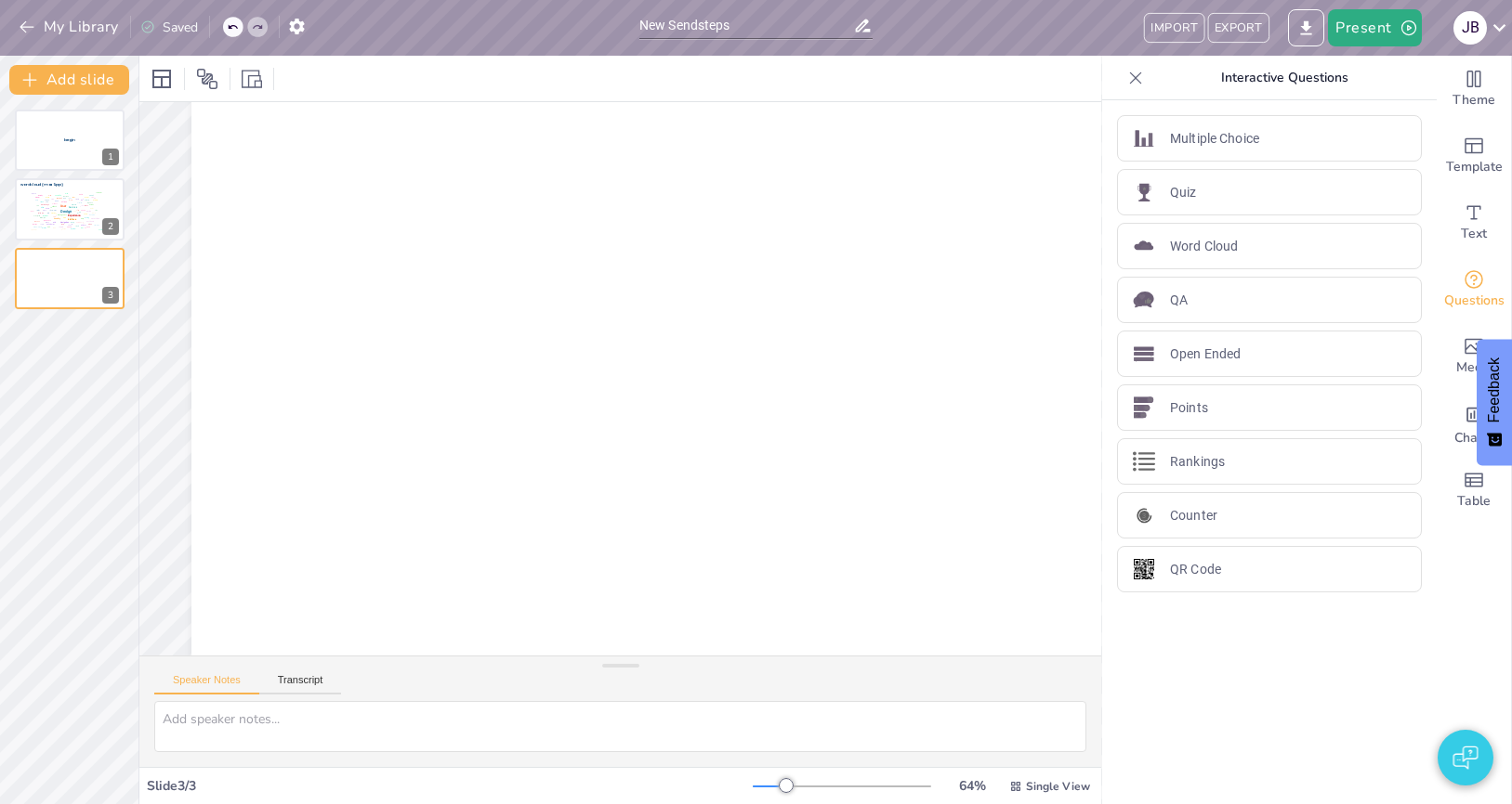
click at [1204, 360] on p "Open Ended" at bounding box center [1205, 354] width 71 height 20
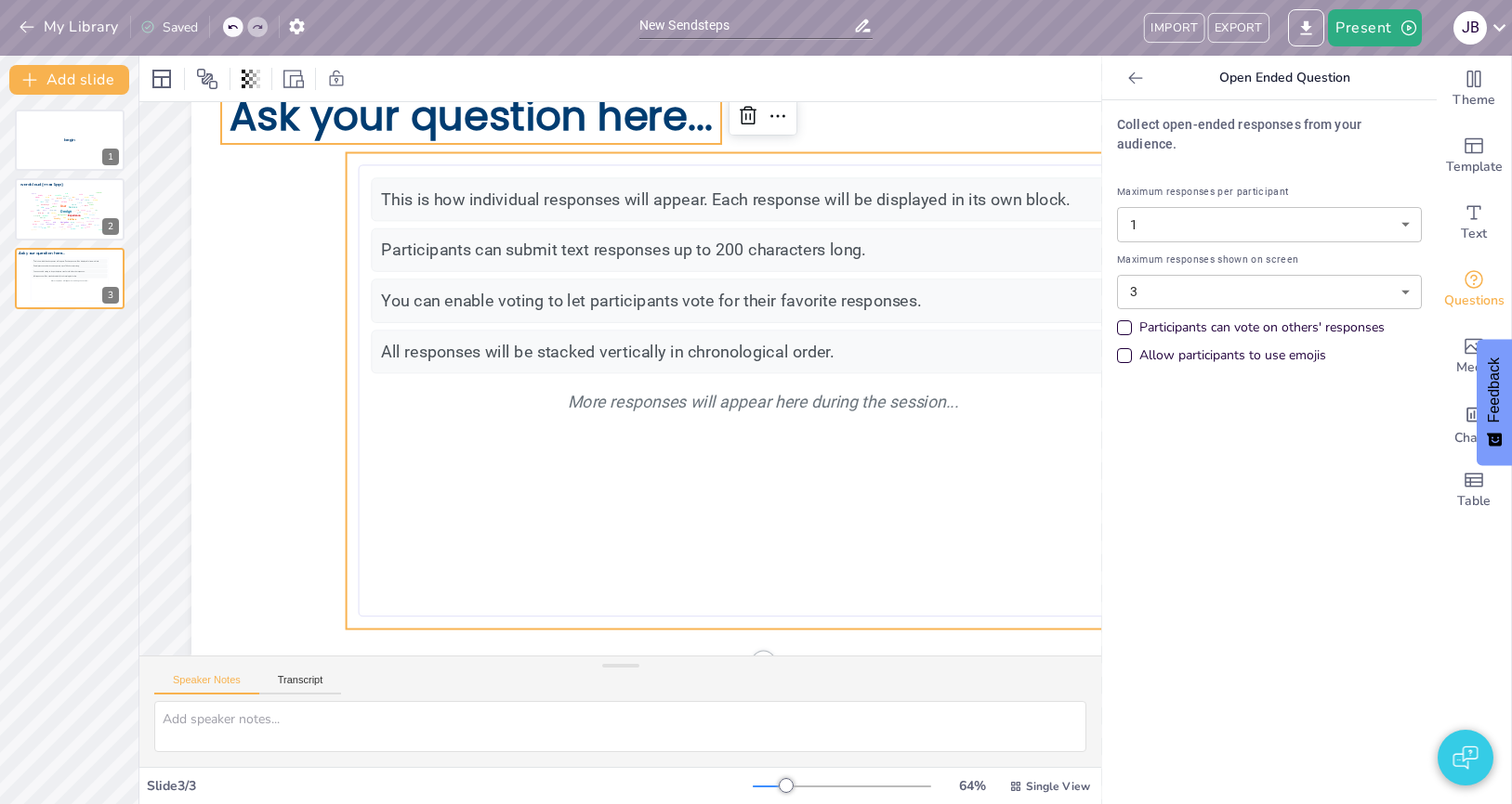
click at [542, 123] on span "Ask your question here..." at bounding box center [591, 78] width 464 height 248
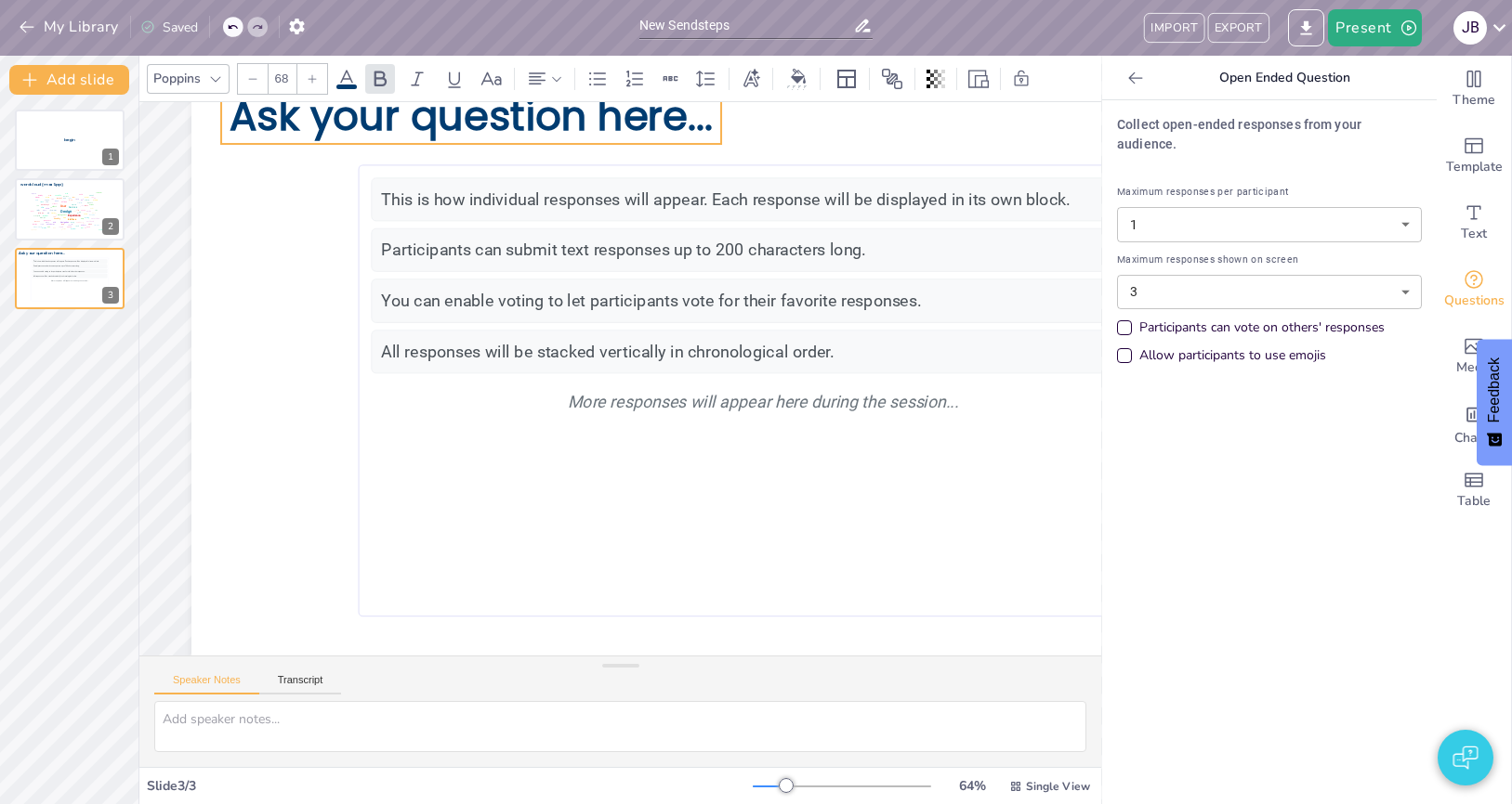
click at [831, 123] on span "Ask your question here..." at bounding box center [909, 288] width 156 height 485
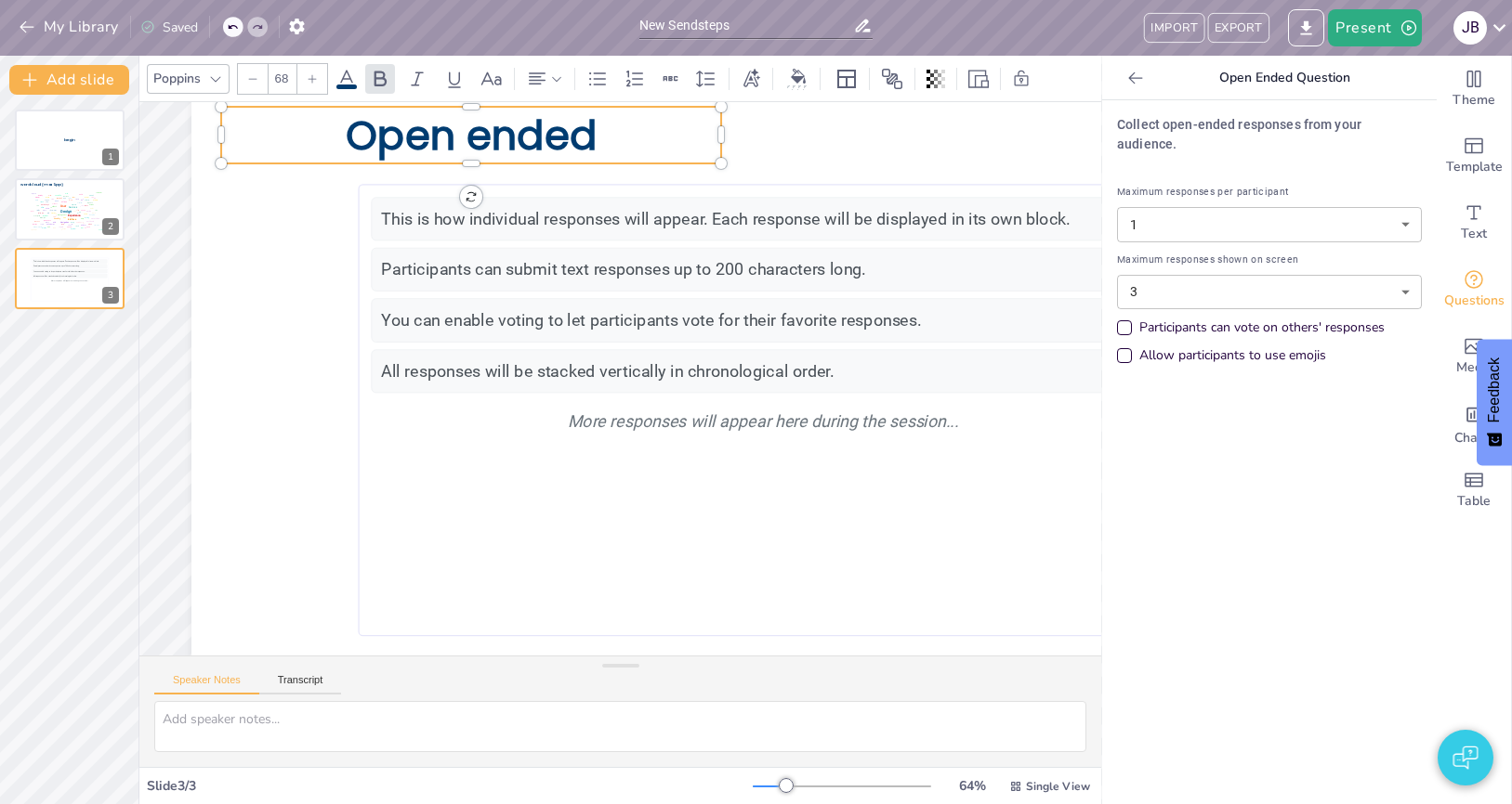
scroll to position [77, 9]
click at [1238, 201] on body "My Library Saved New Sendsteps IMPORT EXPORT Present J B Document fonts Poppins…" at bounding box center [756, 402] width 1512 height 804
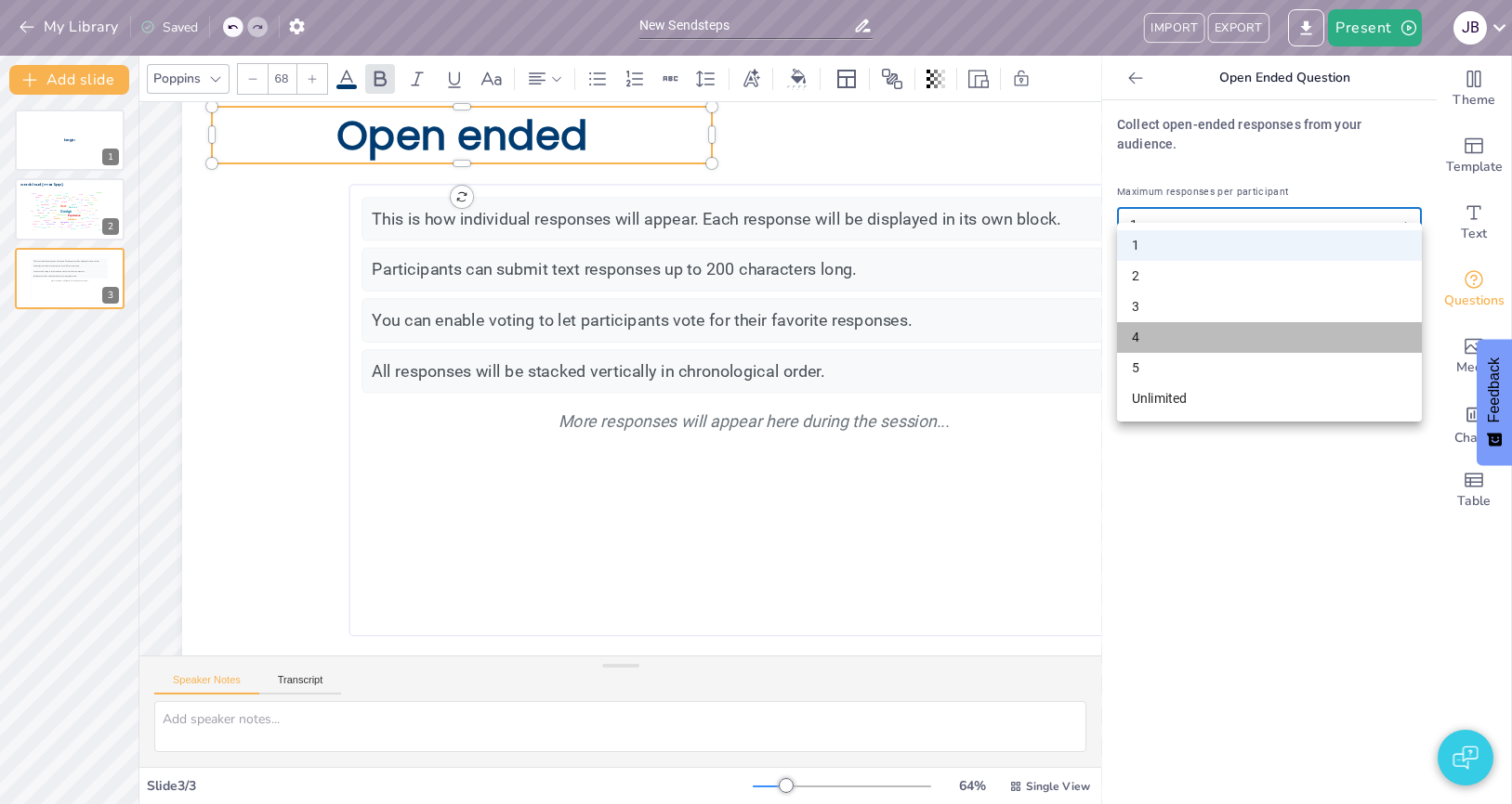
click at [1218, 322] on li "4" at bounding box center [1269, 337] width 305 height 30
type input "4"
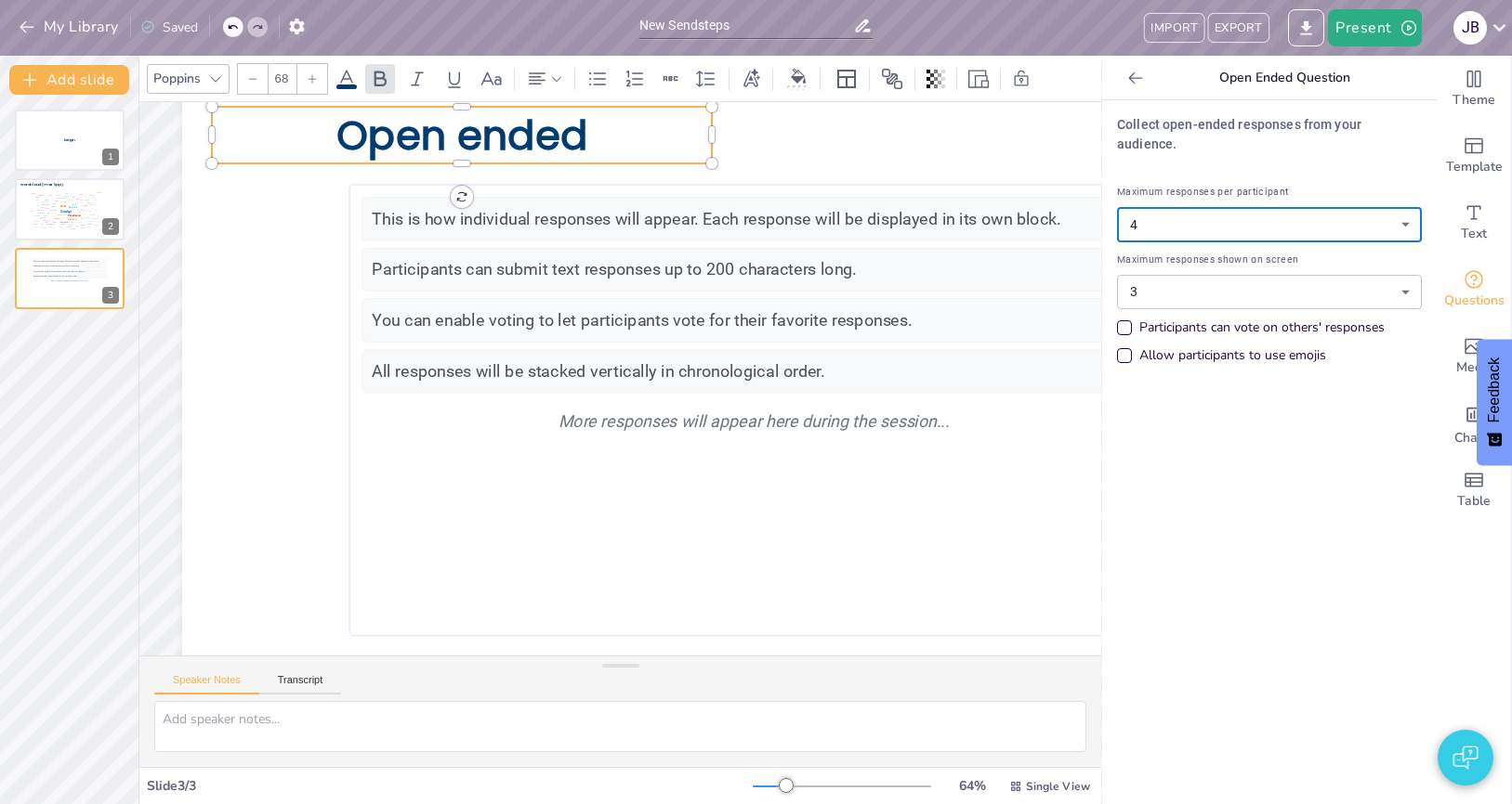
click at [1215, 434] on div "Collect open-ended responses from your audience. Maximum responses per particip…" at bounding box center [1269, 453] width 334 height 705
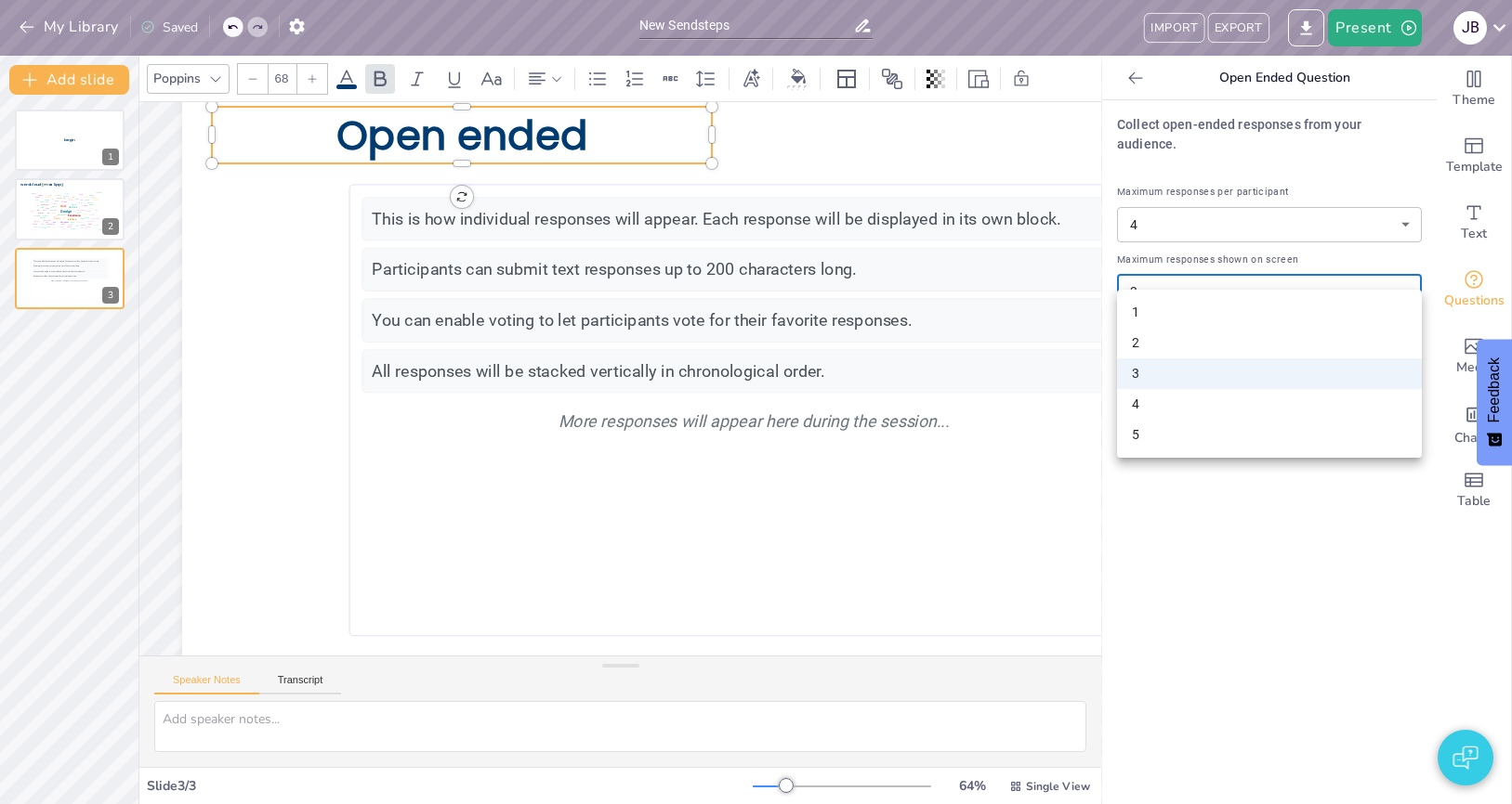
click at [1190, 269] on body "My Library Saved New Sendsteps IMPORT EXPORT Present J B Document fonts Poppins…" at bounding box center [756, 402] width 1512 height 804
click at [1185, 401] on li "4" at bounding box center [1269, 404] width 305 height 30
type input "4"
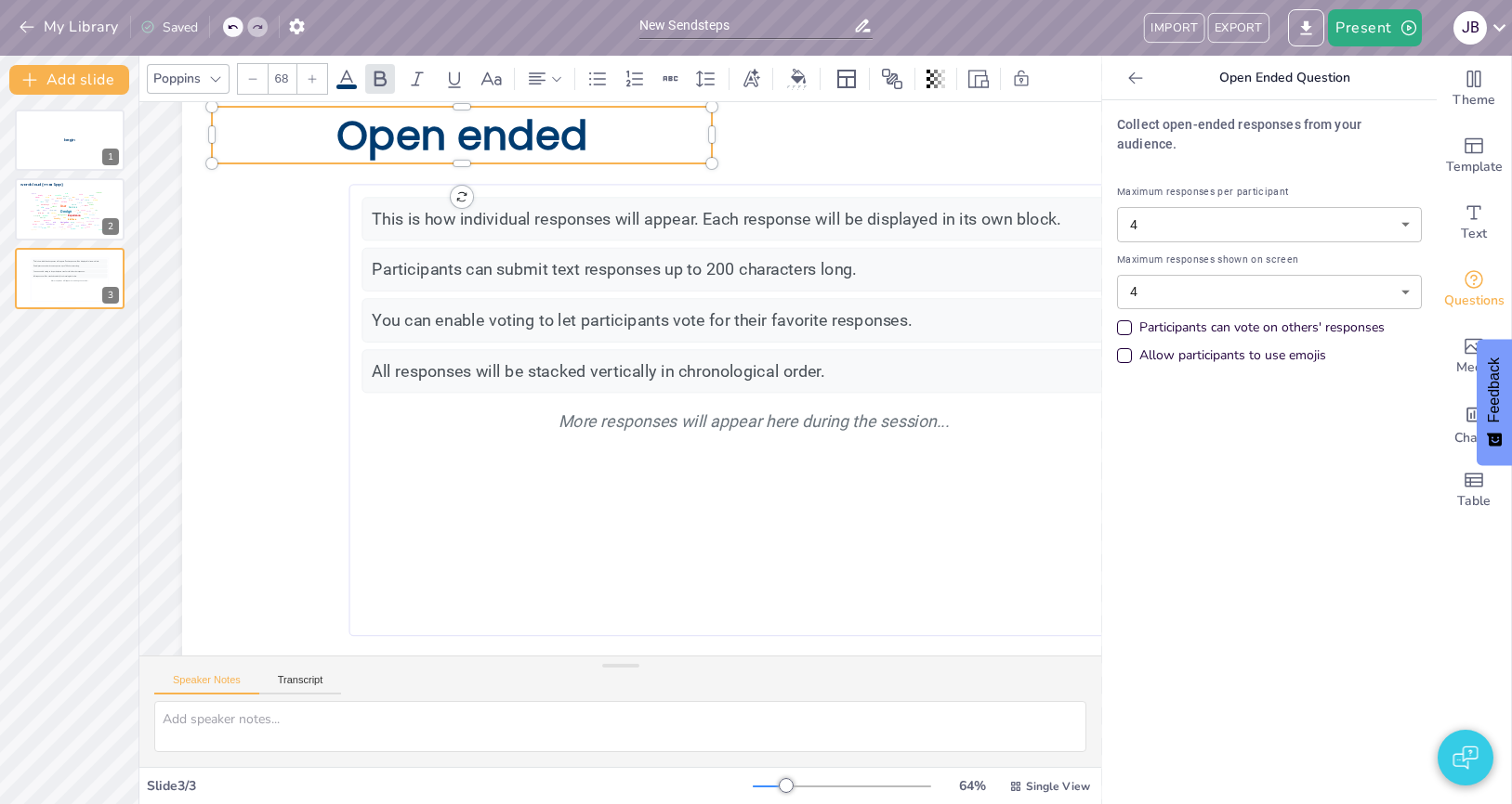
click at [1189, 418] on div "Collect open-ended responses from your audience. Maximum responses per particip…" at bounding box center [1269, 453] width 334 height 705
click at [89, 29] on button "My Library" at bounding box center [70, 27] width 113 height 29
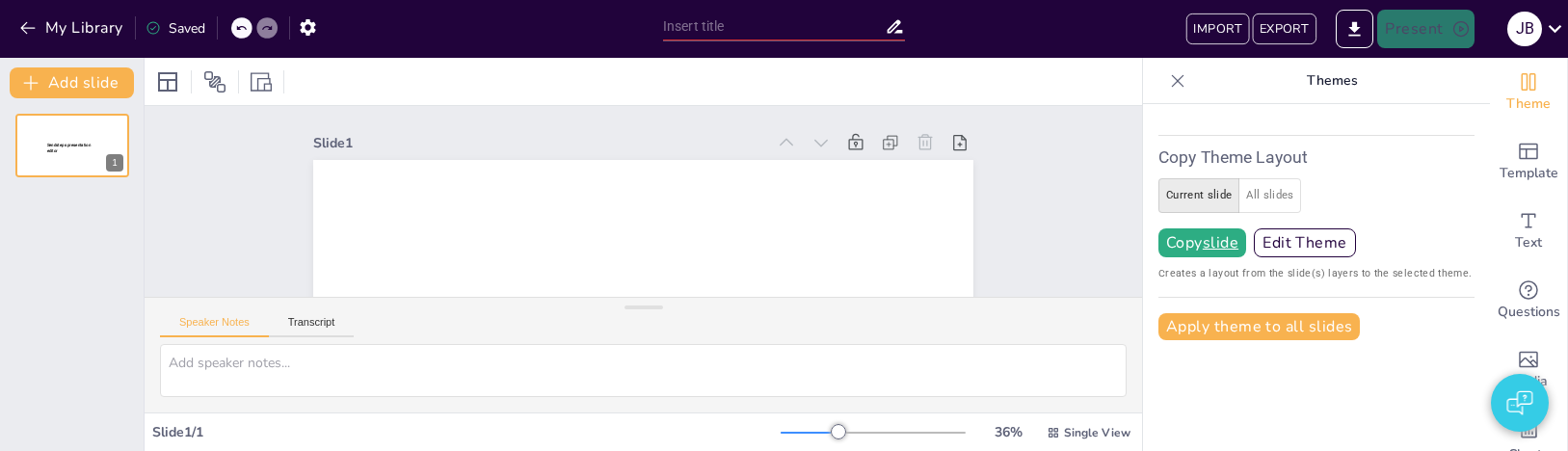
type input "New Sendsteps"
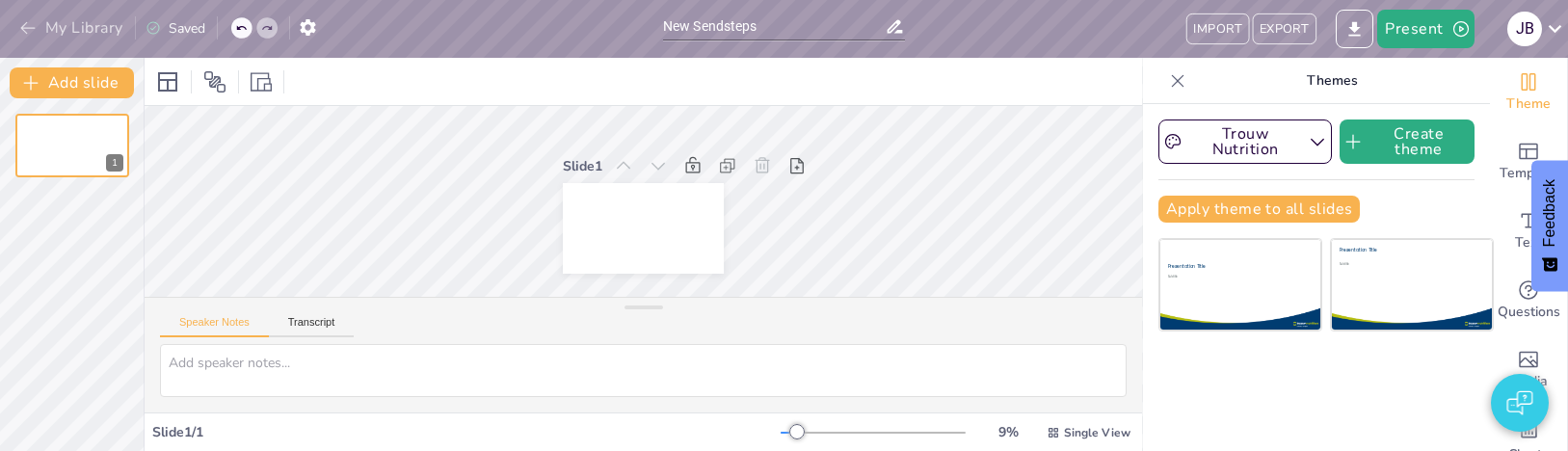
click at [86, 39] on button "My Library" at bounding box center [73, 28] width 117 height 30
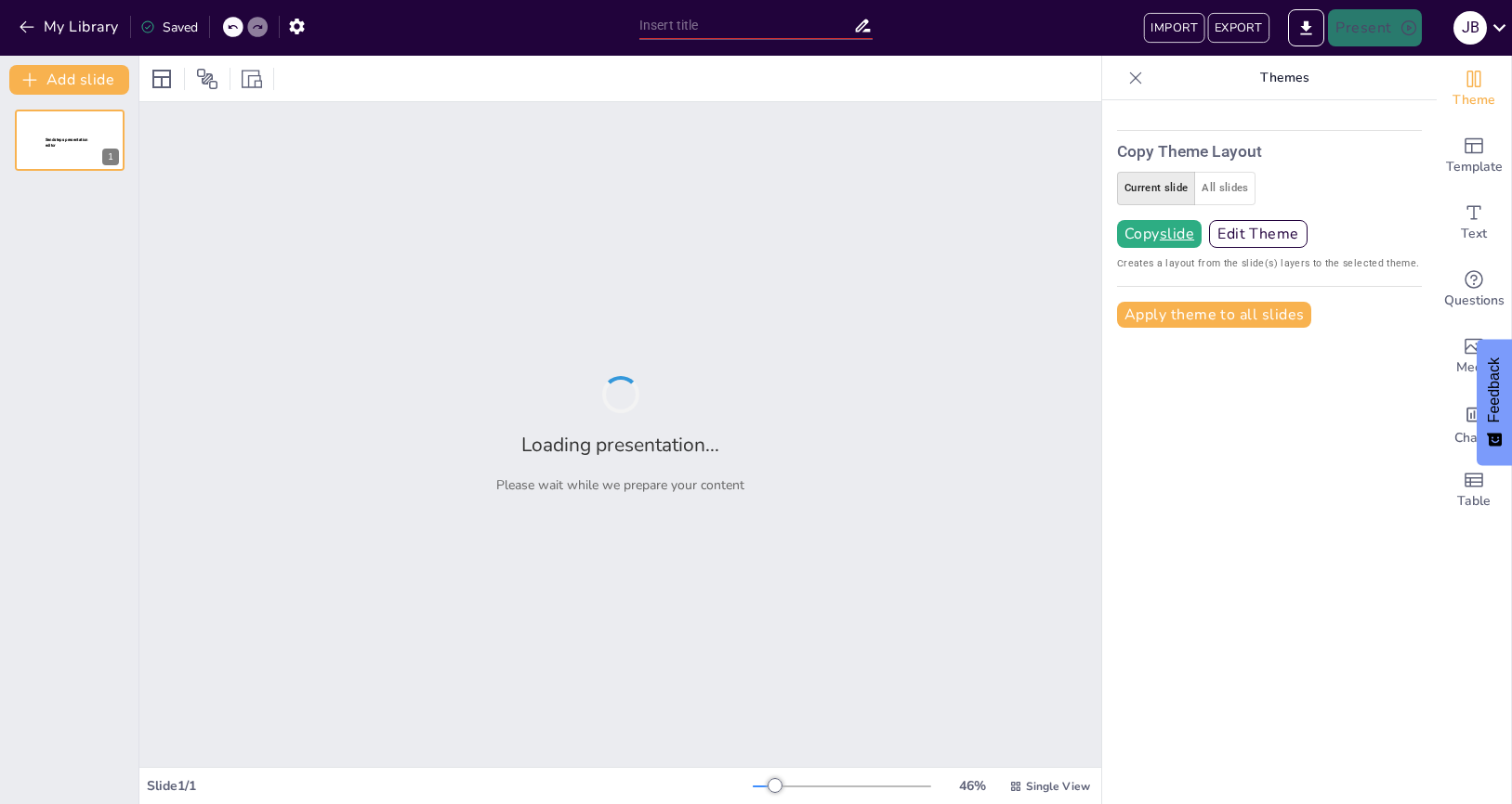
type input "New Sendsteps"
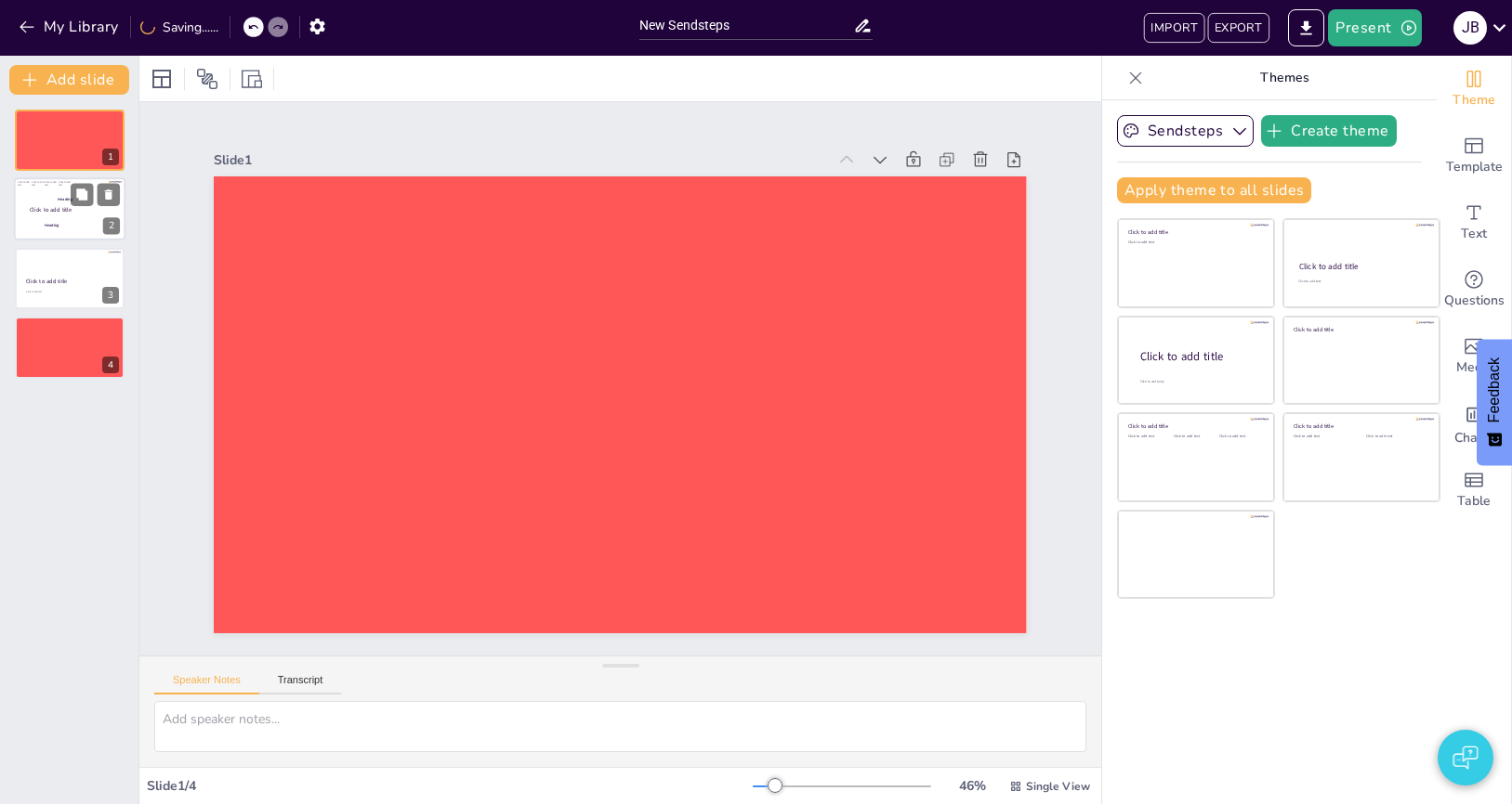
click at [35, 217] on div at bounding box center [70, 209] width 112 height 63
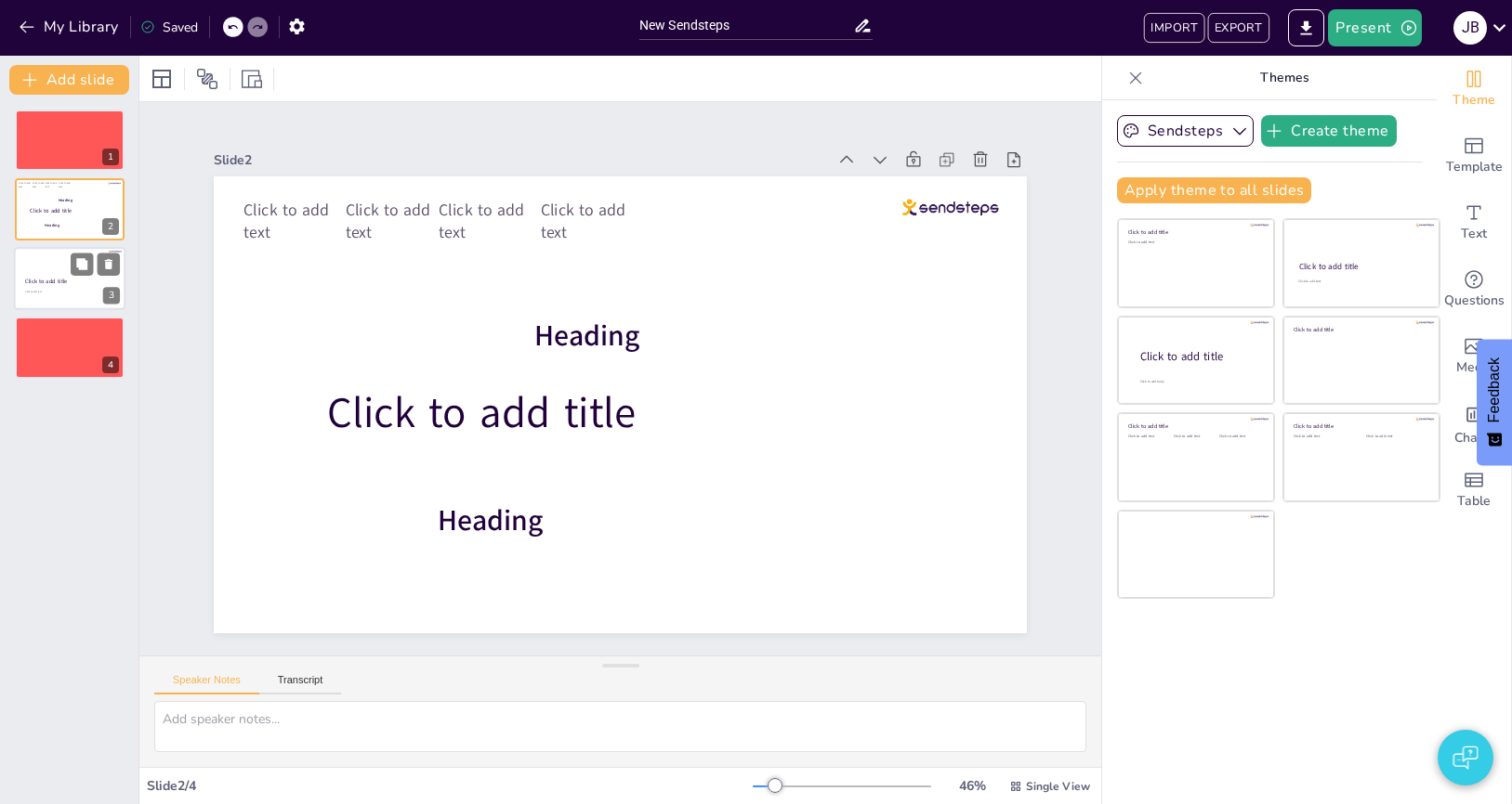
click at [70, 300] on div at bounding box center [70, 278] width 112 height 63
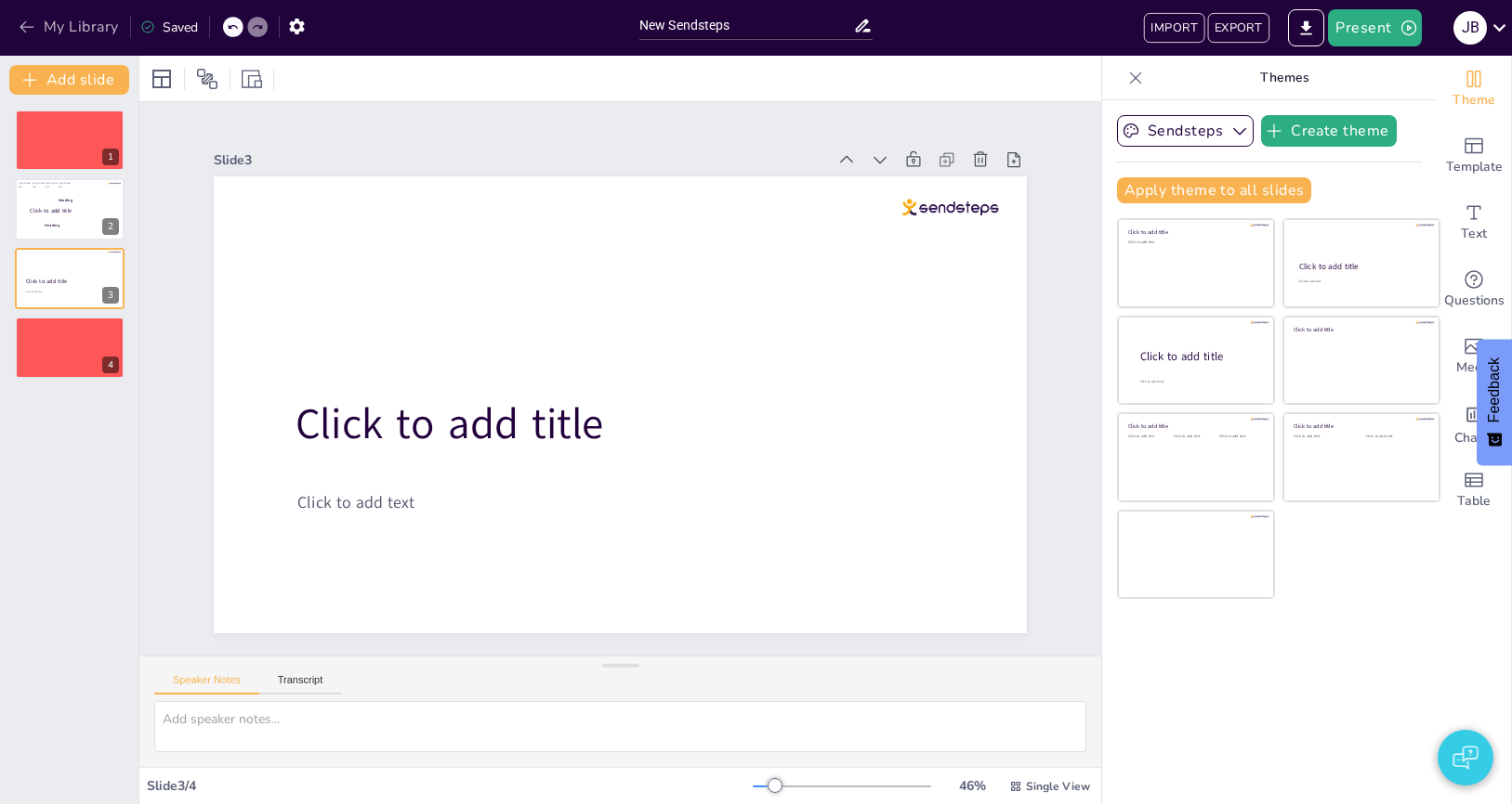
click at [91, 29] on button "My Library" at bounding box center [70, 27] width 113 height 29
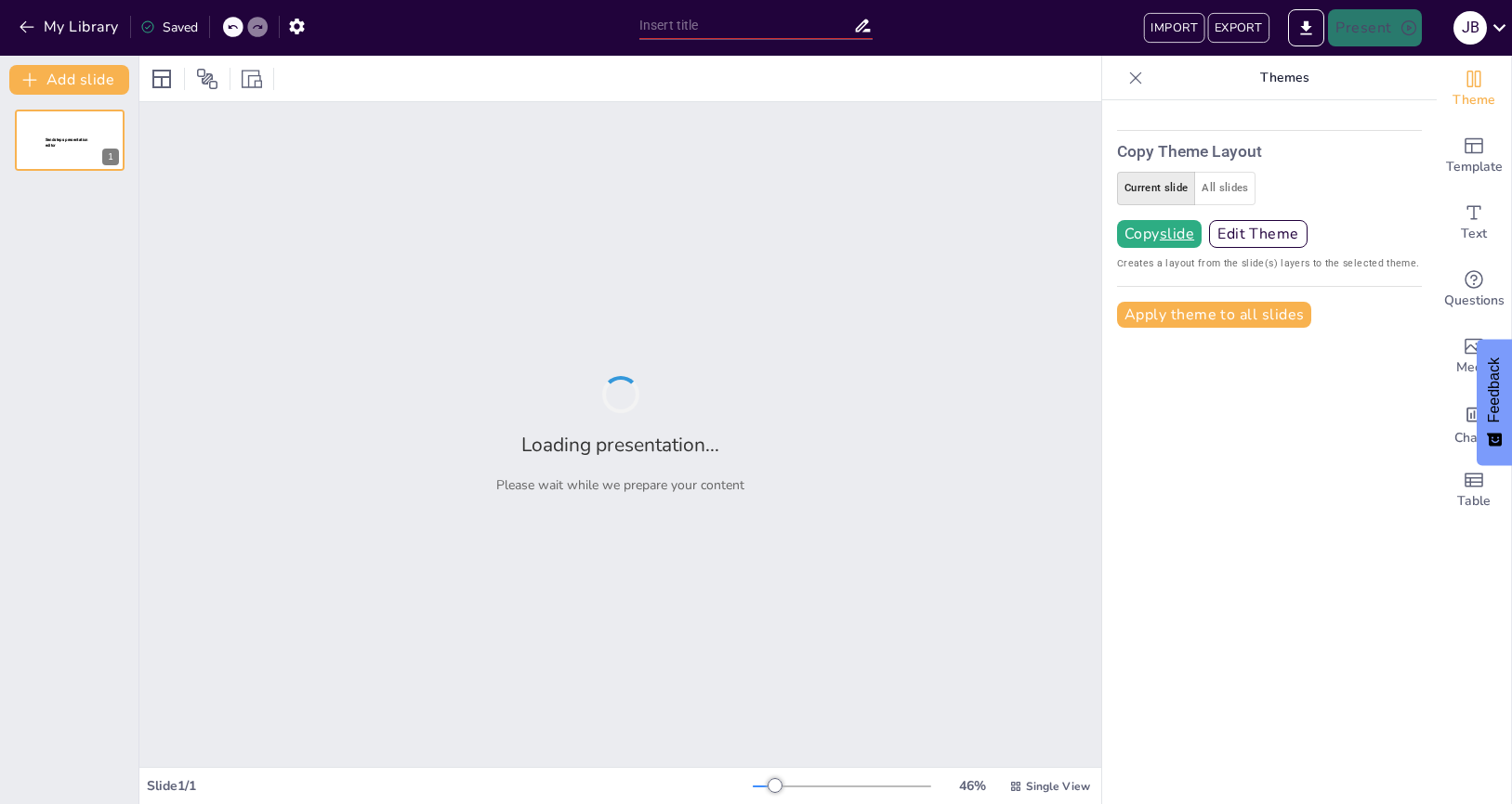
type input "New Sendsteps"
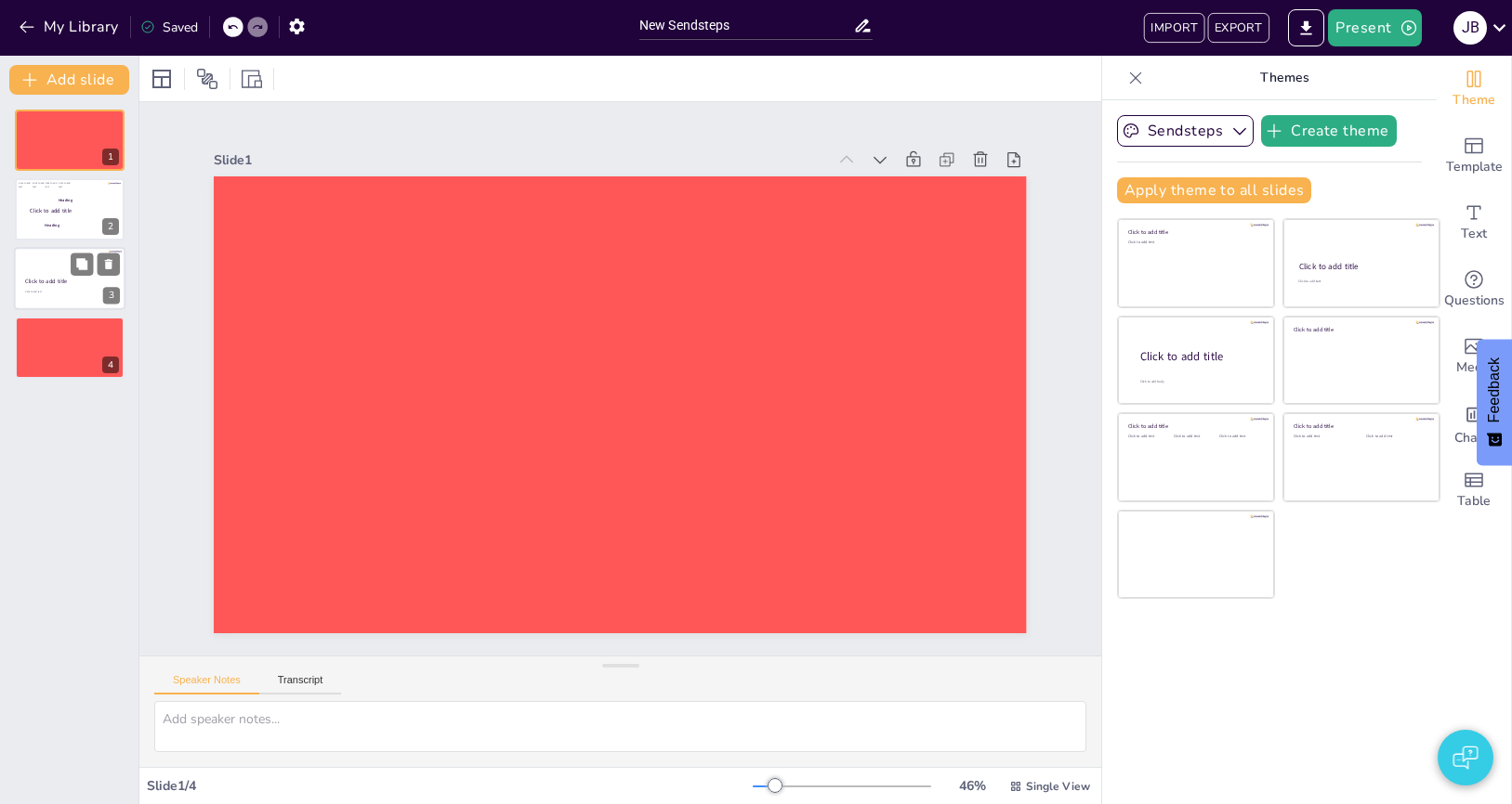
click at [36, 280] on span "Click to add title" at bounding box center [45, 281] width 43 height 9
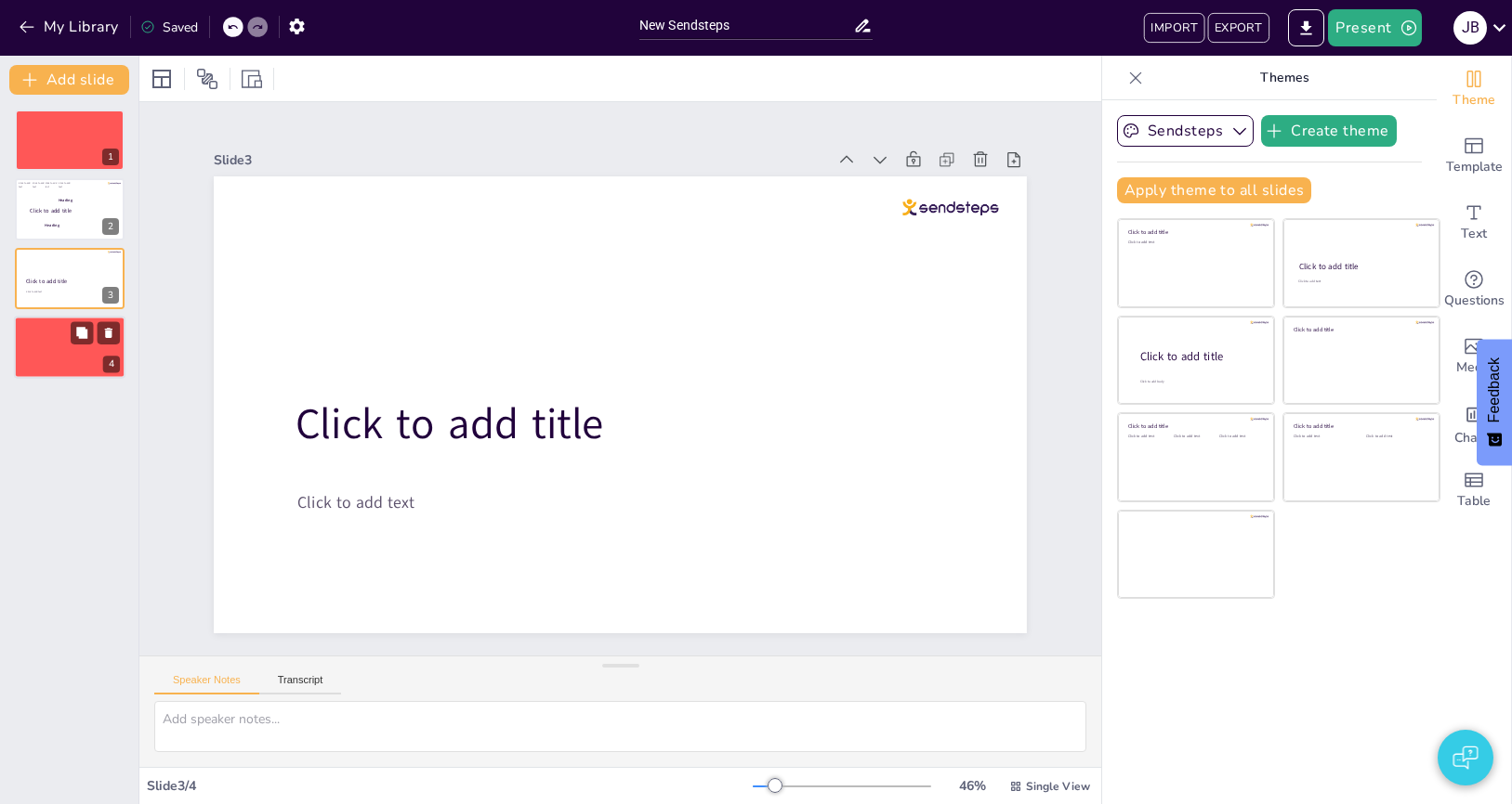
click at [56, 348] on div at bounding box center [70, 348] width 112 height 63
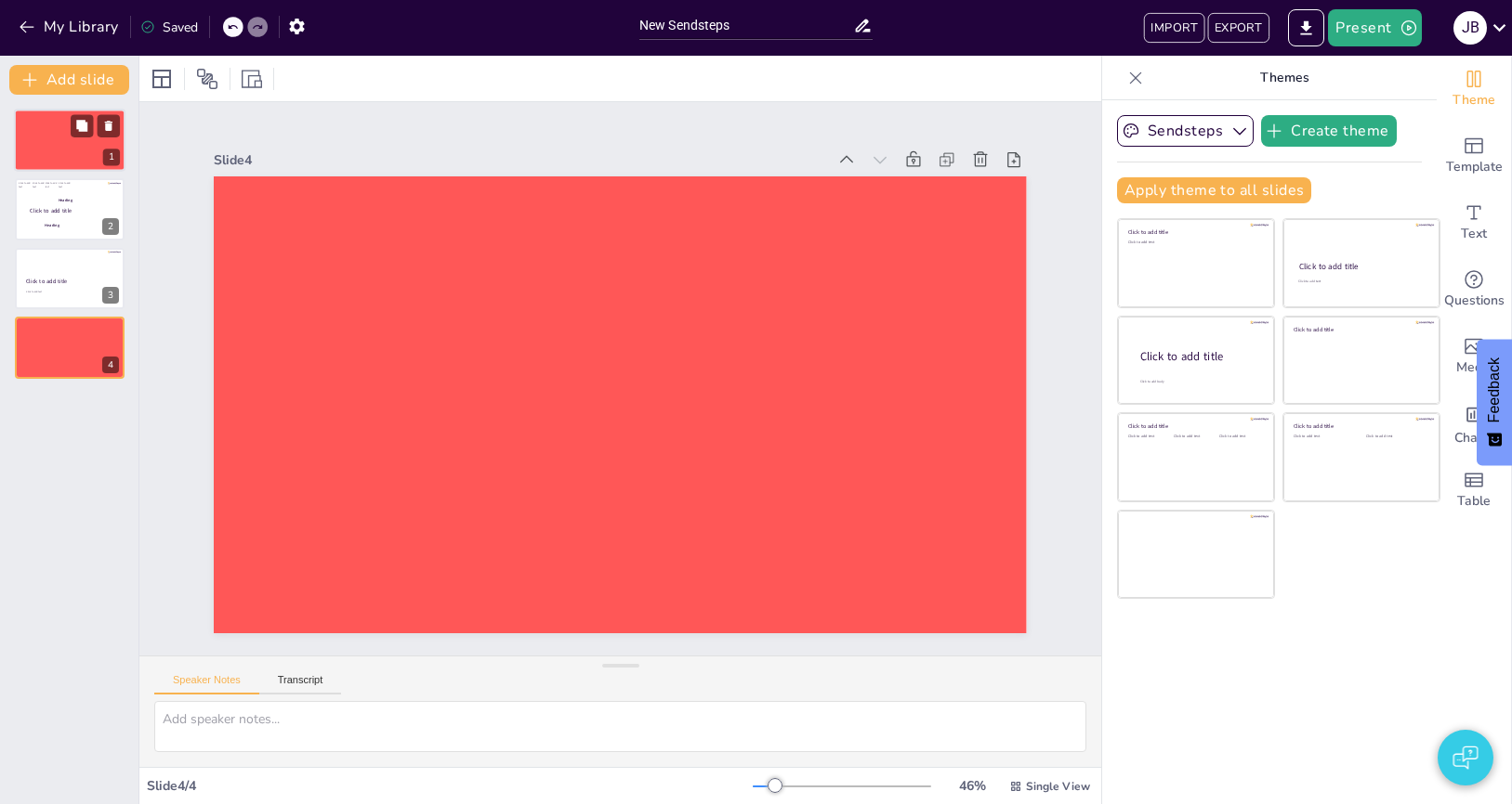
click at [71, 142] on div at bounding box center [70, 140] width 112 height 63
click at [83, 23] on button "My Library" at bounding box center [70, 27] width 113 height 29
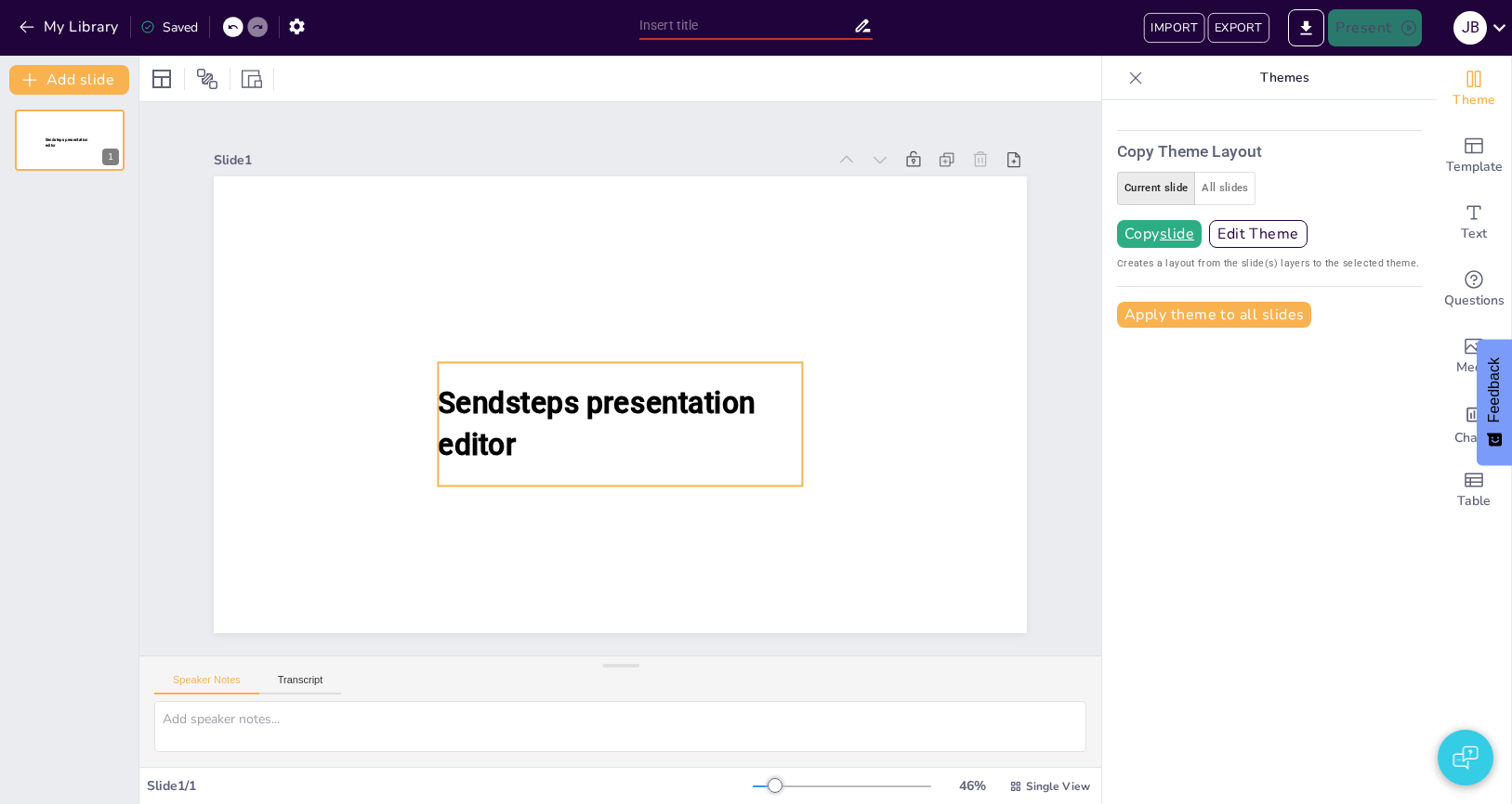
type input "New Sendsteps"
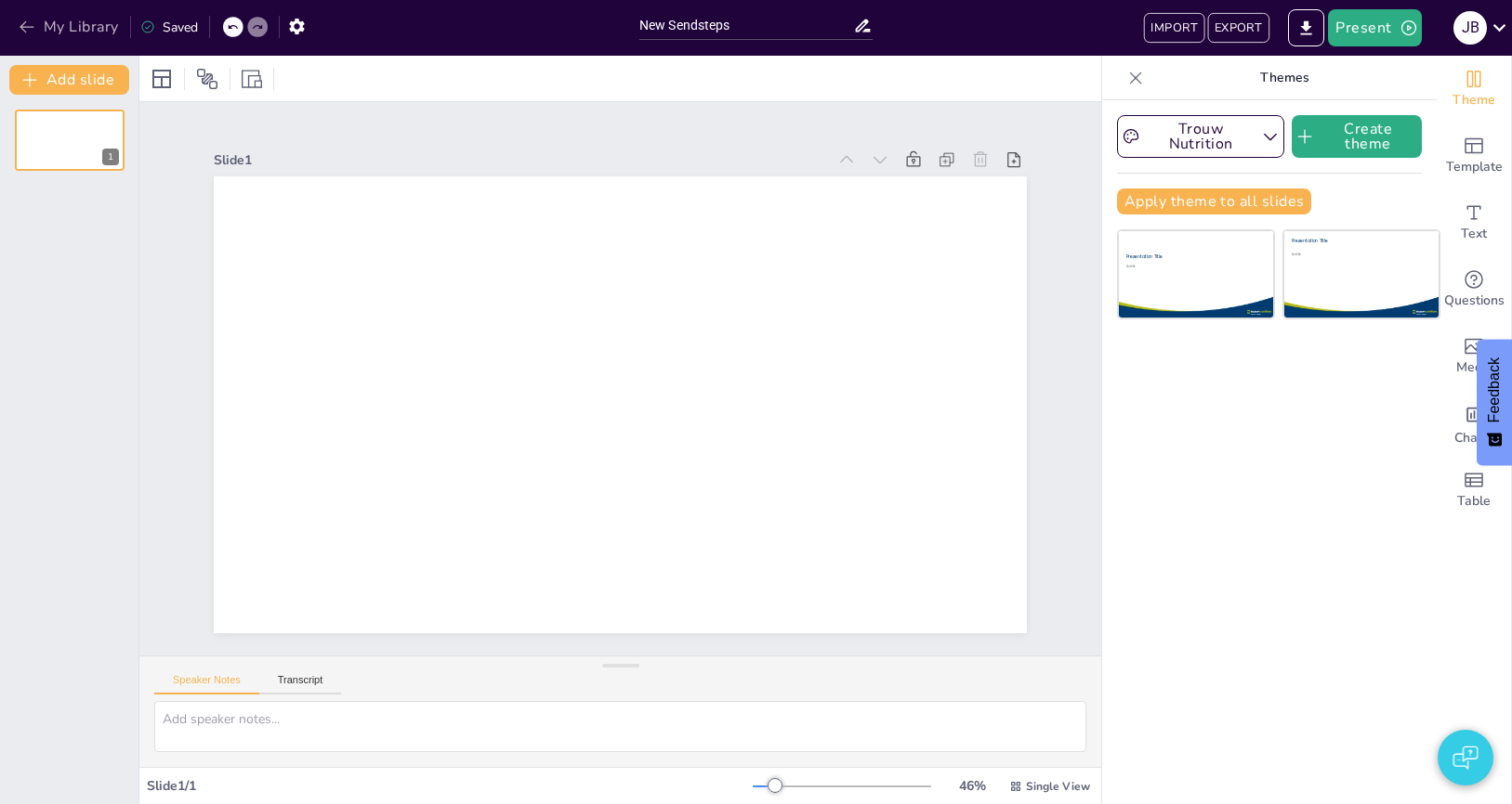
click at [84, 23] on button "My Library" at bounding box center [70, 27] width 113 height 29
click at [690, 20] on input "New Sendsteps" at bounding box center [747, 26] width 214 height 27
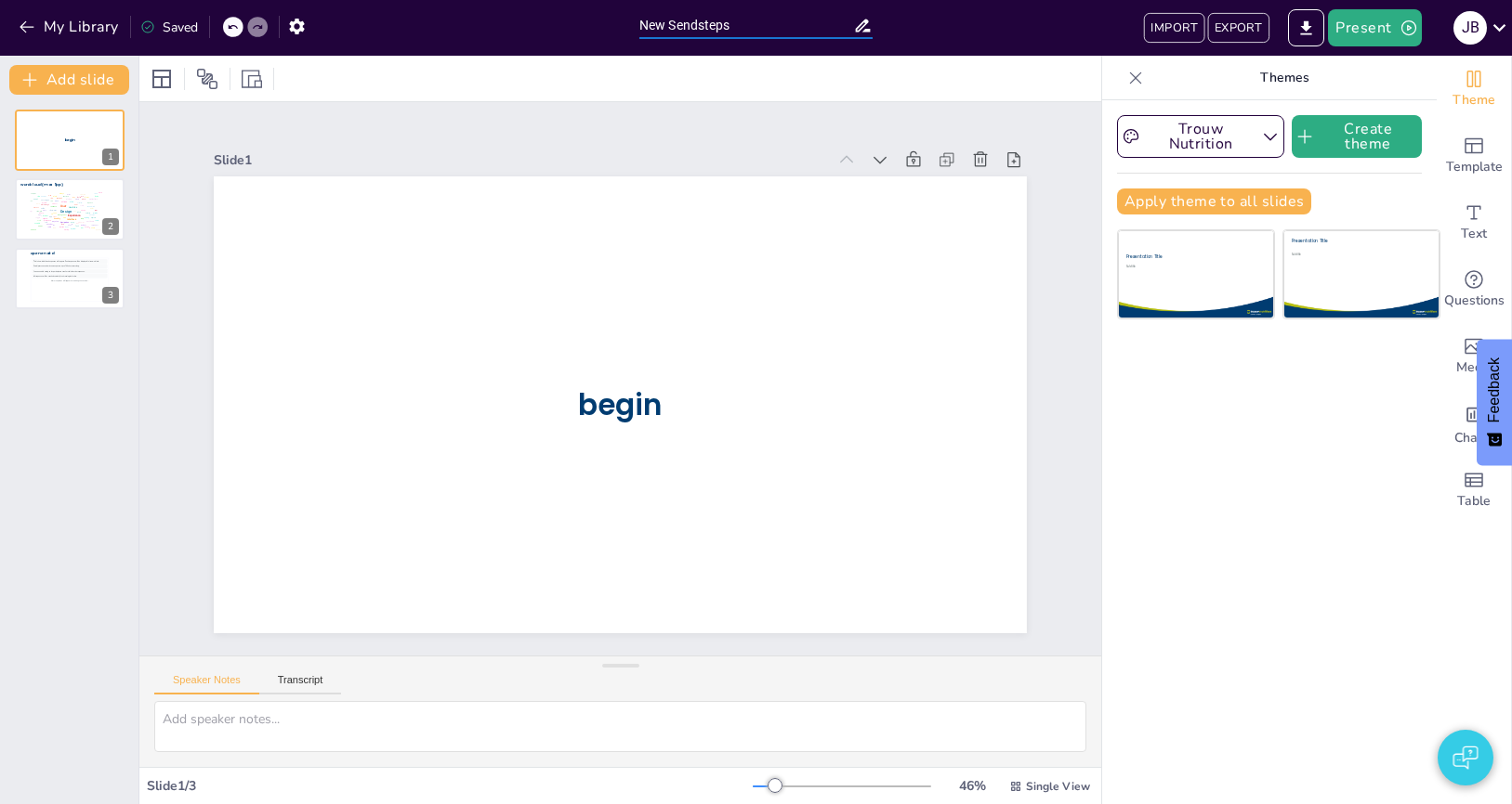
click at [690, 20] on input "New Sendsteps" at bounding box center [747, 26] width 214 height 27
type input "alleen wc en oe"
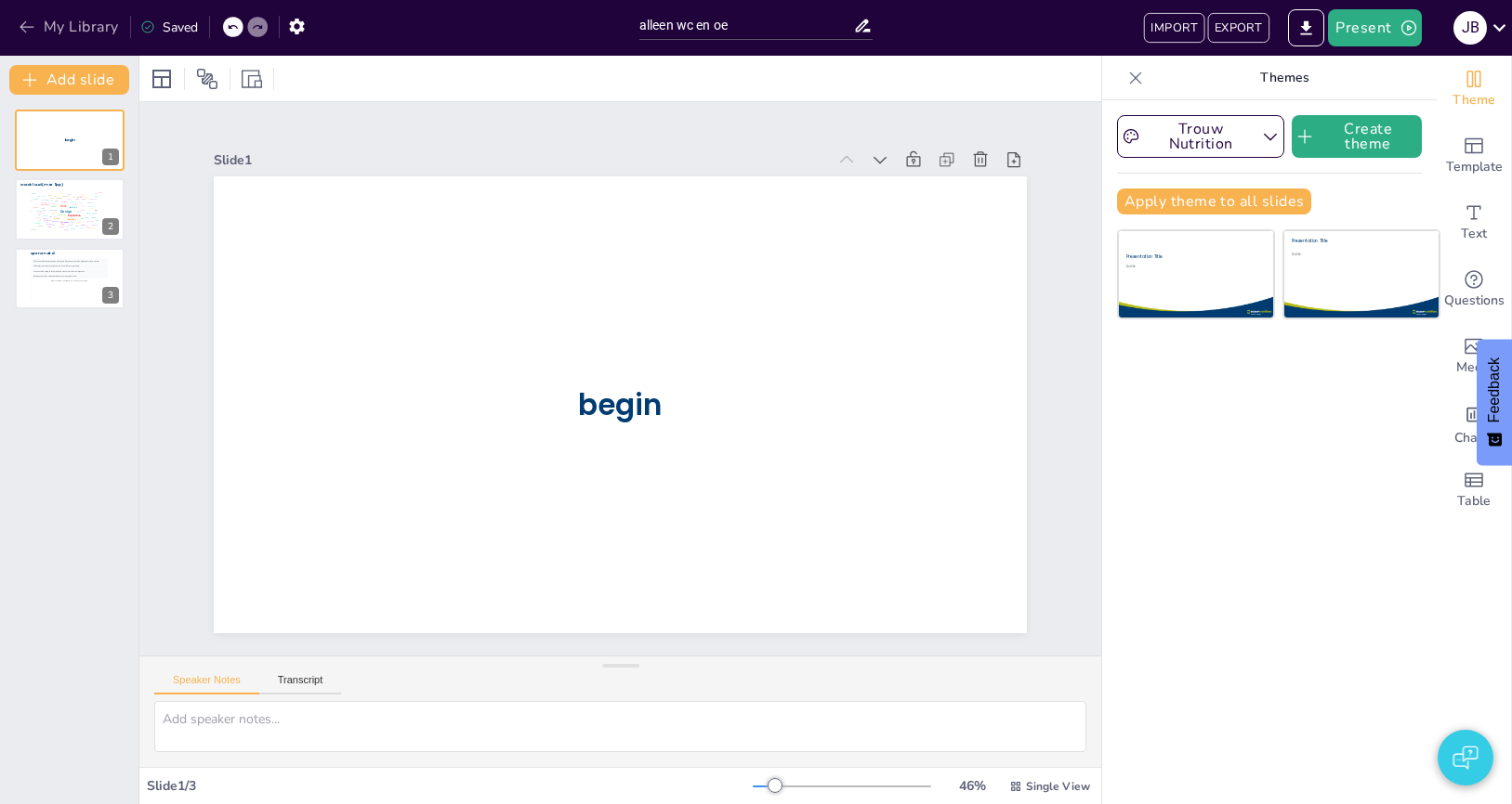
click at [58, 25] on button "My Library" at bounding box center [70, 27] width 113 height 29
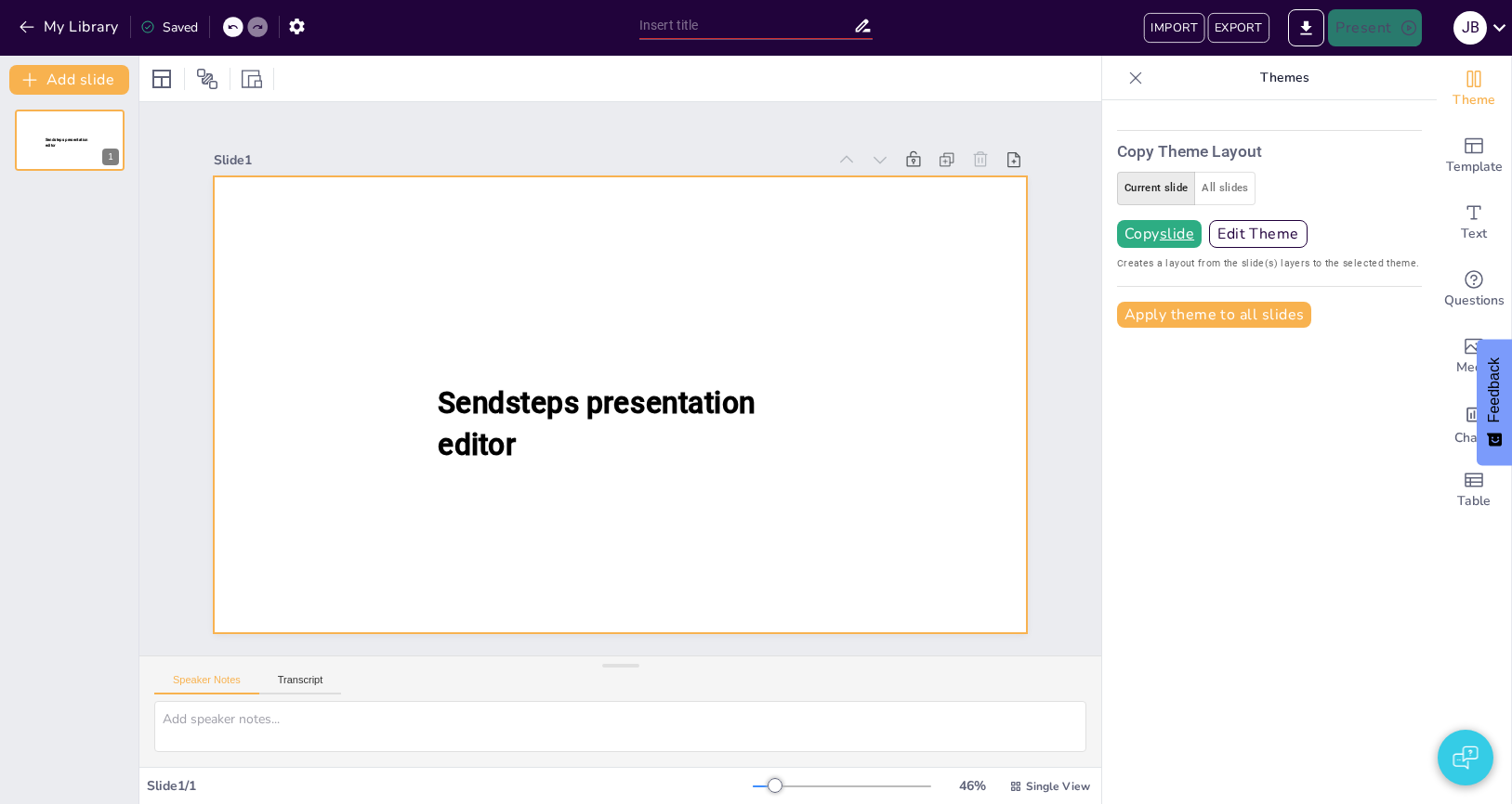
type input "alleen wc en o"
